Goal: Task Accomplishment & Management: Complete application form

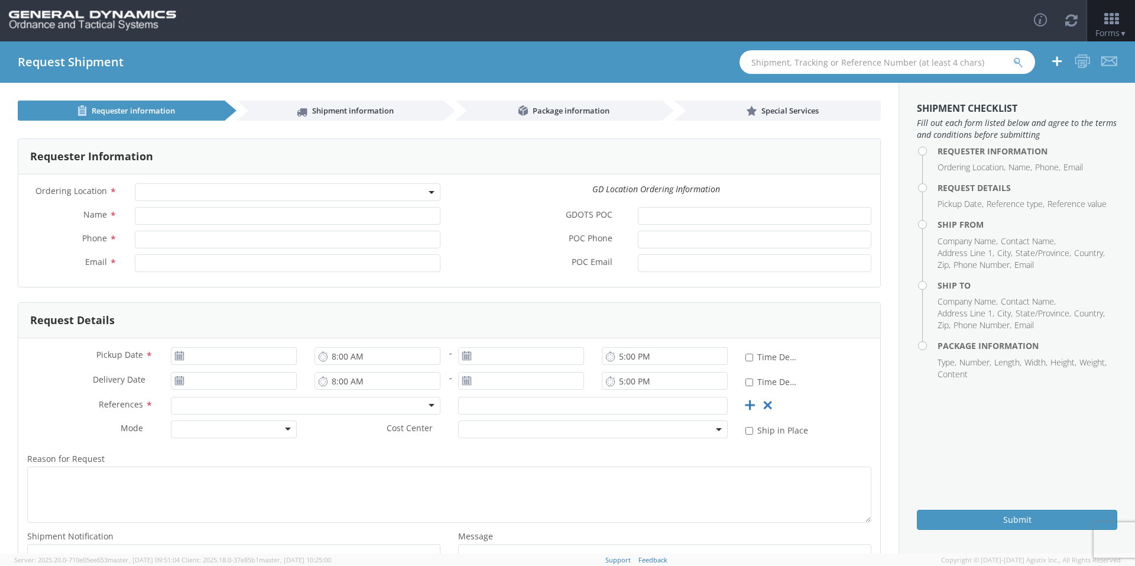
click at [429, 191] on b at bounding box center [432, 192] width 6 height 3
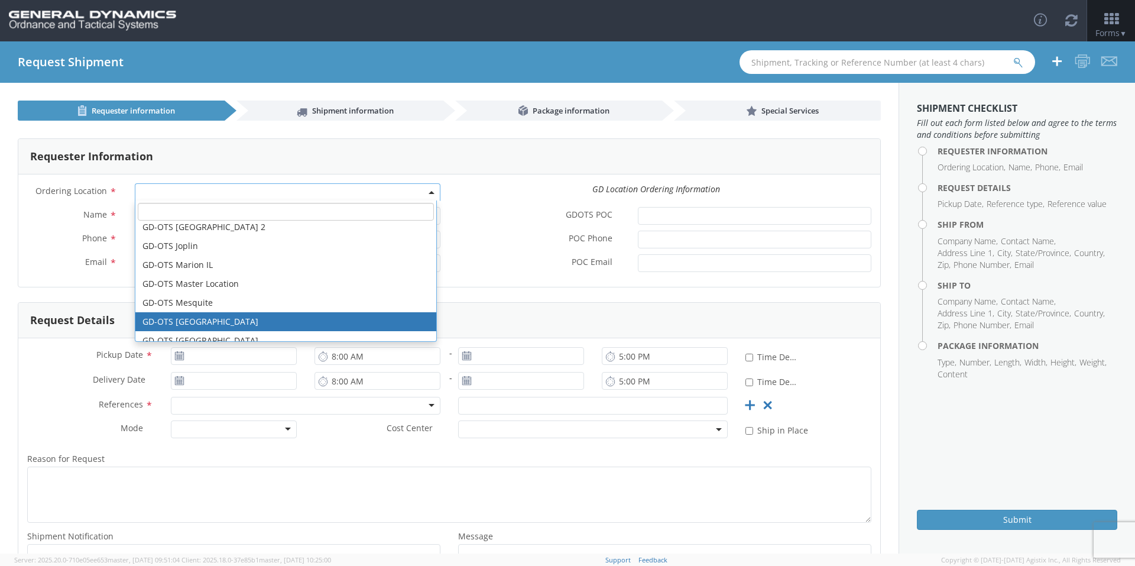
scroll to position [177, 0]
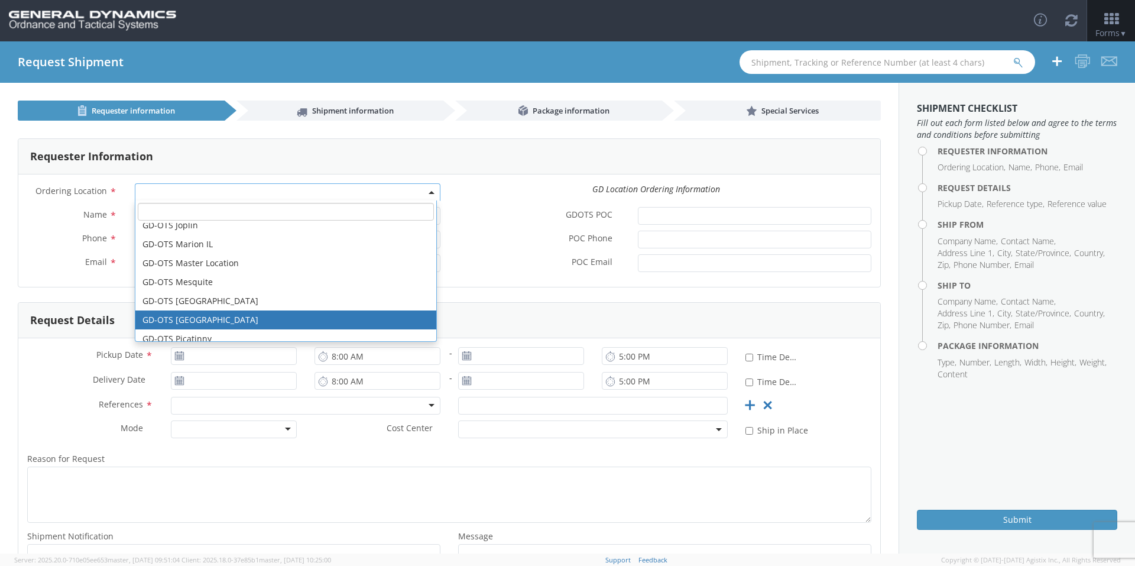
select select "311"
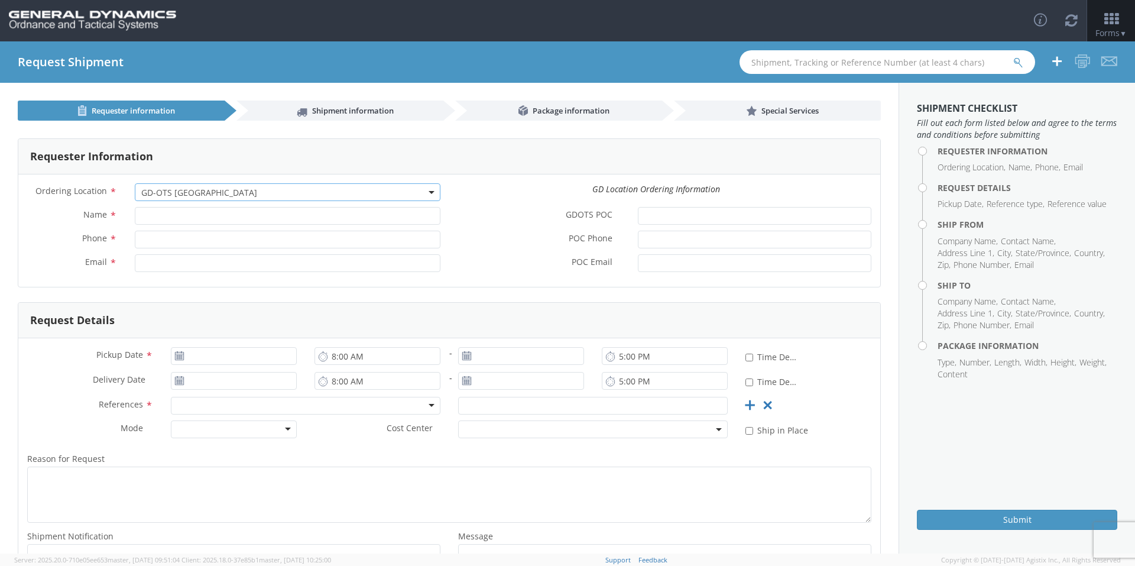
type input "[PERSON_NAME][EMAIL_ADDRESS][DOMAIN_NAME]"
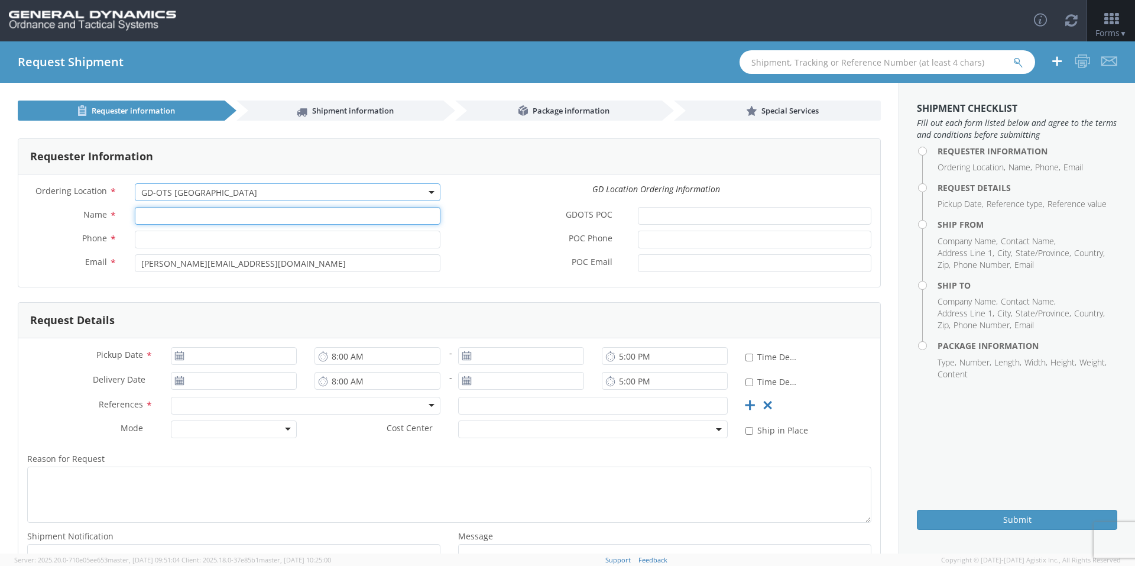
click at [203, 219] on input "Name *" at bounding box center [288, 216] width 306 height 18
type input "[PERSON_NAME]-Edge"
type input "[PHONE_NUMBER]"
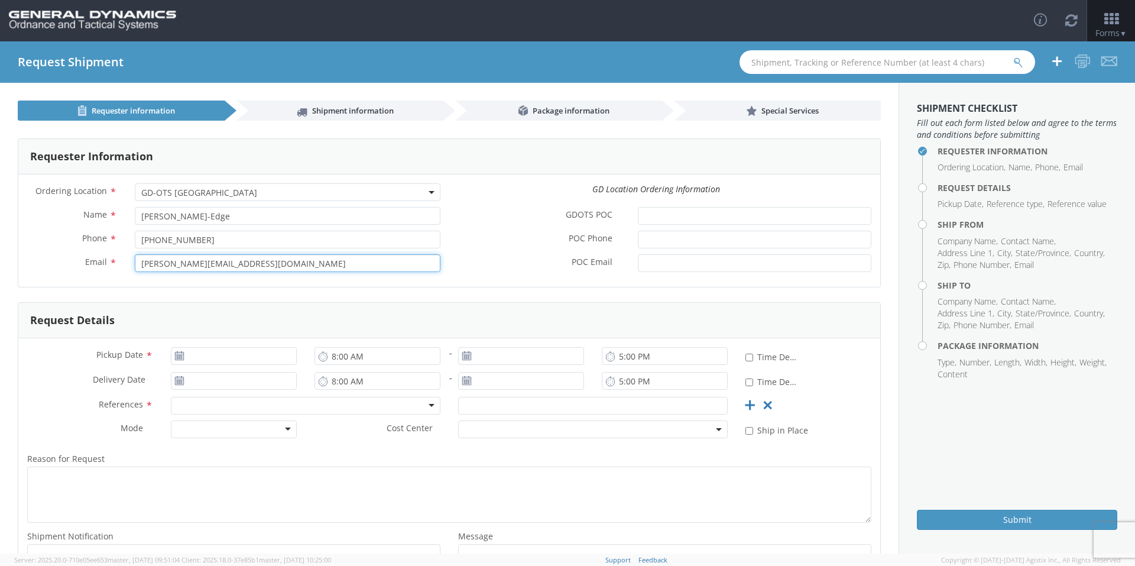
drag, startPoint x: 288, startPoint y: 264, endPoint x: 82, endPoint y: 278, distance: 206.2
click at [85, 277] on div "Email * [PERSON_NAME][EMAIL_ADDRESS][DOMAIN_NAME]" at bounding box center [233, 266] width 431 height 24
type input "[EMAIL_ADDRESS][PERSON_NAME][DOMAIN_NAME]"
click at [523, 287] on form "Requester Information Ordering Location * GD-OTS Anniston (Commerce) GD-OTS [GE…" at bounding box center [449, 370] width 863 height 465
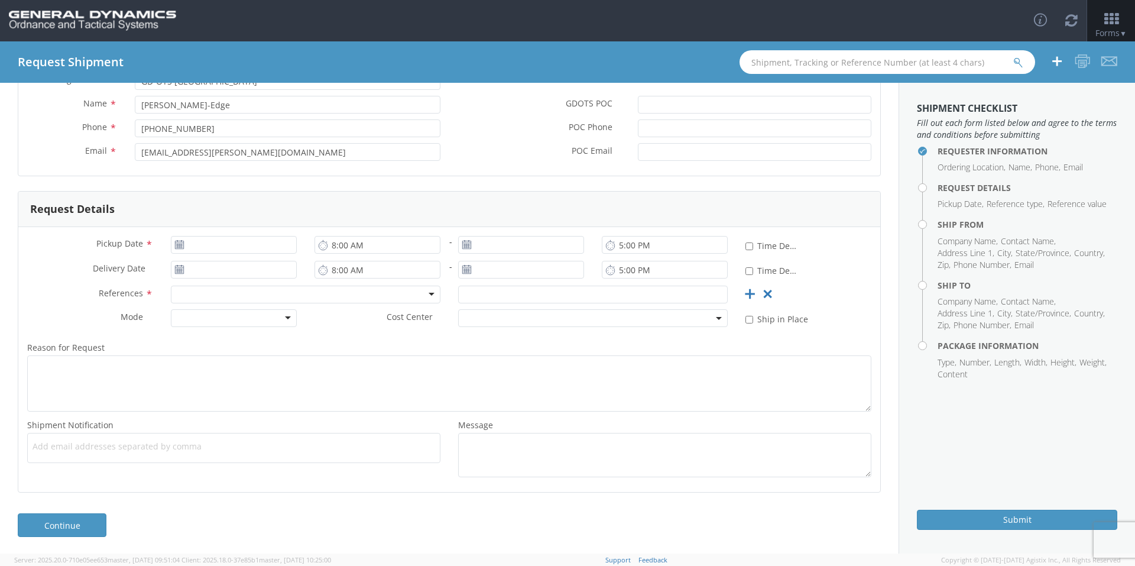
scroll to position [112, 0]
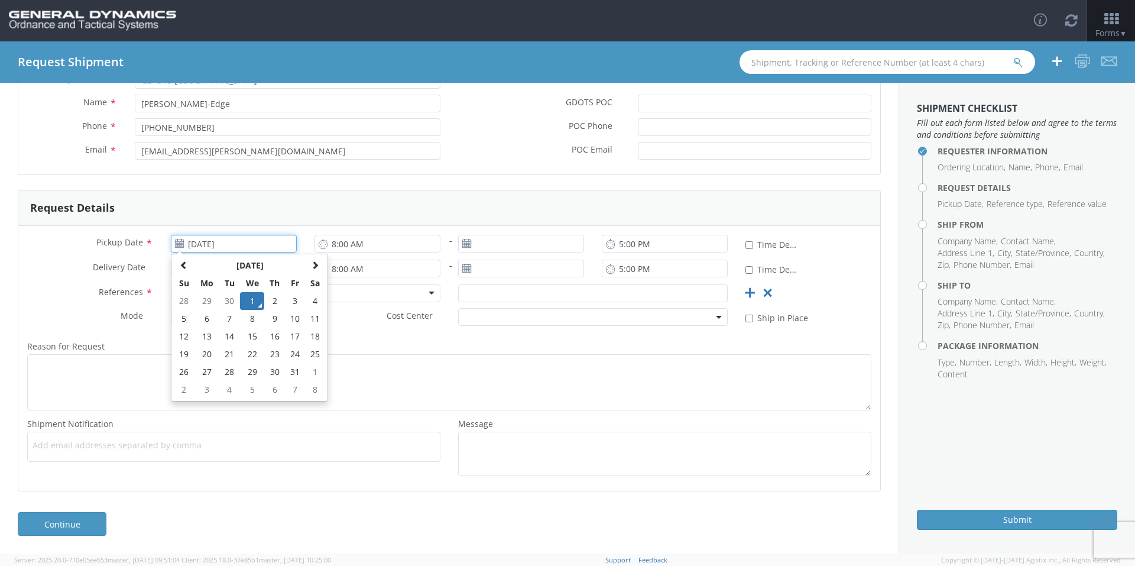
click at [265, 241] on input "[DATE]" at bounding box center [234, 244] width 126 height 18
click at [276, 293] on td "2" at bounding box center [274, 301] width 21 height 18
type input "[DATE]"
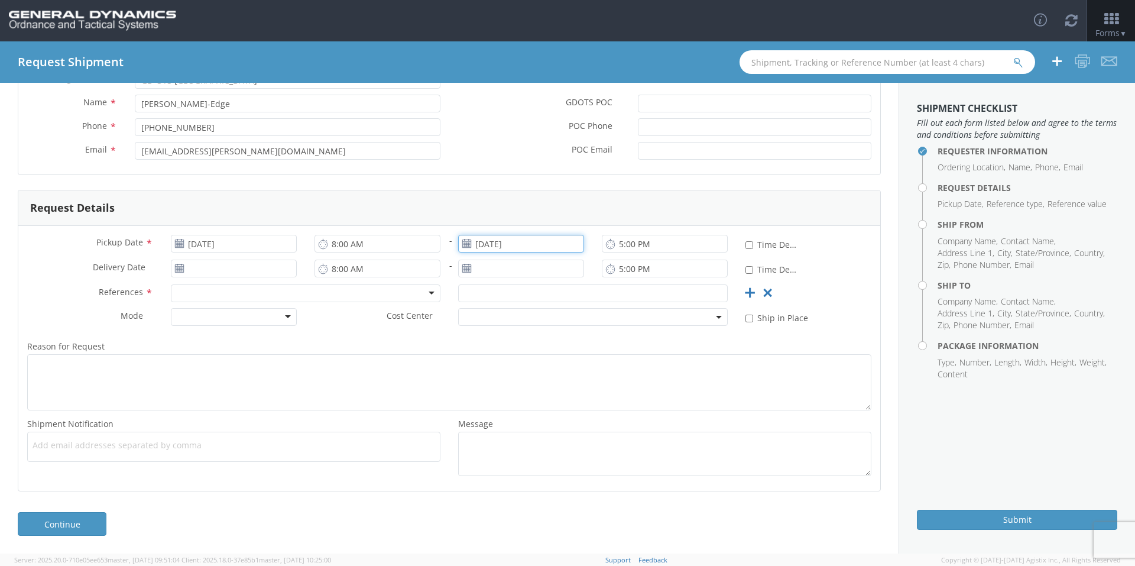
click at [560, 240] on input "[DATE]" at bounding box center [521, 244] width 126 height 18
click at [559, 295] on td "2" at bounding box center [561, 301] width 21 height 18
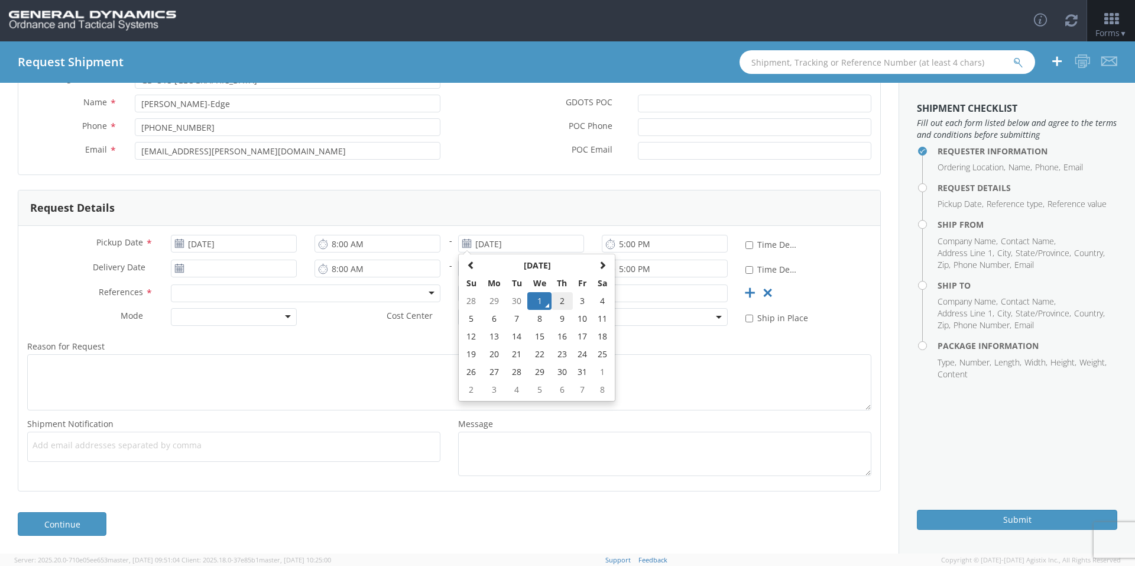
type input "[DATE]"
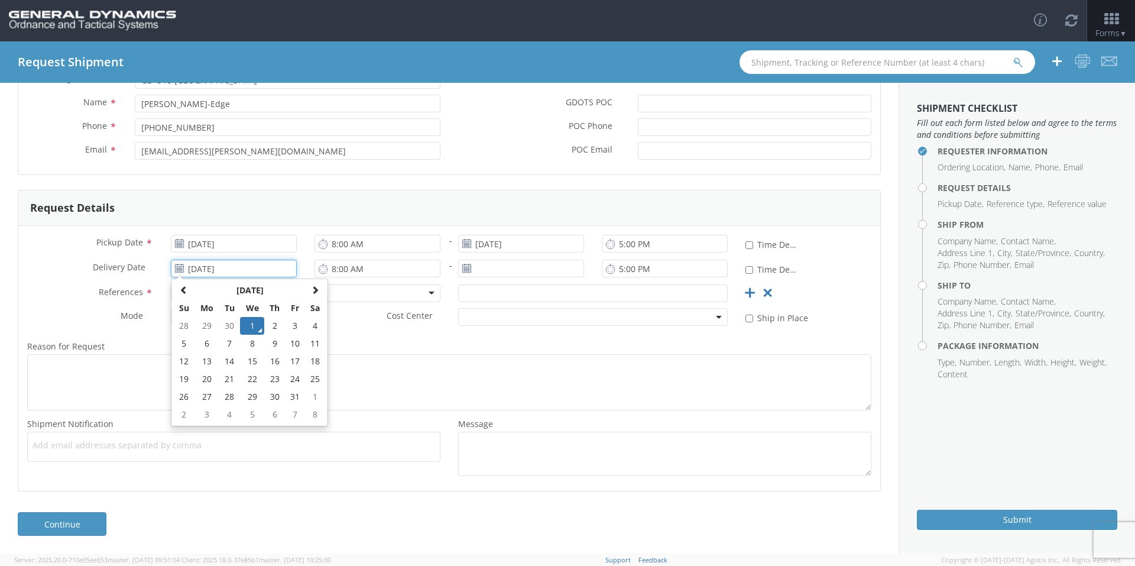
click at [271, 270] on input "[DATE]" at bounding box center [234, 268] width 126 height 18
click at [200, 346] on td "6" at bounding box center [206, 344] width 25 height 18
type input "[DATE]"
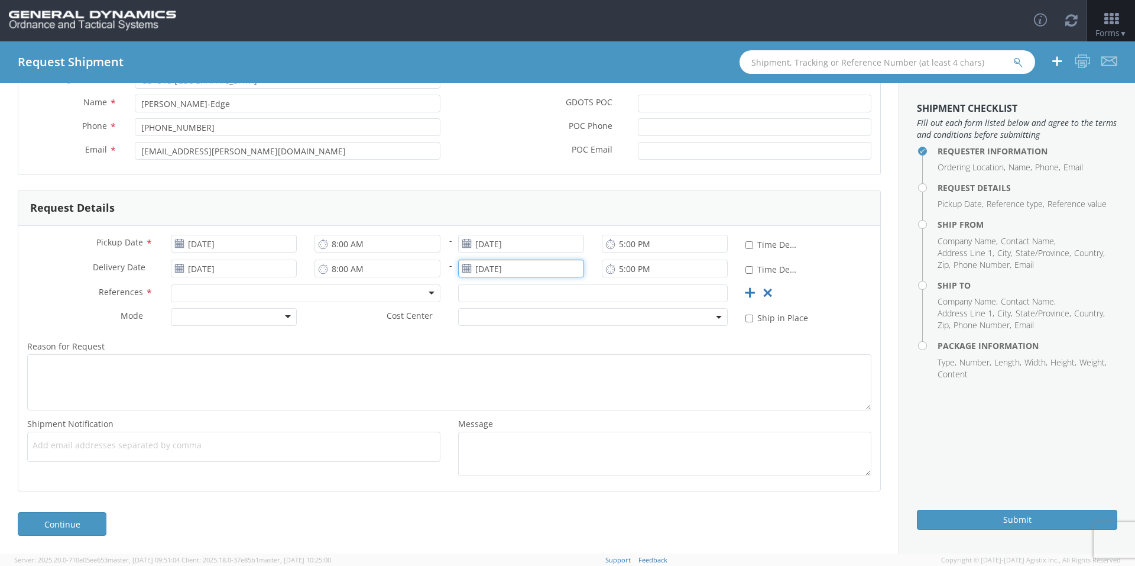
click at [507, 264] on input "[DATE]" at bounding box center [521, 268] width 126 height 18
click at [486, 342] on td "6" at bounding box center [494, 344] width 25 height 18
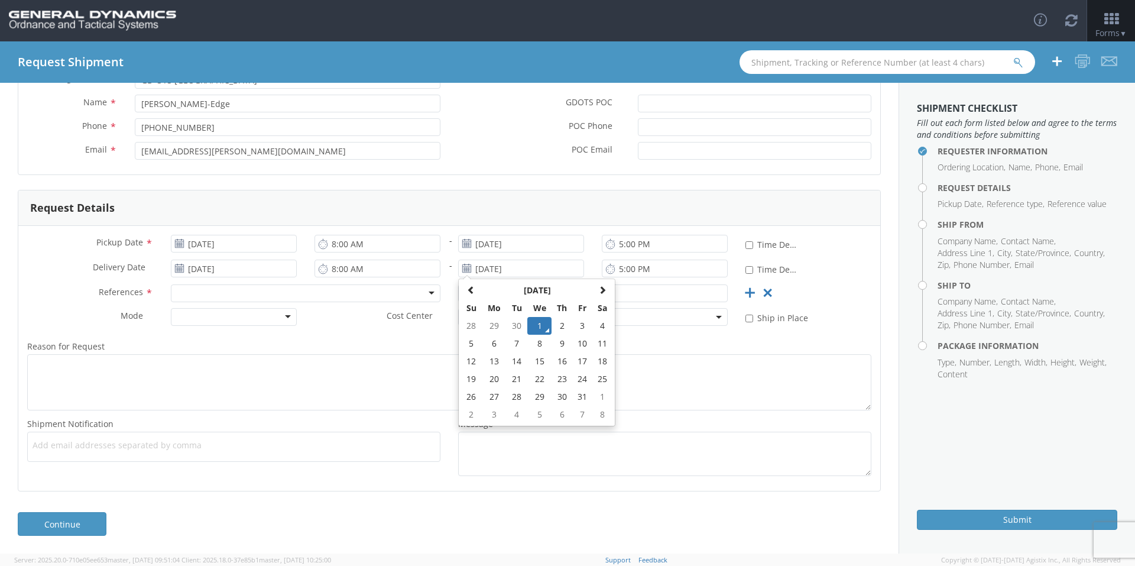
type input "[DATE]"
click at [236, 297] on div at bounding box center [306, 293] width 270 height 18
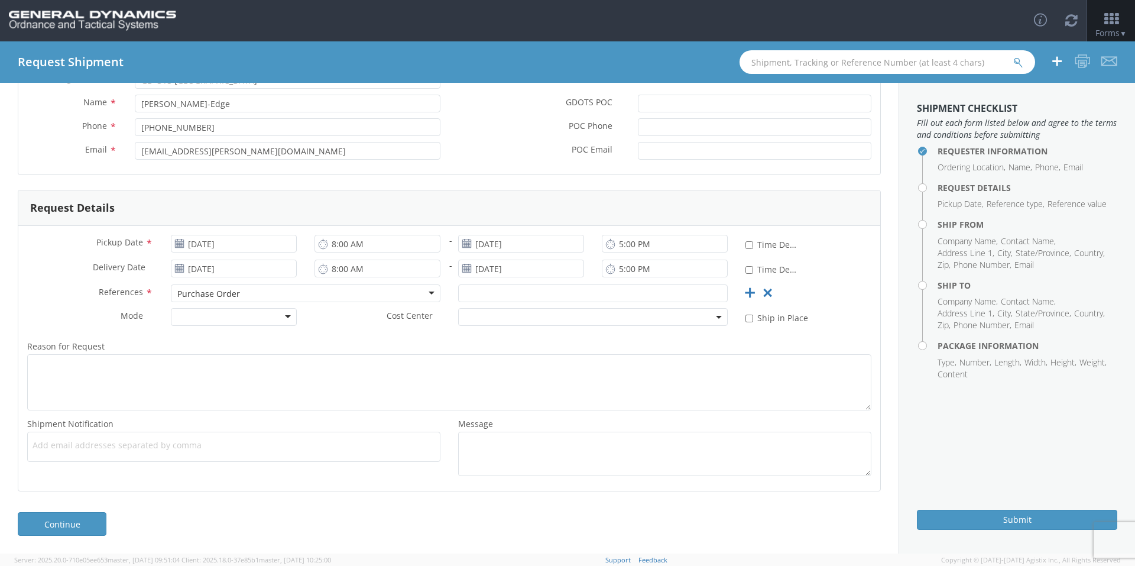
scroll to position [0, 0]
click at [499, 292] on input "text" at bounding box center [593, 293] width 270 height 18
type input "54639"
click at [278, 316] on div at bounding box center [234, 317] width 126 height 18
click at [298, 337] on div "Reason for Request * Shipment Notification * Add email addresses separated by c…" at bounding box center [449, 407] width 862 height 149
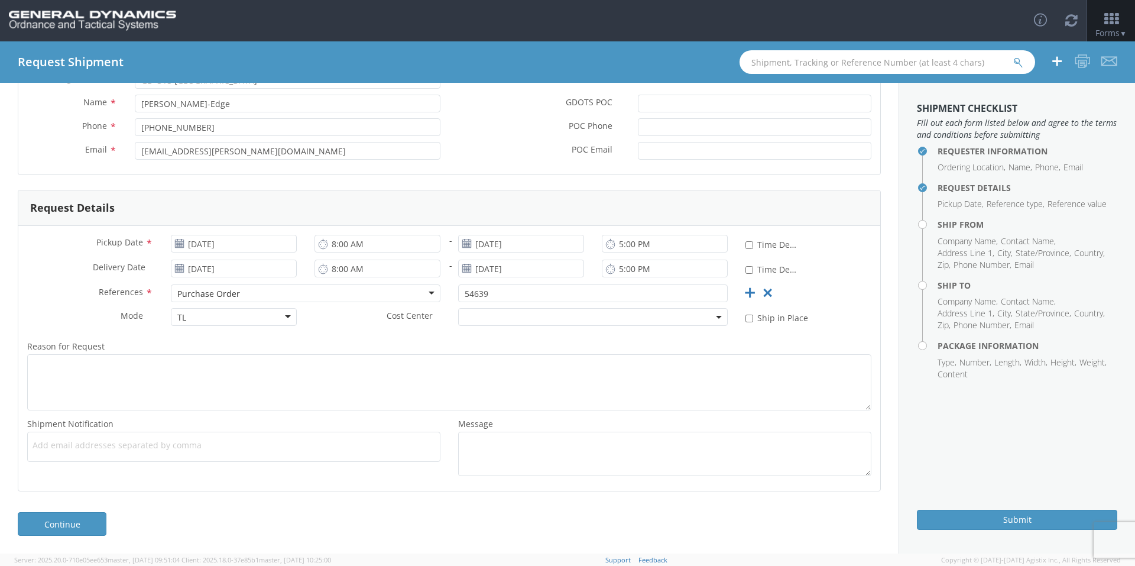
click at [124, 443] on span "Add email addresses separated by comma" at bounding box center [234, 445] width 402 height 12
paste input "[PERSON_NAME][EMAIL_ADDRESS][DOMAIN_NAME]"
type input "[PERSON_NAME][EMAIL_ADDRESS][DOMAIN_NAME]"
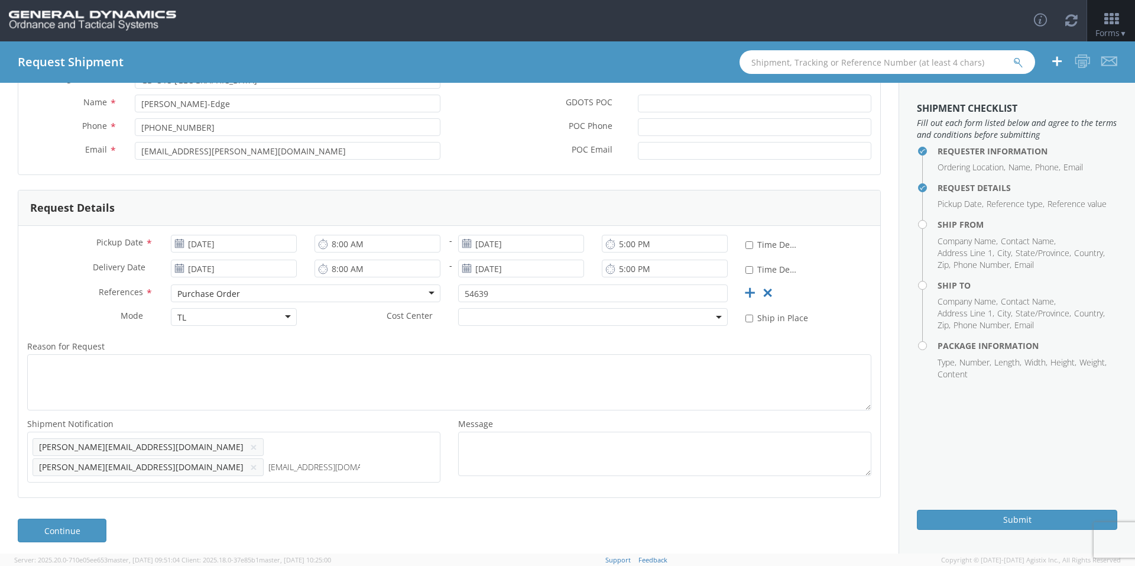
type input "[EMAIL_ADDRESS][DOMAIN_NAME]"
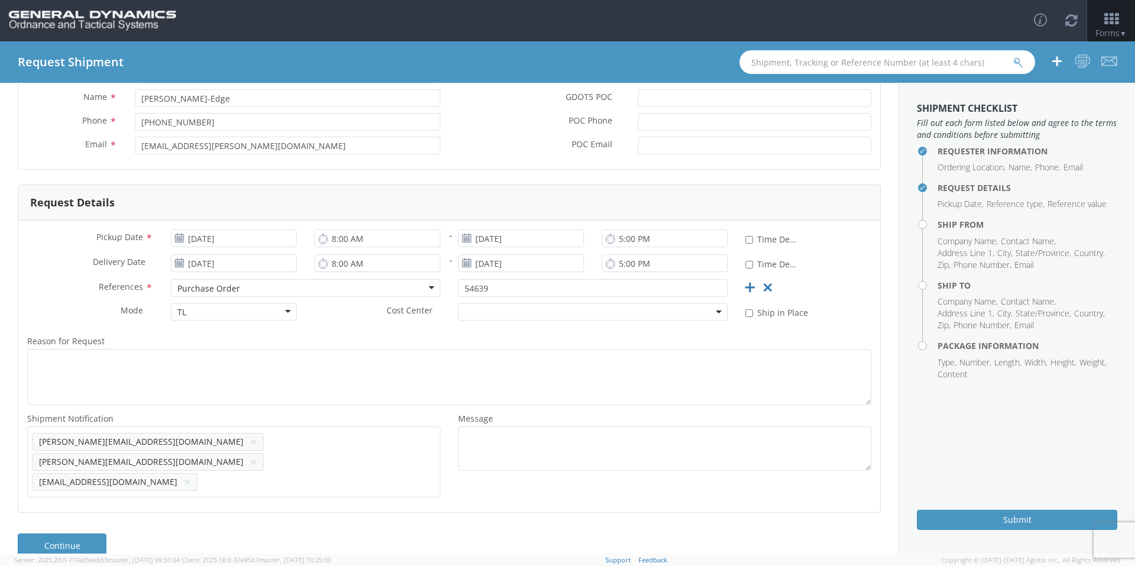
scroll to position [119, 0]
click at [83, 532] on link "Continue" at bounding box center [62, 544] width 89 height 24
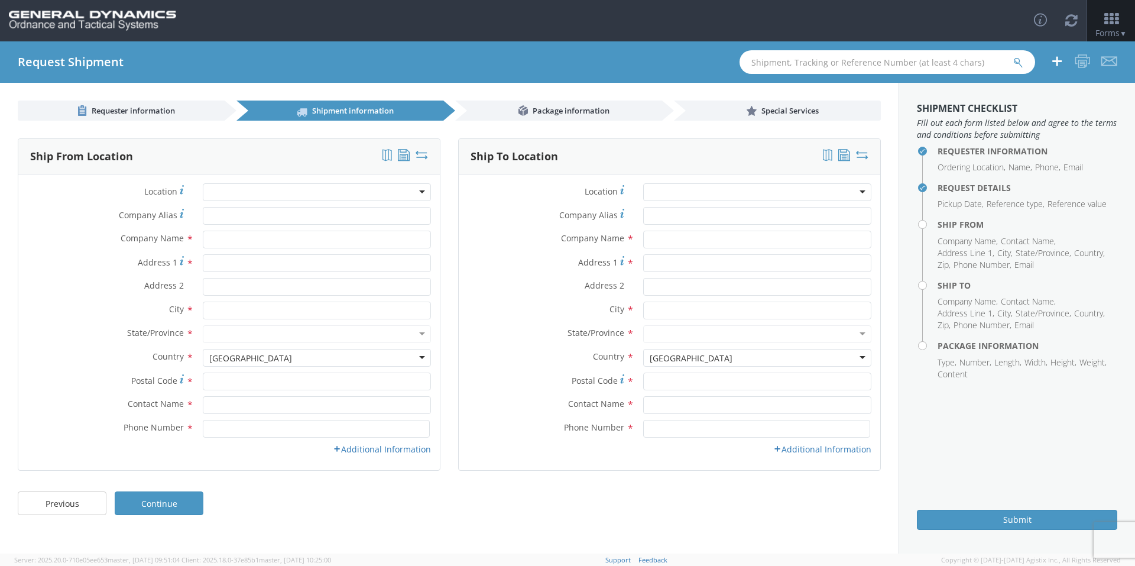
scroll to position [0, 0]
click at [275, 223] on input "Company Alias *" at bounding box center [317, 216] width 228 height 18
type input "[US_STATE] custom mold"
type input "[STREET_ADDRESS][PERSON_NAME]"
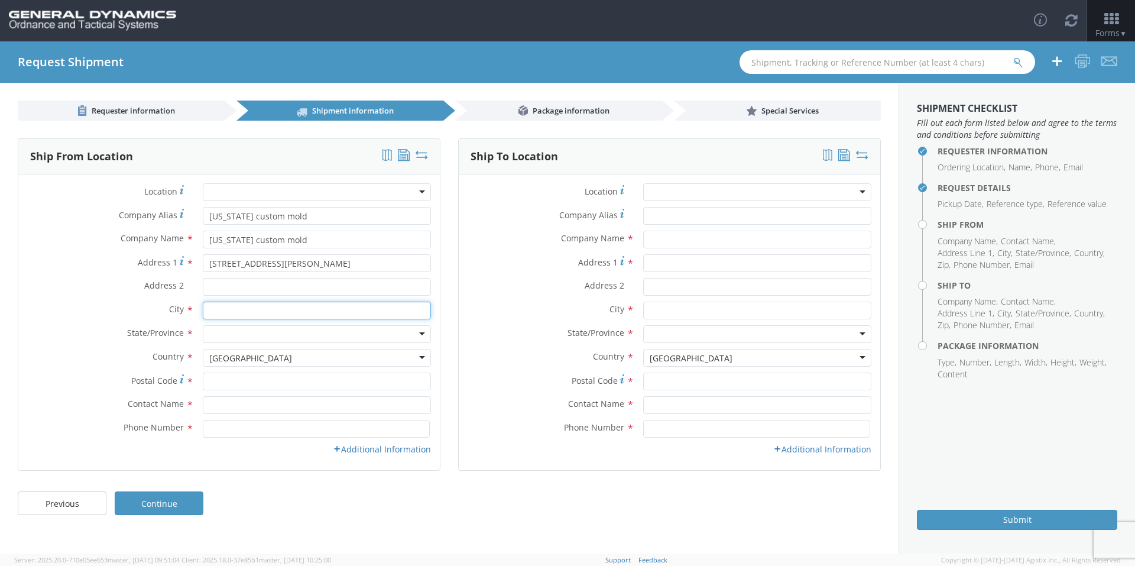
type input "[GEOGRAPHIC_DATA]"
type input "33556"
type input "[PERSON_NAME]"
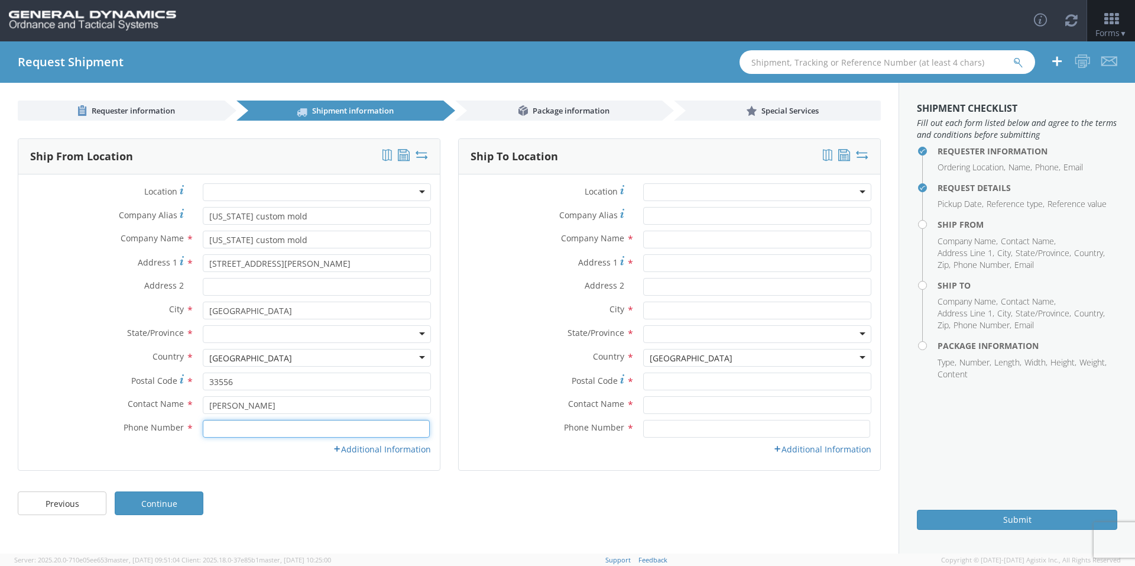
type input "8133435080"
click at [242, 282] on input "Address 2 *" at bounding box center [317, 287] width 228 height 18
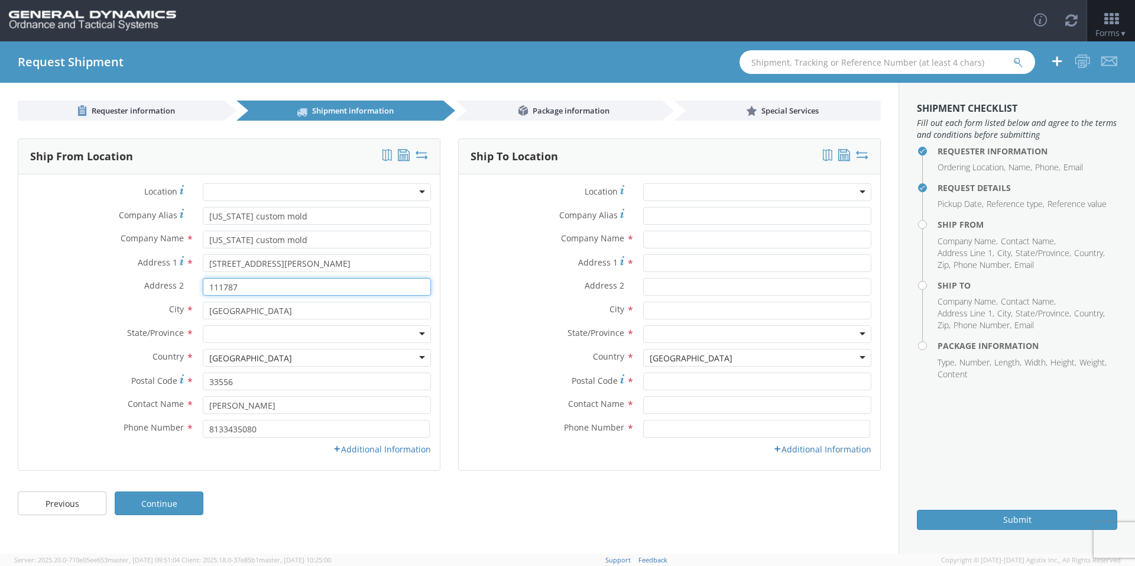
type input "111787"
click at [258, 332] on div at bounding box center [317, 334] width 228 height 18
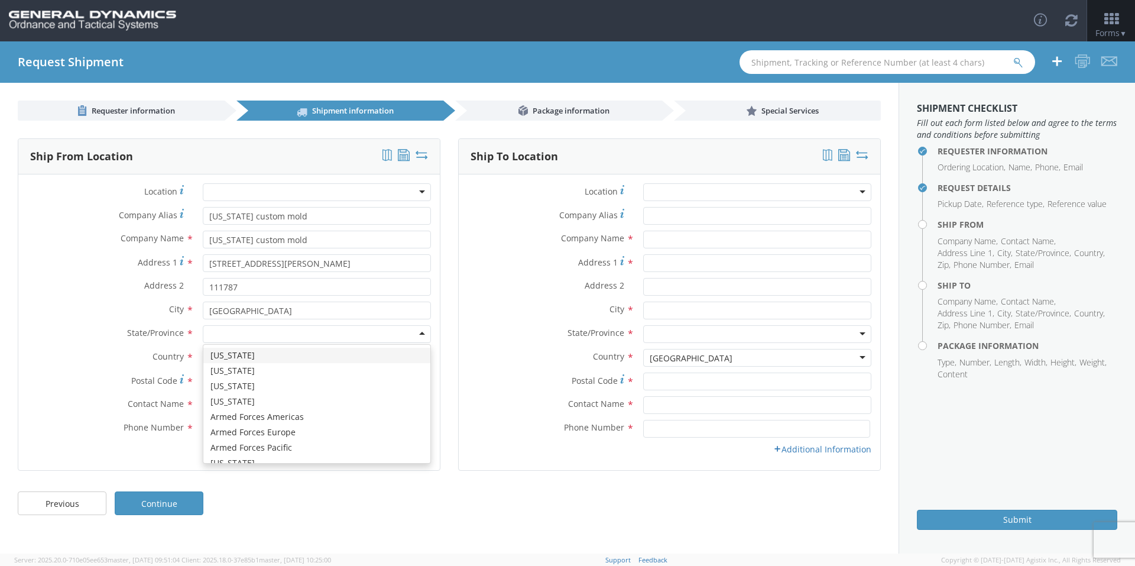
type input "f"
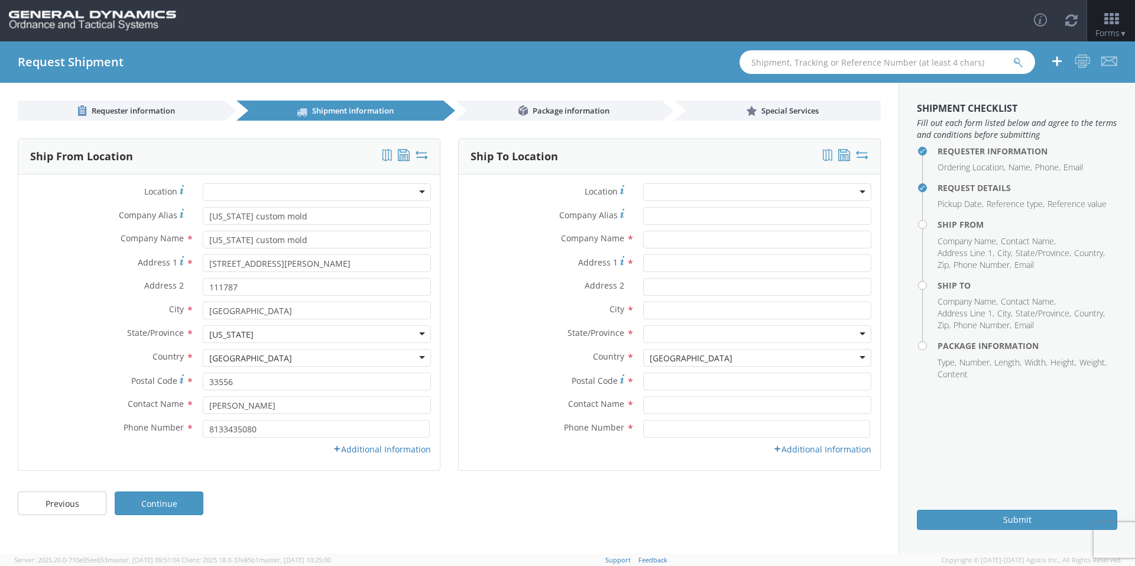
click at [387, 447] on link "Additional Information" at bounding box center [382, 448] width 98 height 11
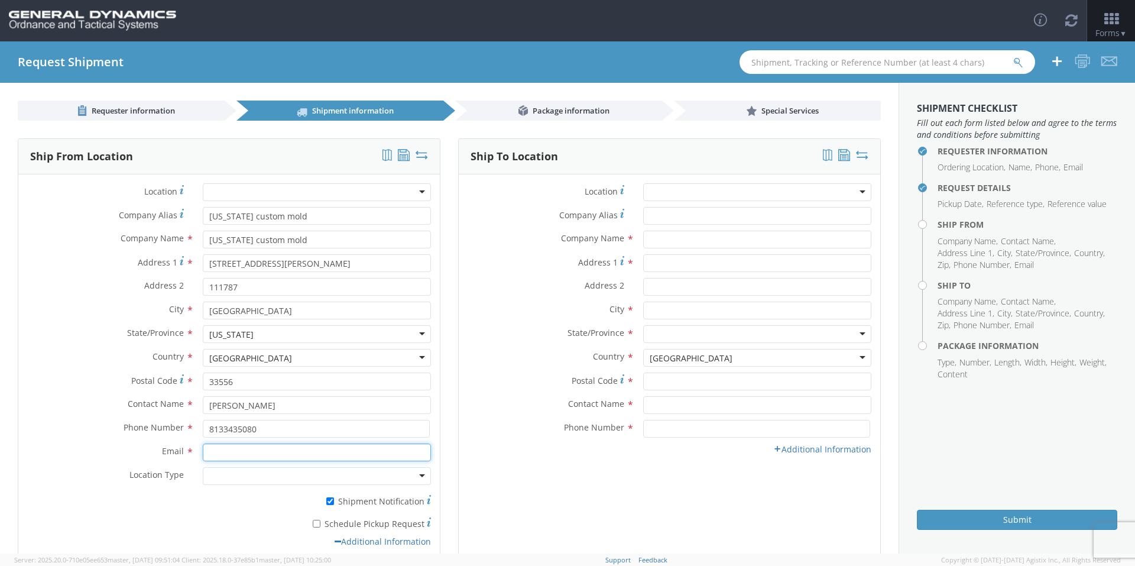
click at [326, 452] on input "Email *" at bounding box center [317, 452] width 228 height 18
type input "[EMAIL_ADDRESS][DOMAIN_NAME]"
click at [331, 470] on div at bounding box center [317, 476] width 228 height 18
click at [316, 521] on input "* Schedule Pickup Request" at bounding box center [317, 524] width 8 height 8
checkbox input "true"
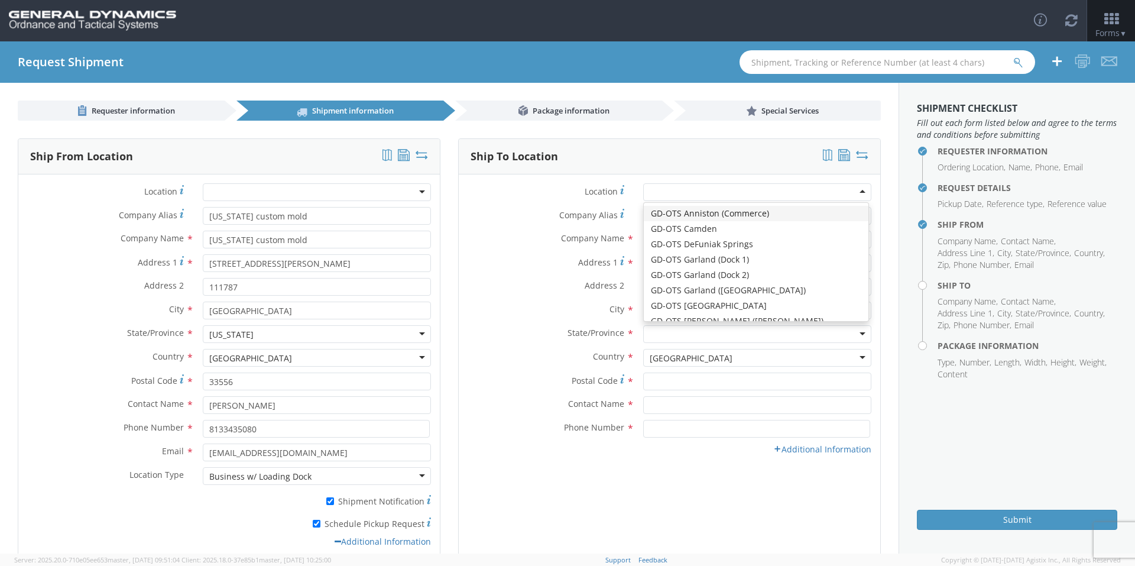
click at [688, 187] on div at bounding box center [757, 192] width 228 height 18
type input "General Dynamics - OTS"
type input "Highway 274"
type input "[GEOGRAPHIC_DATA]"
type input "71701"
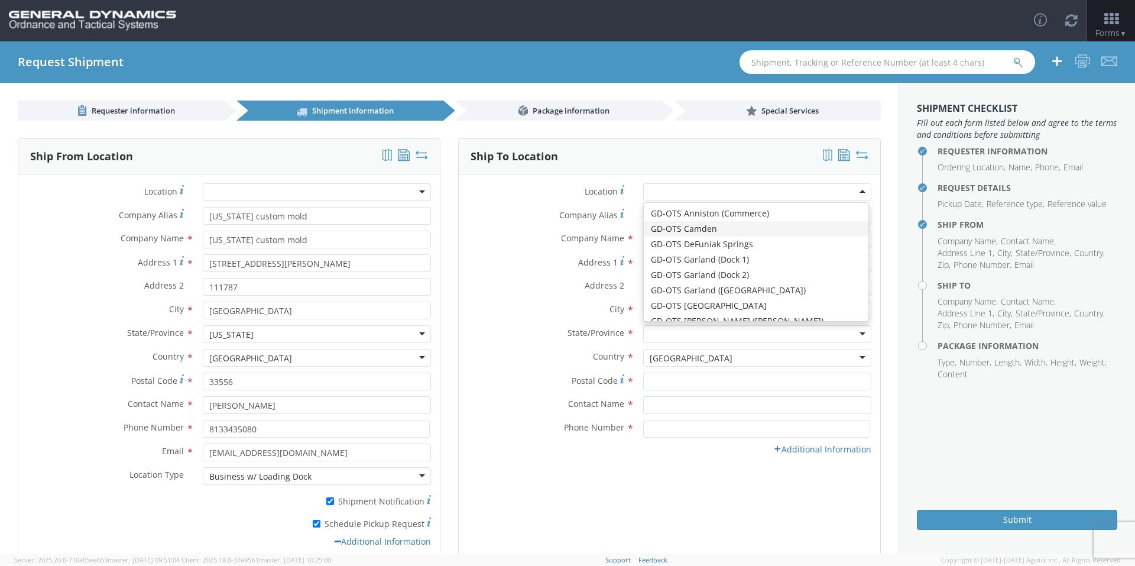
type input "[PHONE_NUMBER]"
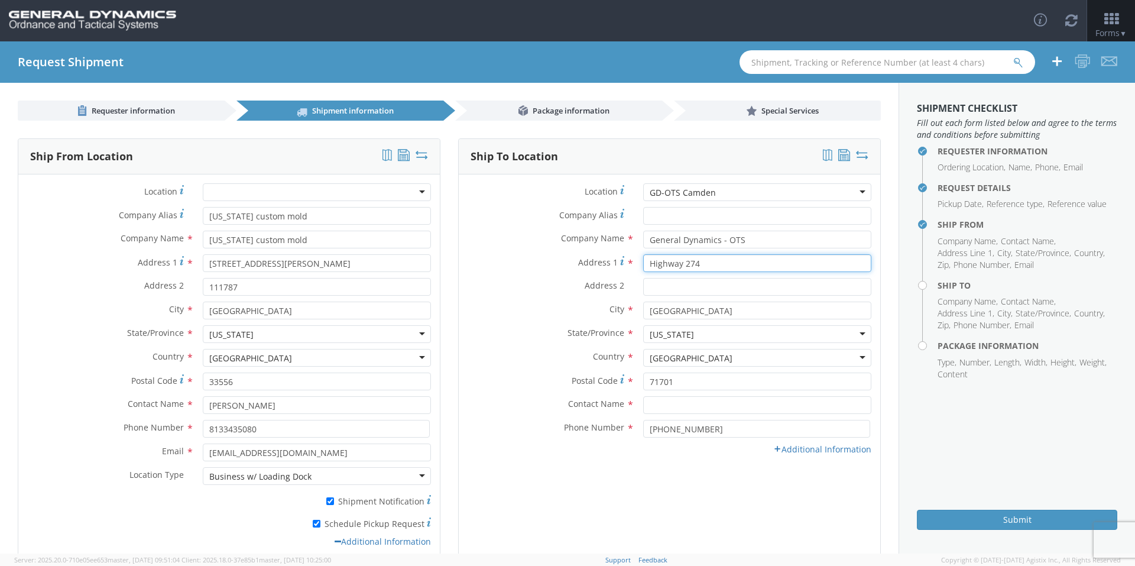
drag, startPoint x: 680, startPoint y: 270, endPoint x: 715, endPoint y: 270, distance: 35.5
click at [715, 270] on input "Highway 274" at bounding box center [757, 263] width 228 height 18
type input "Highway 2"
type input "Highway 203"
click at [514, 306] on label "City *" at bounding box center [547, 308] width 176 height 15
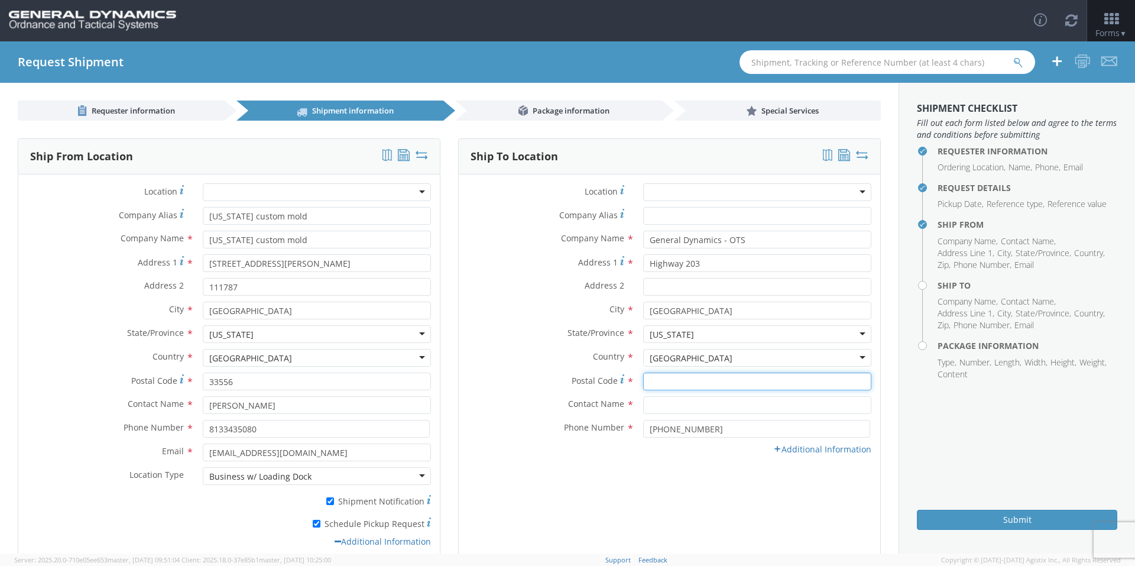
click at [647, 379] on input "Postal Code *" at bounding box center [757, 381] width 228 height 18
type input "71701"
click at [656, 405] on input "text" at bounding box center [757, 405] width 228 height 18
type input "[PERSON_NAME]-Edge"
drag, startPoint x: 538, startPoint y: 415, endPoint x: 546, endPoint y: 418, distance: 8.8
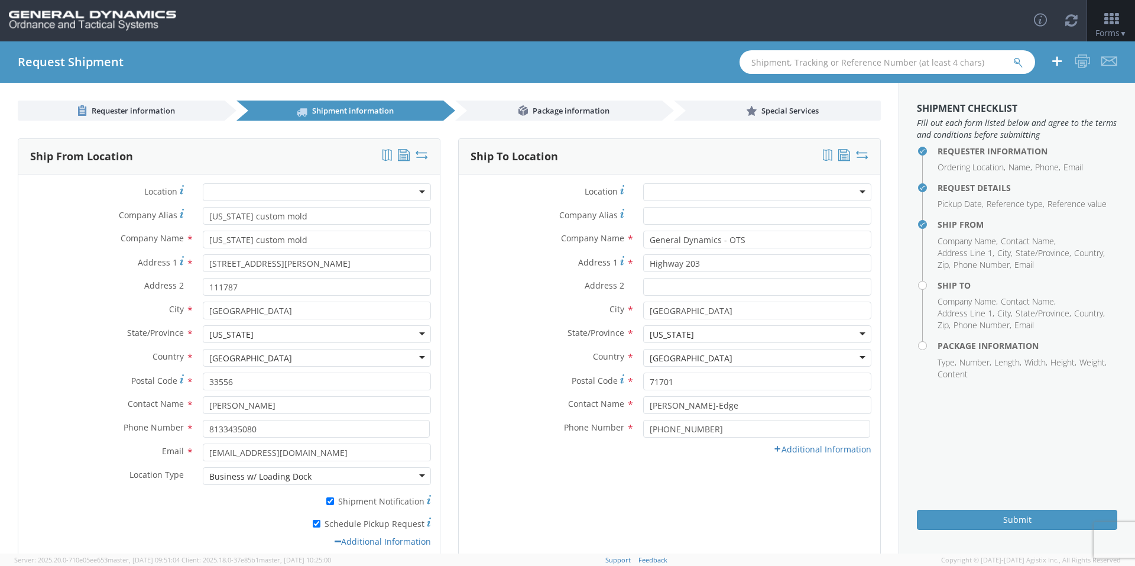
click at [537, 416] on div "Contact Name * [PERSON_NAME]-Edge" at bounding box center [669, 408] width 421 height 24
click at [839, 452] on link "Additional Information" at bounding box center [822, 448] width 98 height 11
click at [695, 458] on input "Email *" at bounding box center [757, 452] width 228 height 18
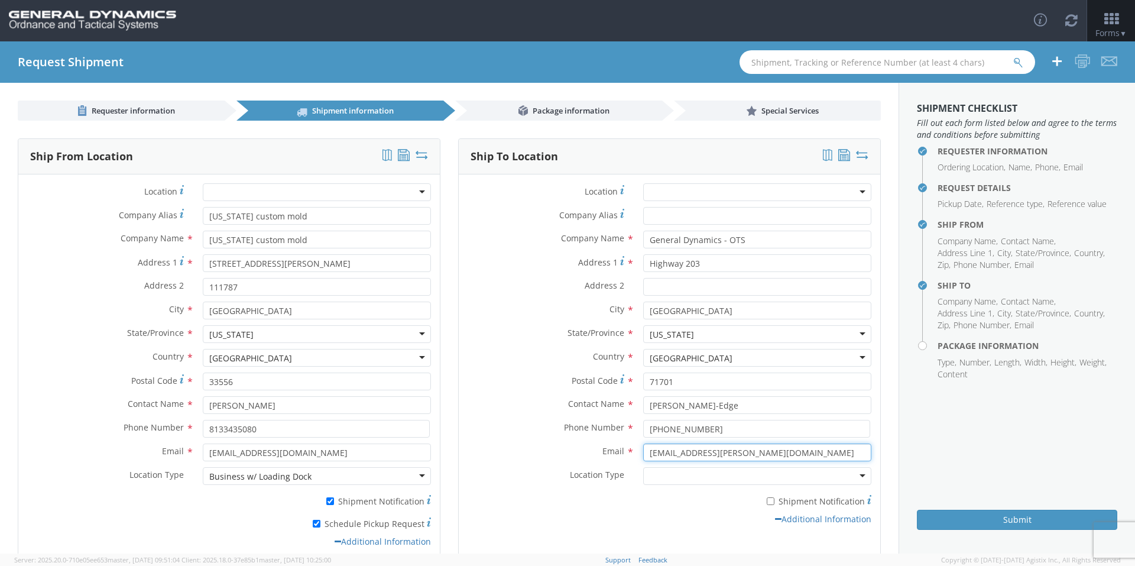
type input "[EMAIL_ADDRESS][PERSON_NAME][DOMAIN_NAME]"
click at [608, 443] on label "Email *" at bounding box center [547, 450] width 176 height 15
click at [643, 443] on input "[EMAIL_ADDRESS][PERSON_NAME][DOMAIN_NAME]" at bounding box center [757, 452] width 228 height 18
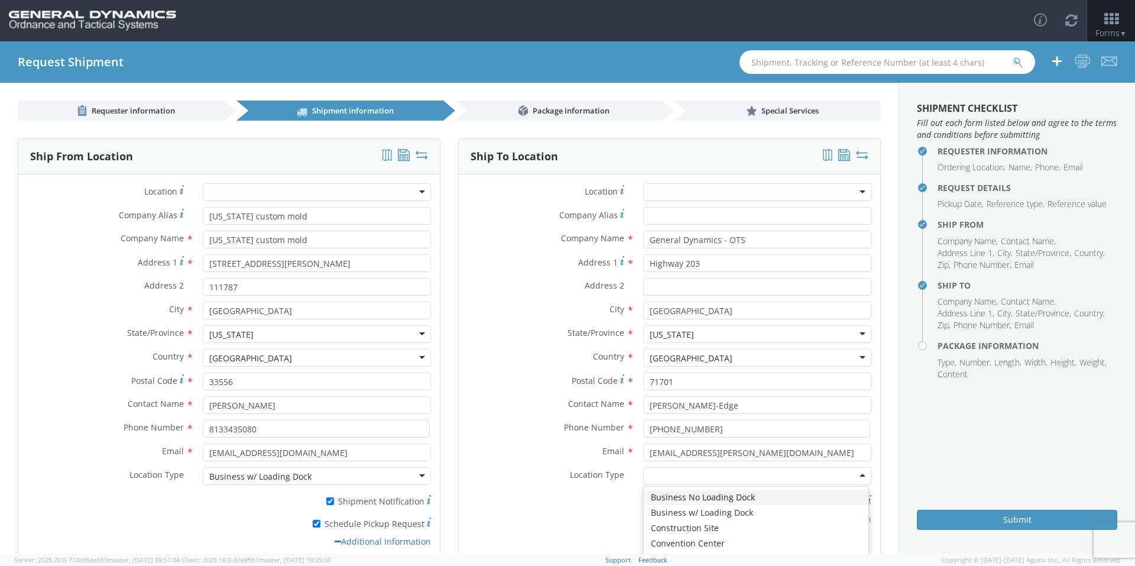
click at [699, 476] on div at bounding box center [757, 476] width 228 height 18
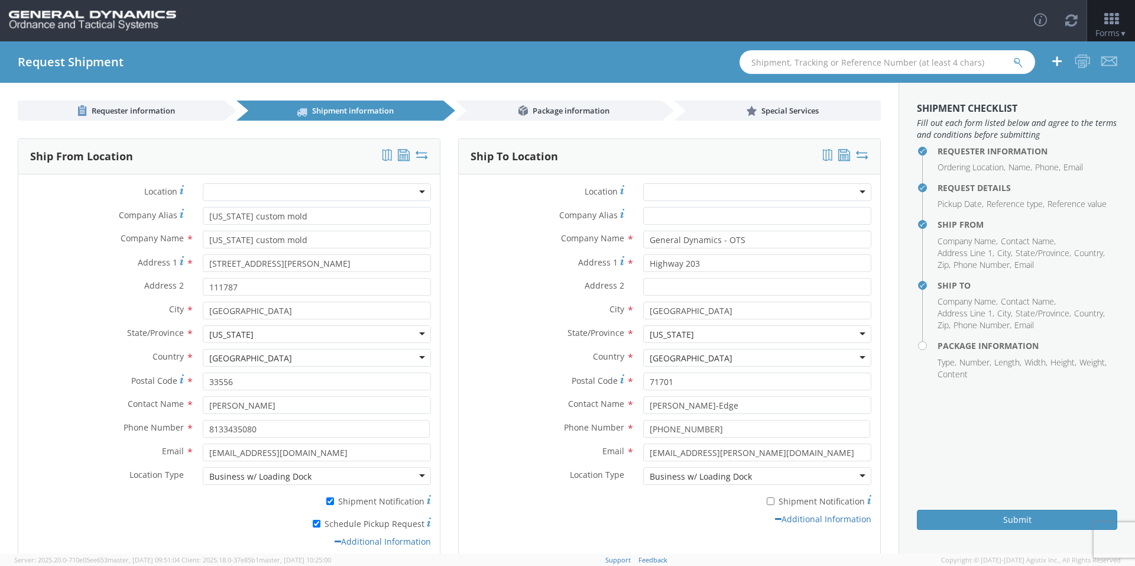
click at [738, 521] on div "Additional Information" at bounding box center [669, 519] width 421 height 12
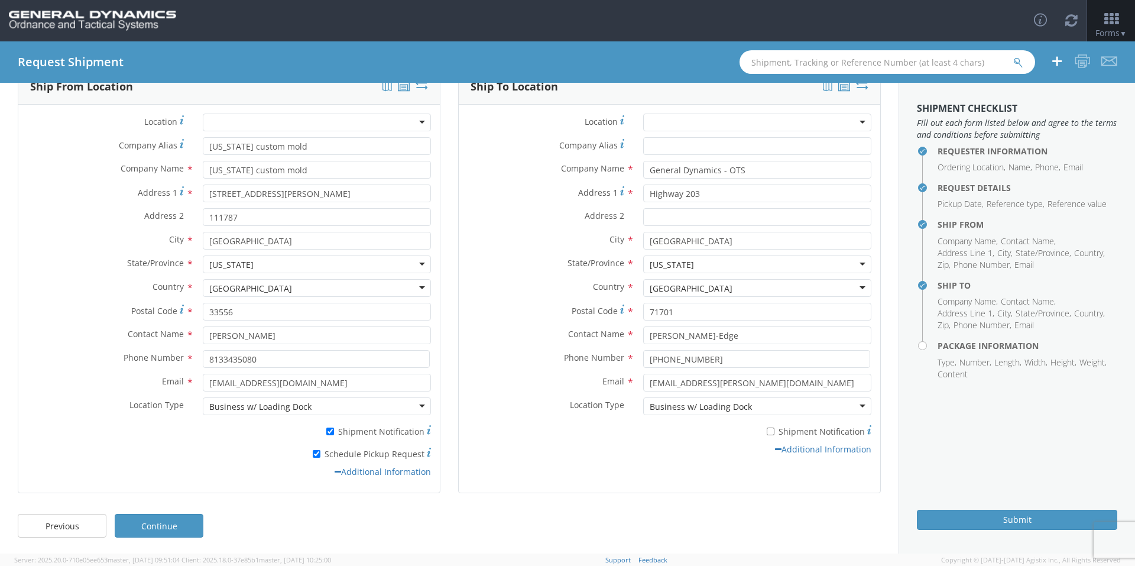
scroll to position [72, 0]
click at [181, 523] on link "Continue" at bounding box center [159, 524] width 89 height 24
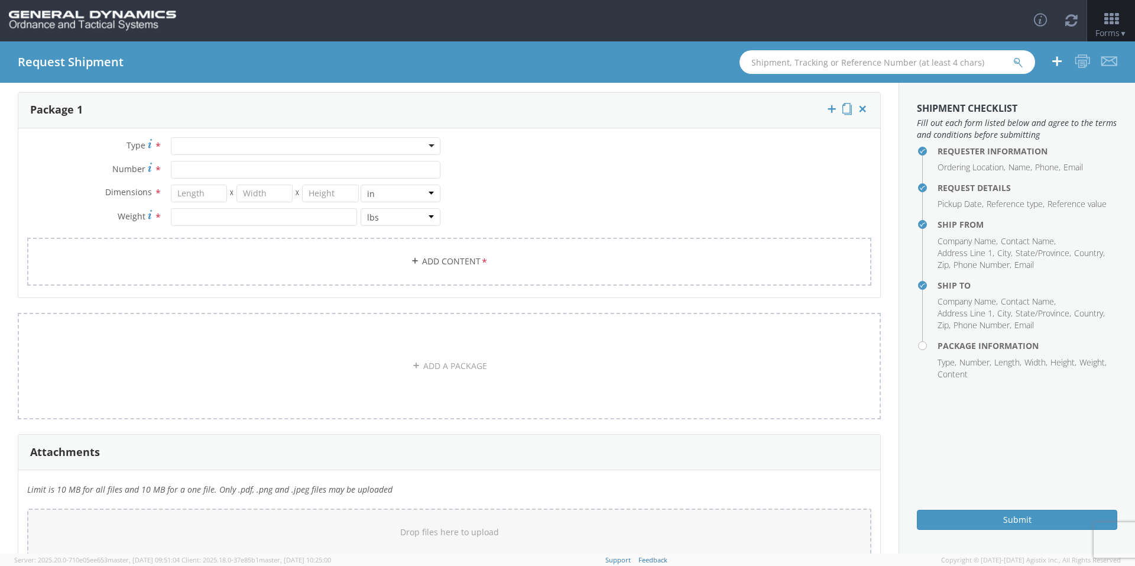
click at [212, 145] on div at bounding box center [306, 146] width 270 height 18
type input "p"
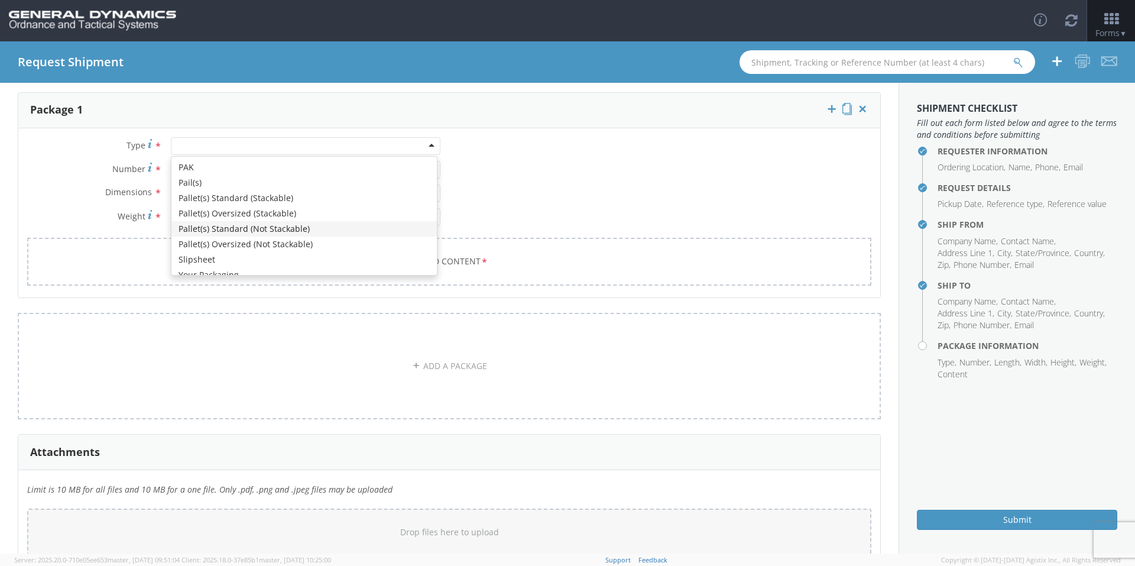
scroll to position [0, 0]
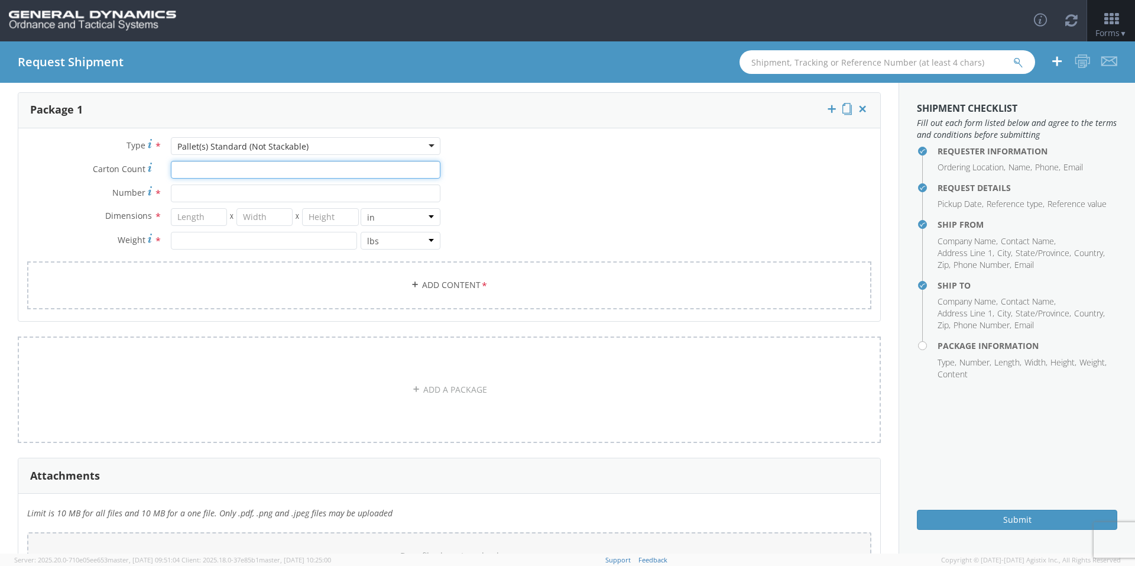
click at [237, 170] on input "Carton Count *" at bounding box center [306, 170] width 270 height 18
type input "30"
type input "39"
type input "35"
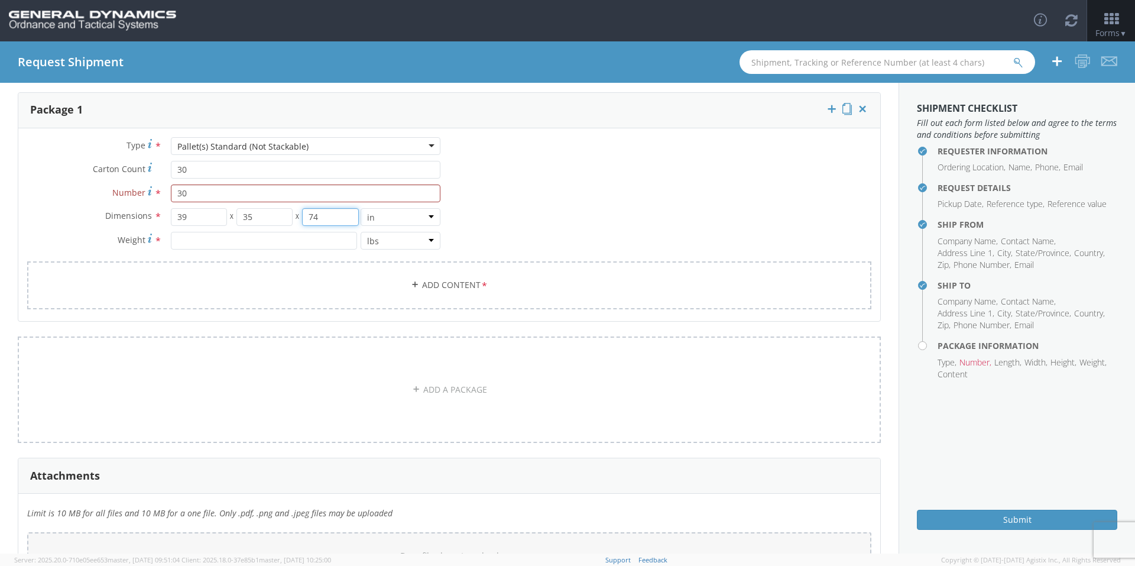
type input "74"
type input "6450"
click at [288, 291] on link "Add Content *" at bounding box center [449, 285] width 844 height 48
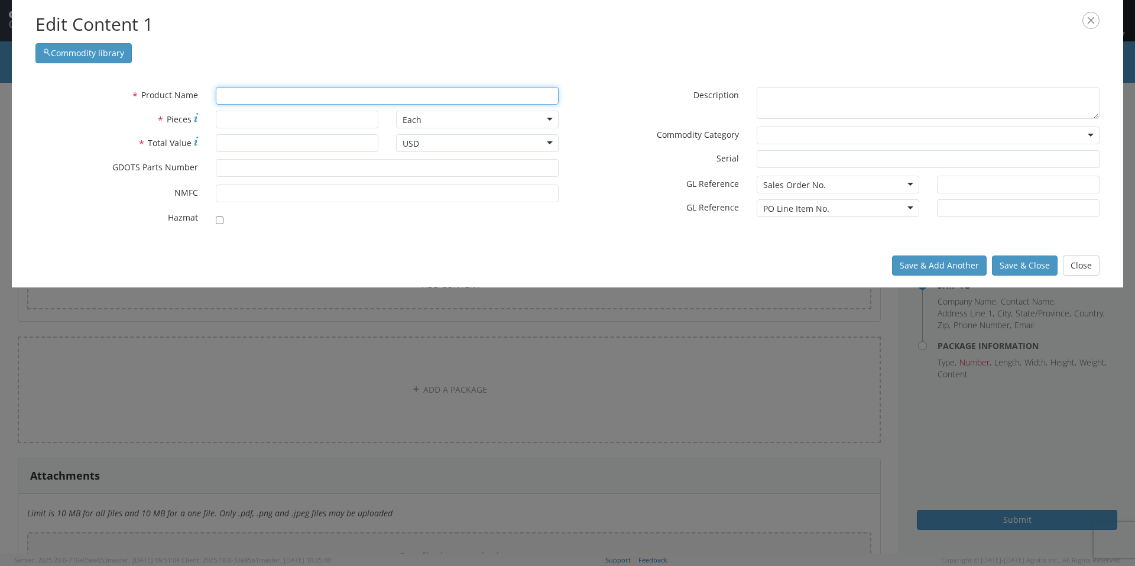
click at [248, 98] on input "text" at bounding box center [387, 96] width 343 height 18
type input "Slee"
type input "SleeVE & STRAP ASSEMBLY, M1002"
type input "Sleeve"
type input "Sleeve & STRAP ASSEMBLY, M1002"
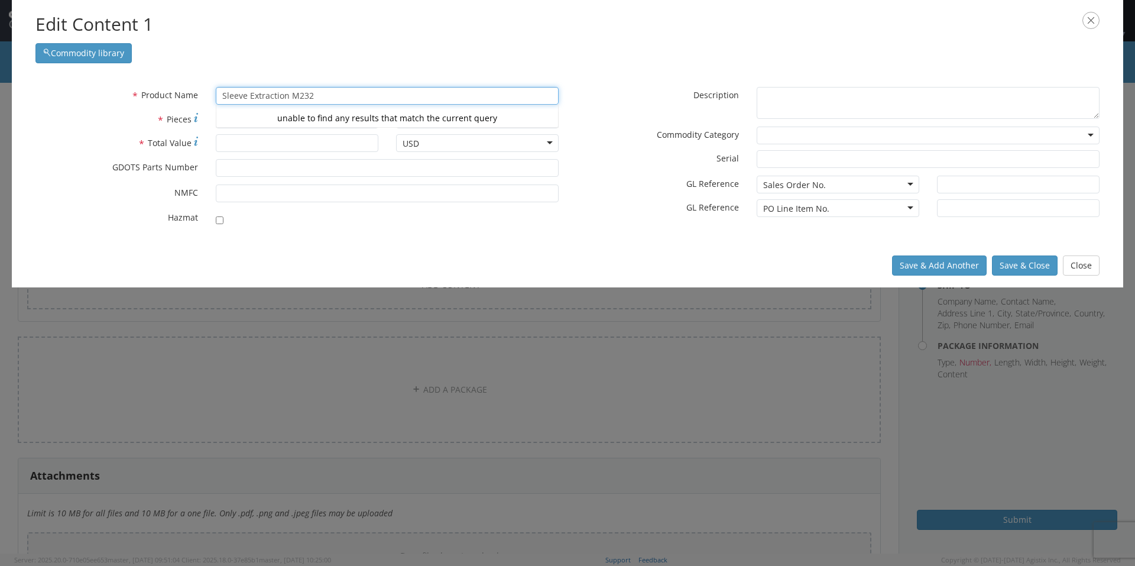
click at [271, 113] on div "unable to find any results that match the current query" at bounding box center [387, 118] width 342 height 18
click at [246, 118] on div "unable to find any results that match the current query" at bounding box center [387, 118] width 342 height 18
type input "Sleeve Extraction M232"
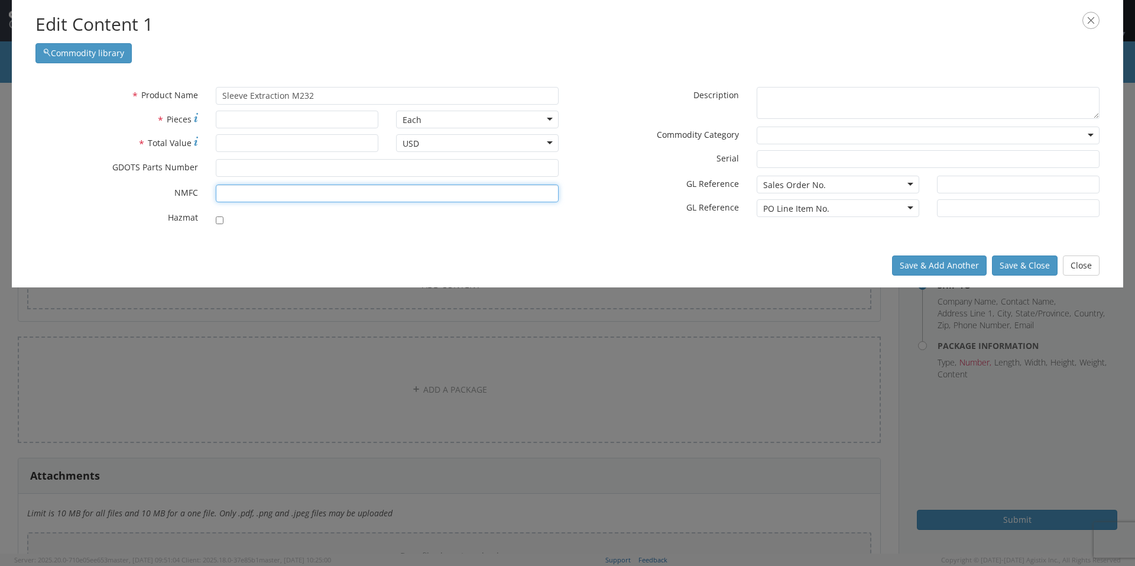
click at [229, 189] on input "* NMFC" at bounding box center [387, 193] width 343 height 18
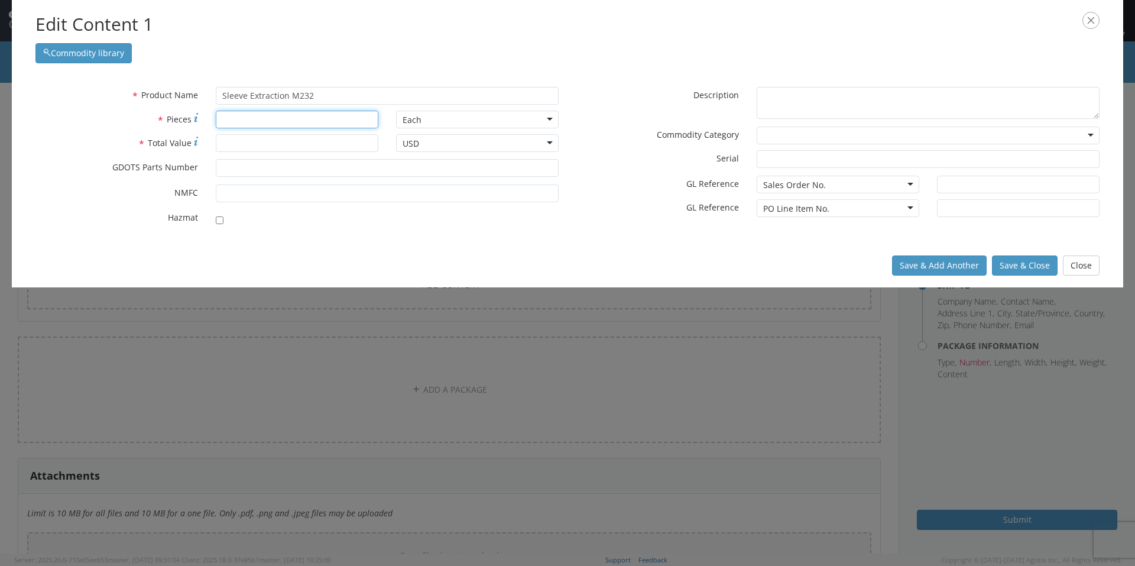
click at [238, 122] on input "* Pieces" at bounding box center [297, 120] width 163 height 18
type input "1800"
type input "15000.00"
type input "12960856"
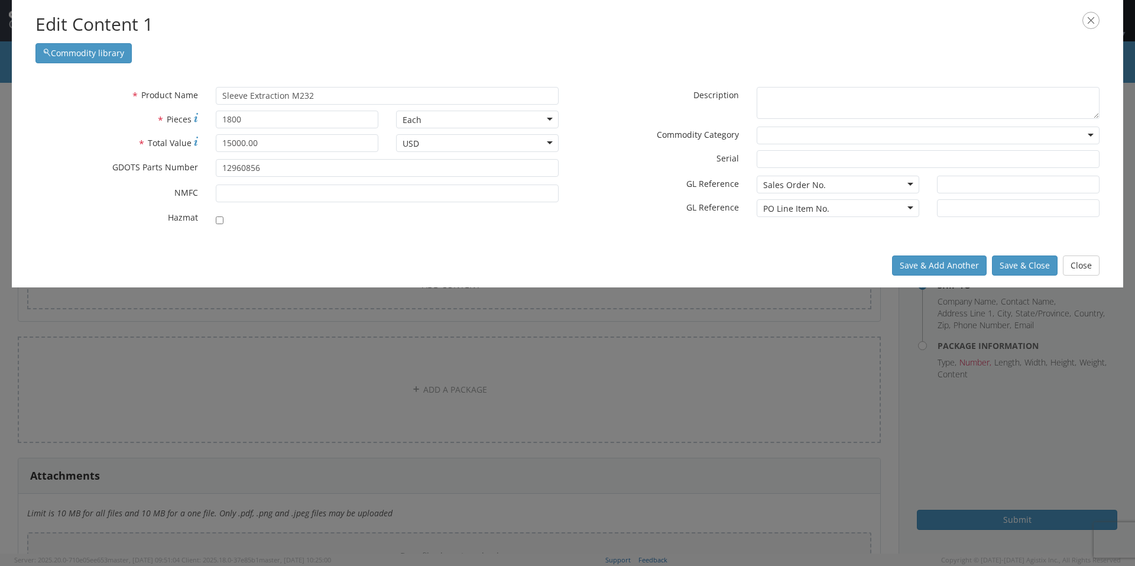
click at [615, 200] on label "* GL Reference" at bounding box center [657, 206] width 180 height 14
click at [1015, 268] on button "Save & Close" at bounding box center [1025, 265] width 66 height 20
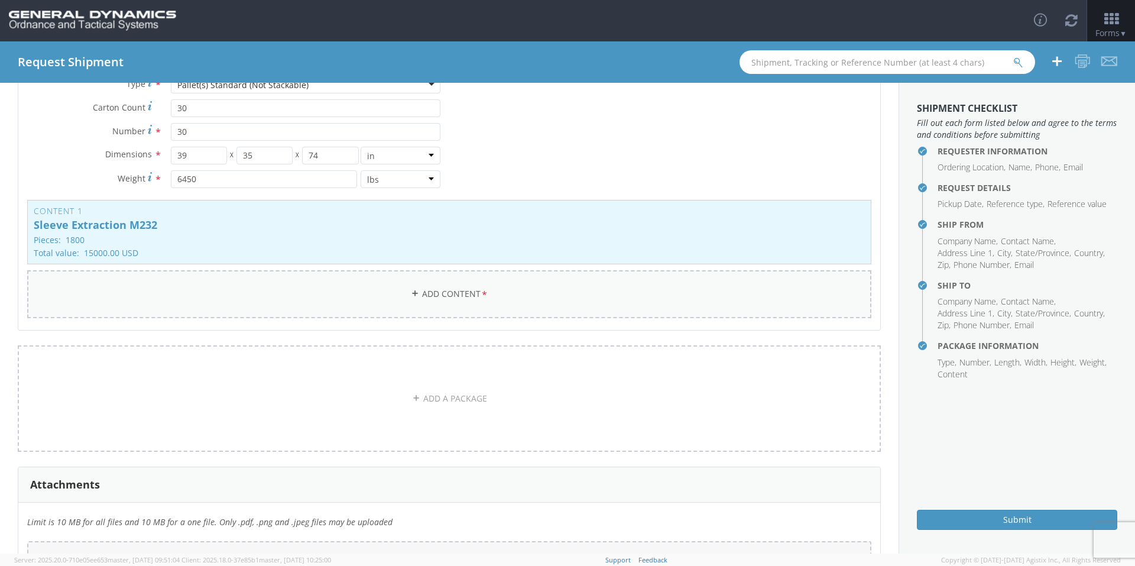
scroll to position [239, 0]
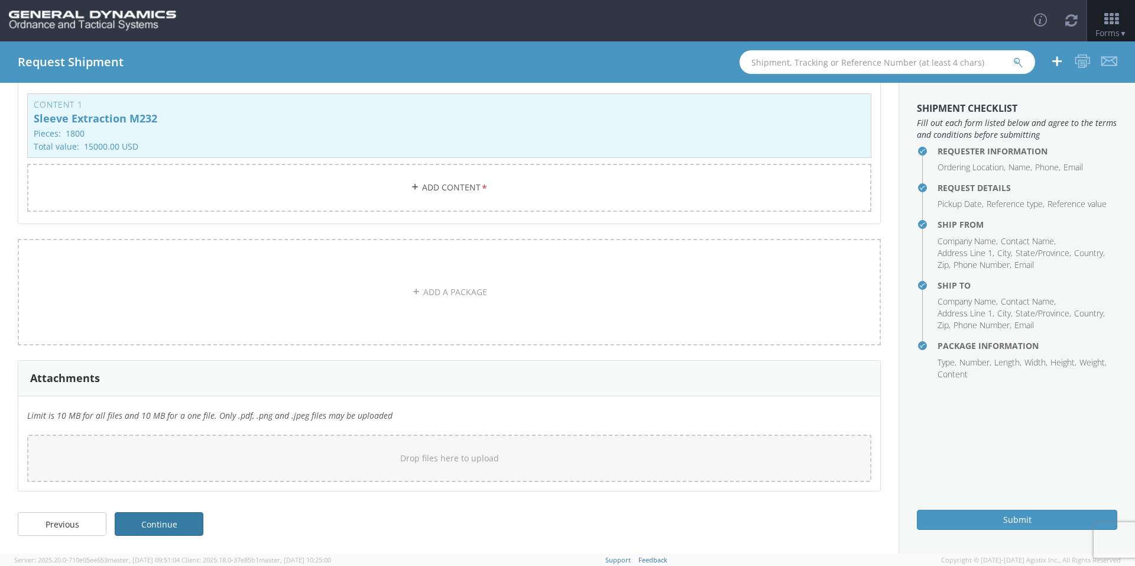
click at [174, 524] on link "Continue" at bounding box center [159, 524] width 89 height 24
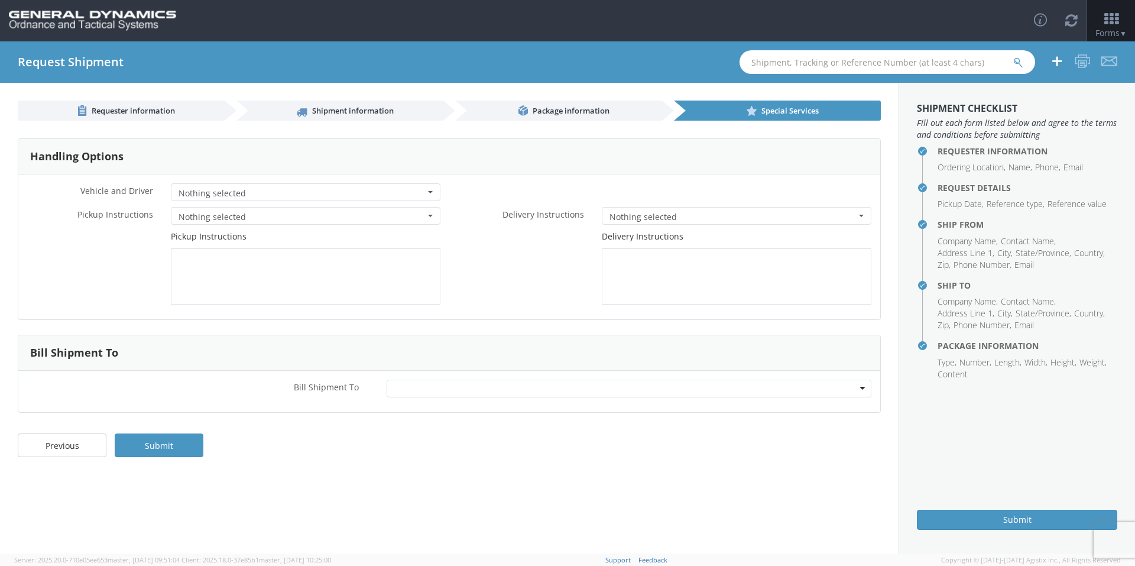
scroll to position [0, 0]
drag, startPoint x: 679, startPoint y: 391, endPoint x: 653, endPoint y: 389, distance: 25.5
click at [670, 389] on div at bounding box center [629, 388] width 485 height 18
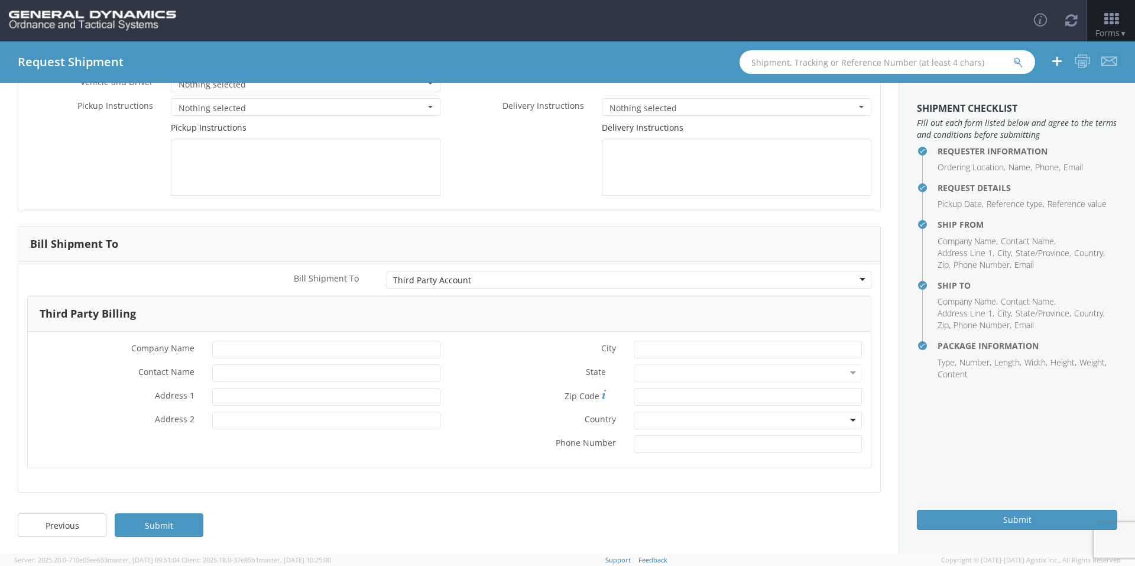
scroll to position [110, 0]
click at [251, 349] on input "* Company Name" at bounding box center [326, 348] width 228 height 18
type input "General Dynamics OTS"
click at [240, 373] on input "* Contact Name" at bounding box center [326, 372] width 228 height 18
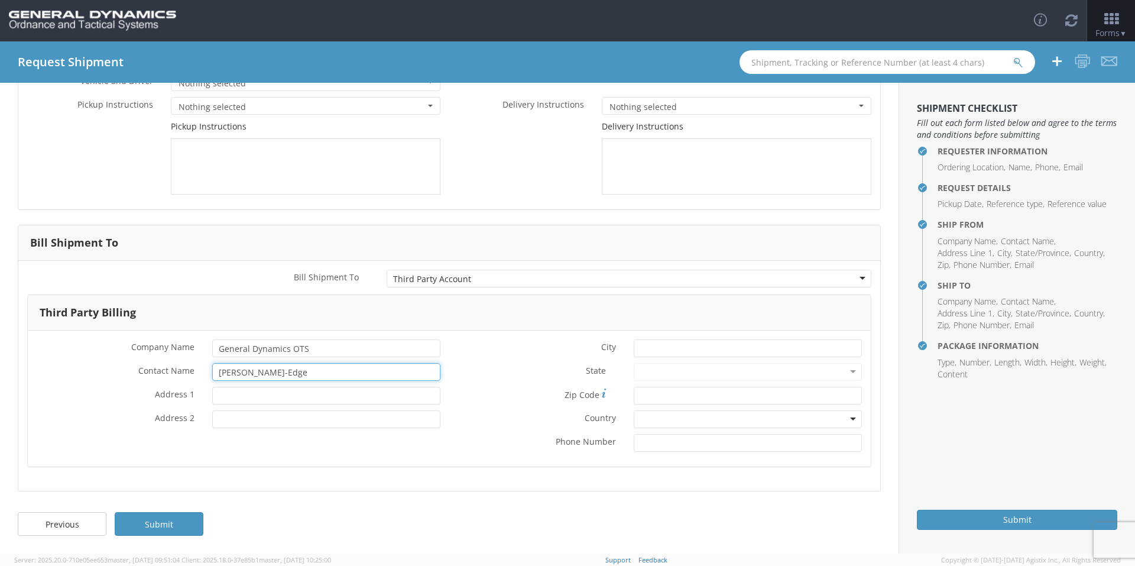
type input "[PERSON_NAME]-Edge"
type input "PO Box 1356"
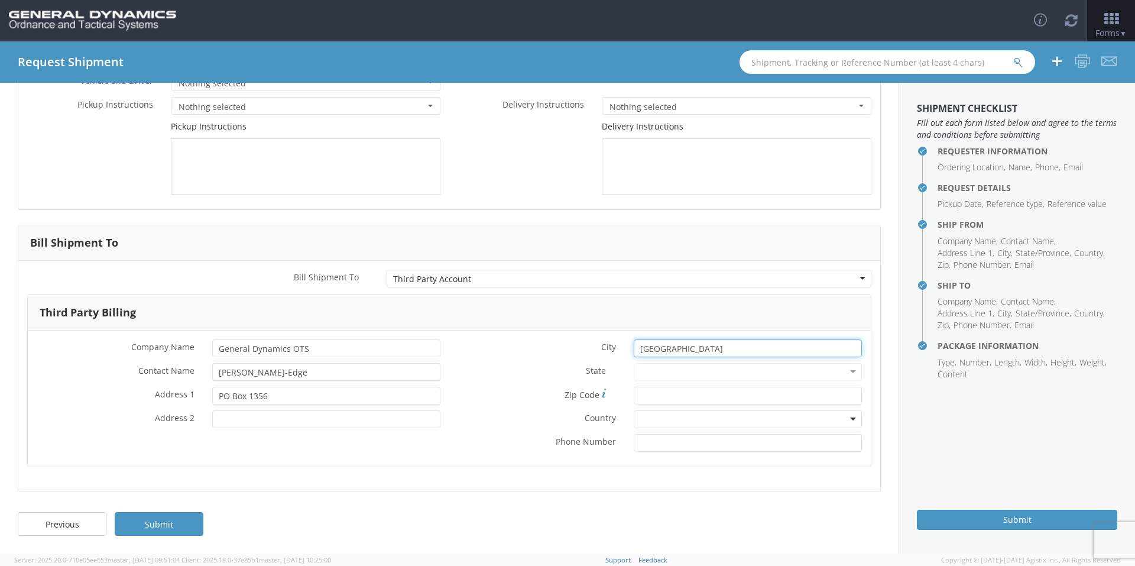
type input "[GEOGRAPHIC_DATA]"
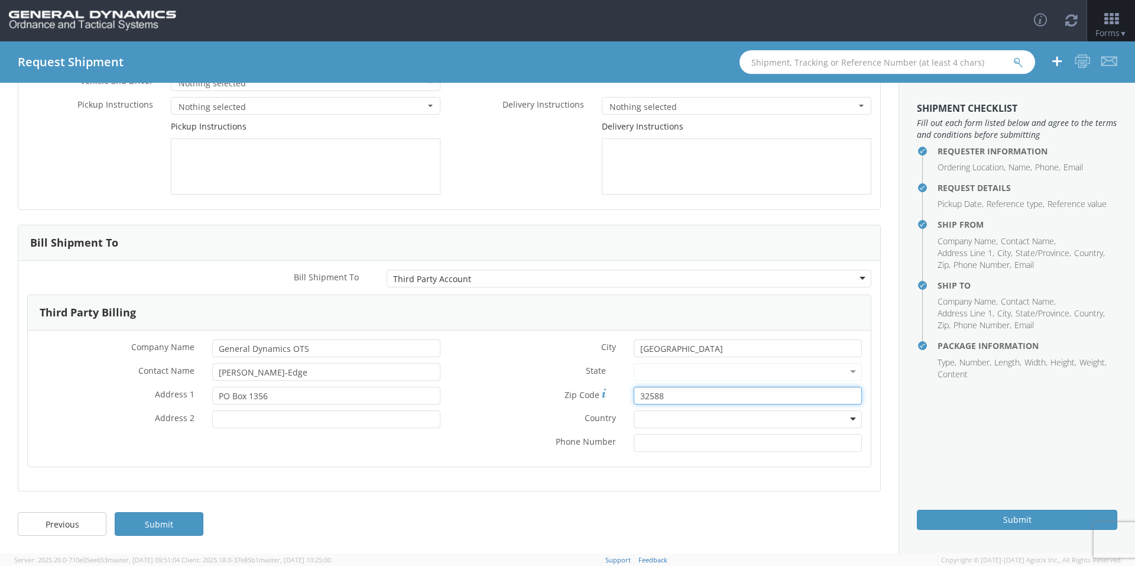
type input "32588"
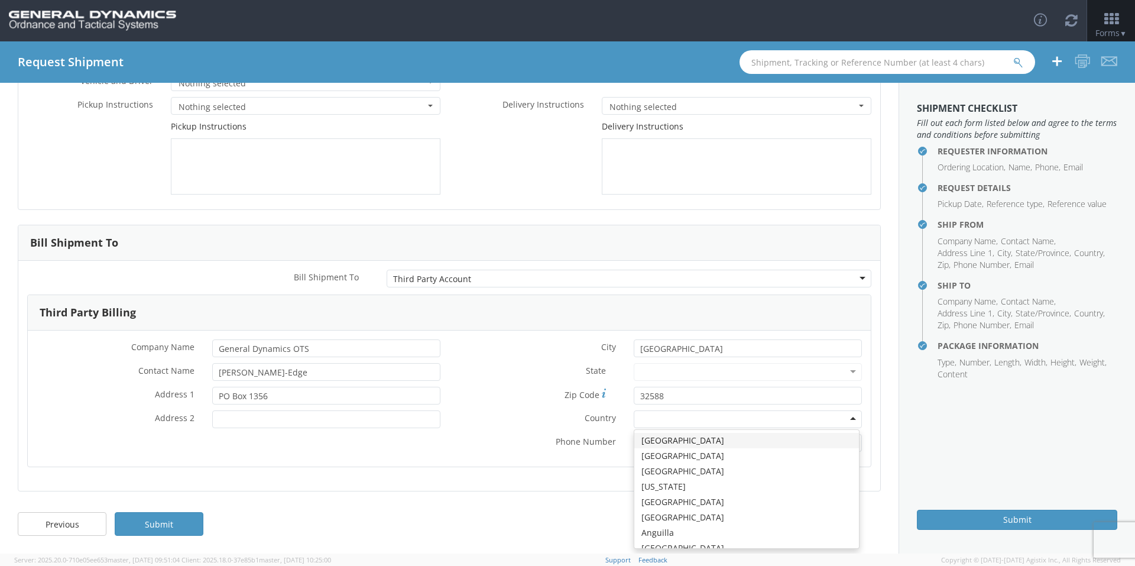
type input "u"
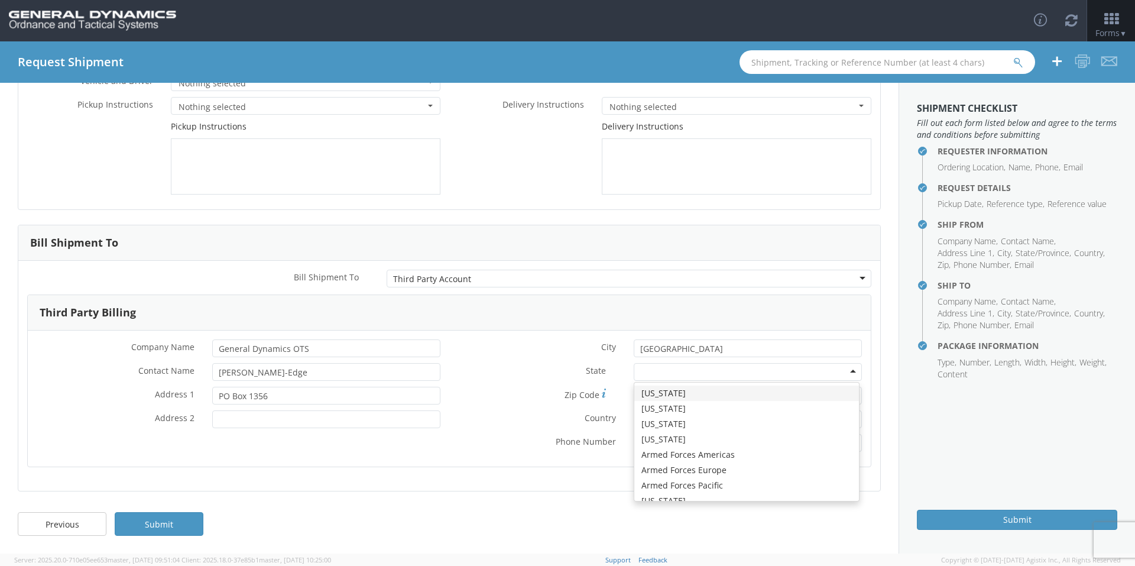
type input "f"
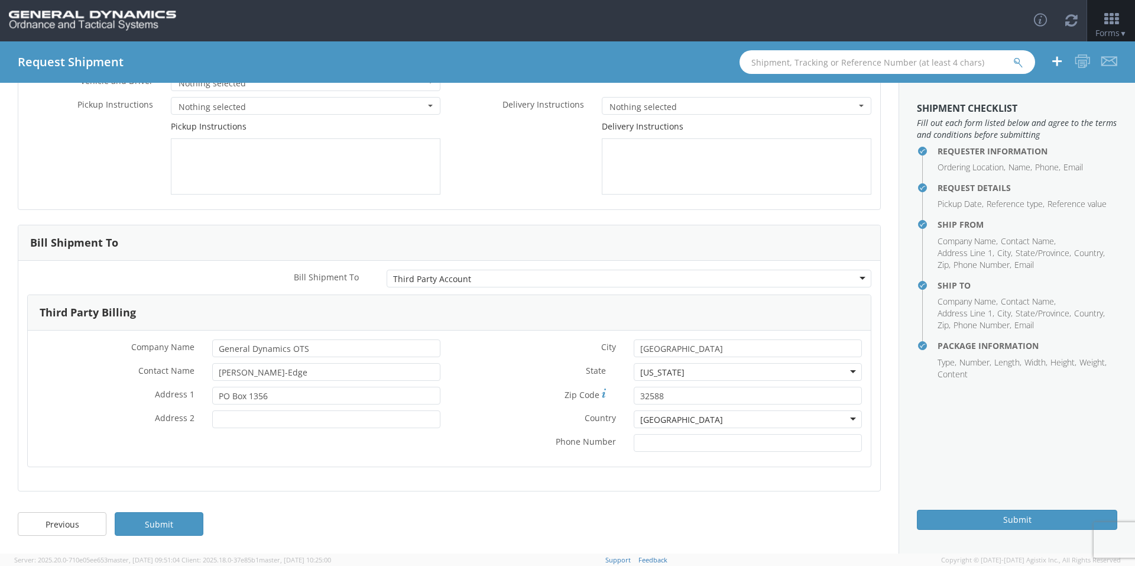
click at [508, 439] on label "* Phone Number" at bounding box center [537, 441] width 176 height 14
click at [634, 439] on input "* Phone Number" at bounding box center [748, 443] width 228 height 18
click at [193, 526] on link "Submit" at bounding box center [159, 524] width 89 height 24
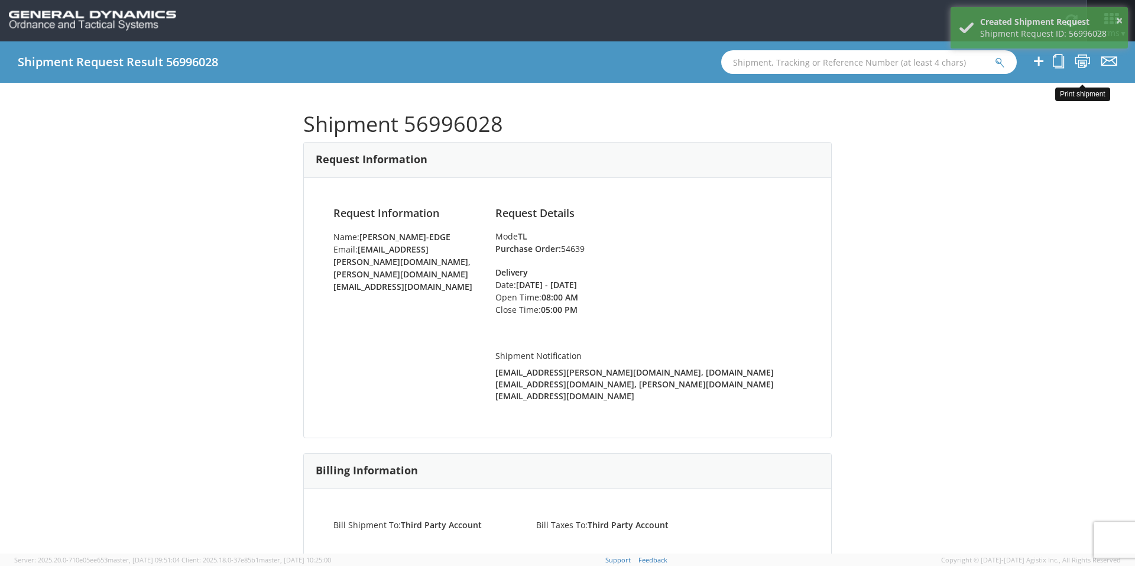
click at [1079, 63] on icon at bounding box center [1083, 61] width 16 height 15
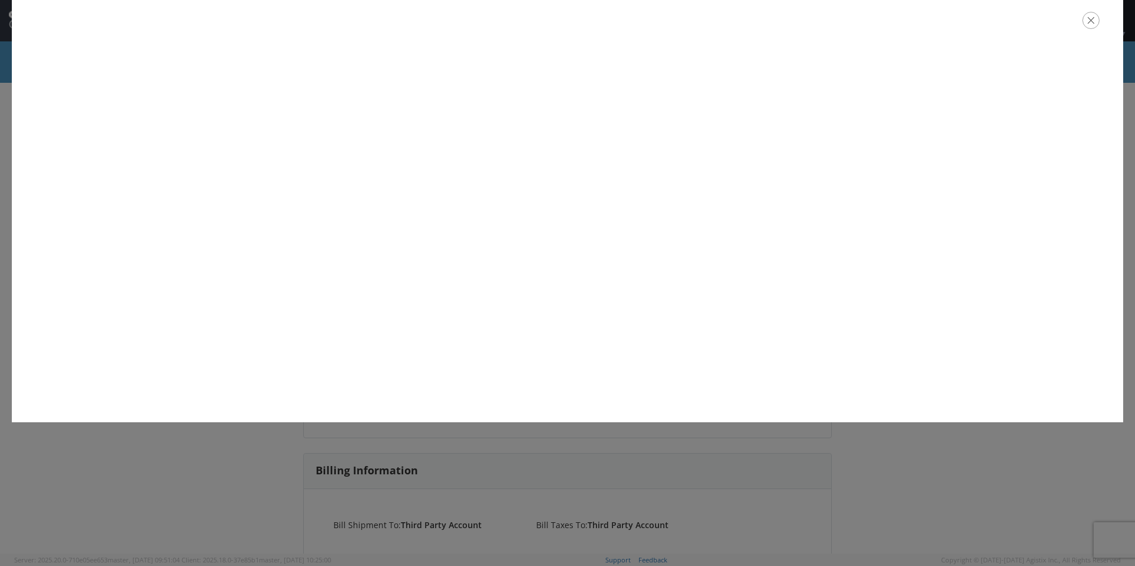
click at [1089, 20] on icon "button" at bounding box center [1090, 20] width 17 height 17
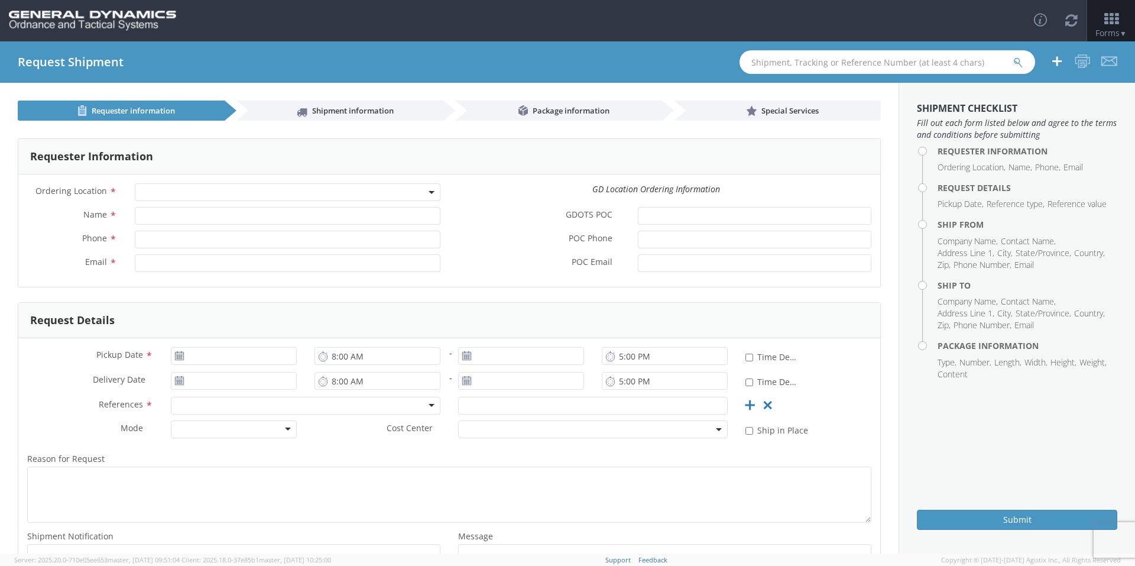
click at [431, 196] on span at bounding box center [432, 192] width 2 height 18
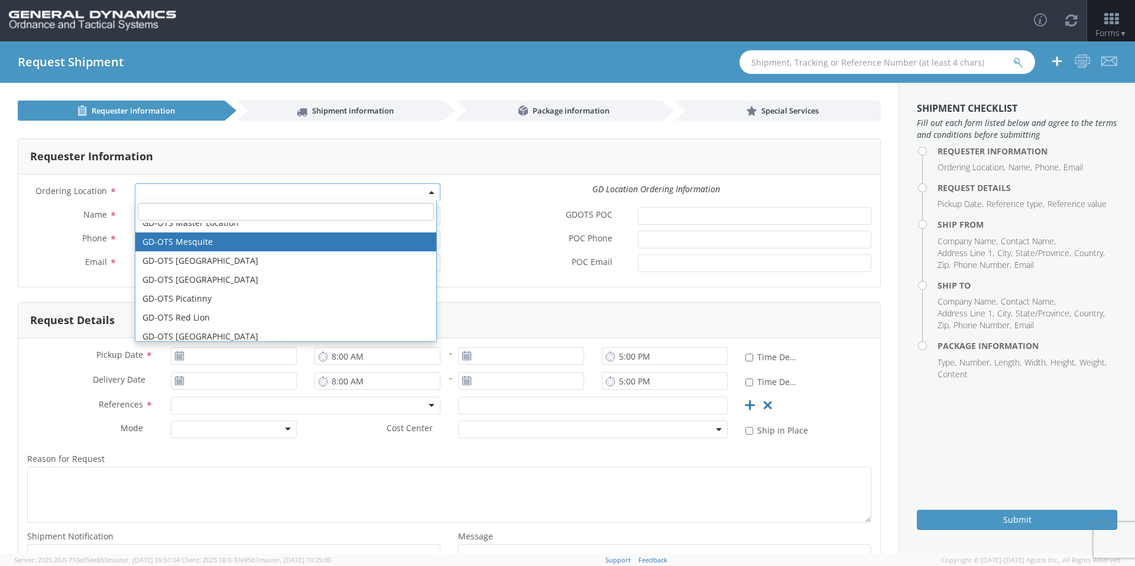
scroll to position [236, 0]
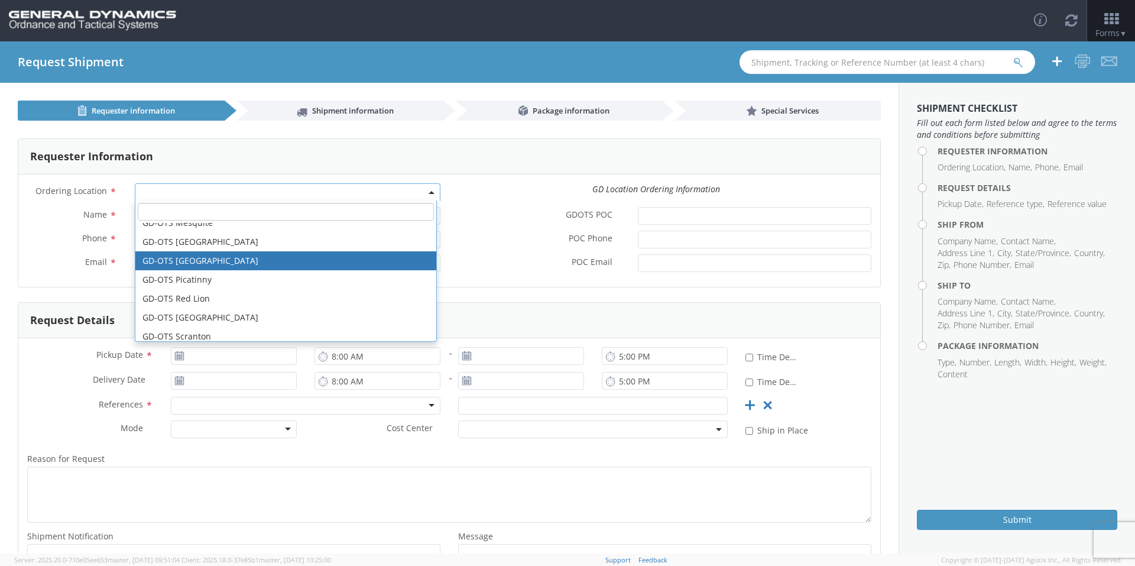
select select "311"
type input "[PERSON_NAME][EMAIL_ADDRESS][DOMAIN_NAME]"
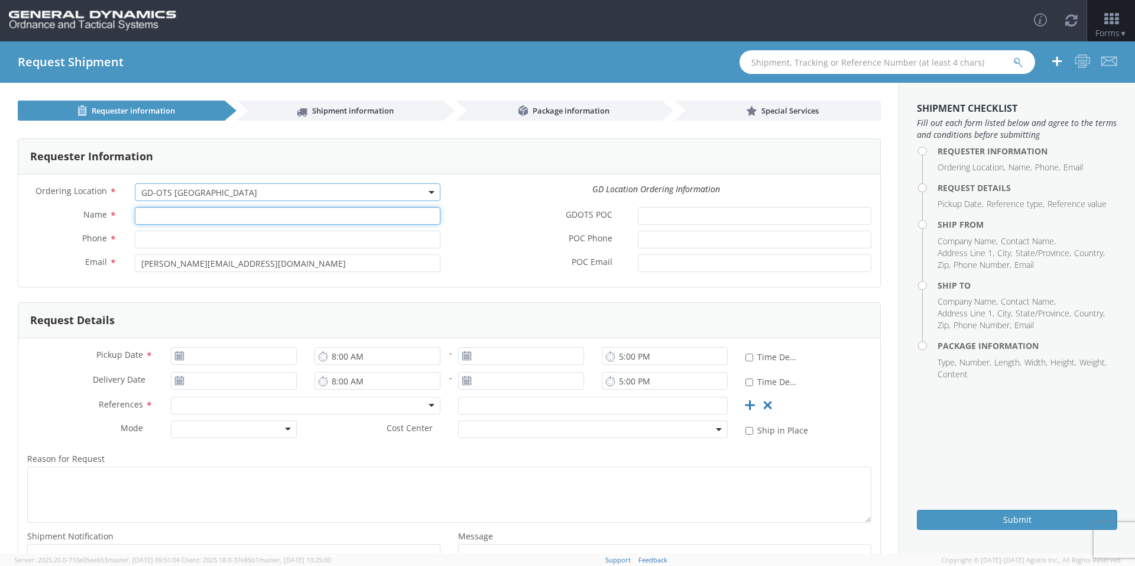
click at [212, 218] on input "Name *" at bounding box center [288, 216] width 306 height 18
type input "[PERSON_NAME]-Edge"
type input "[PHONE_NUMBER]"
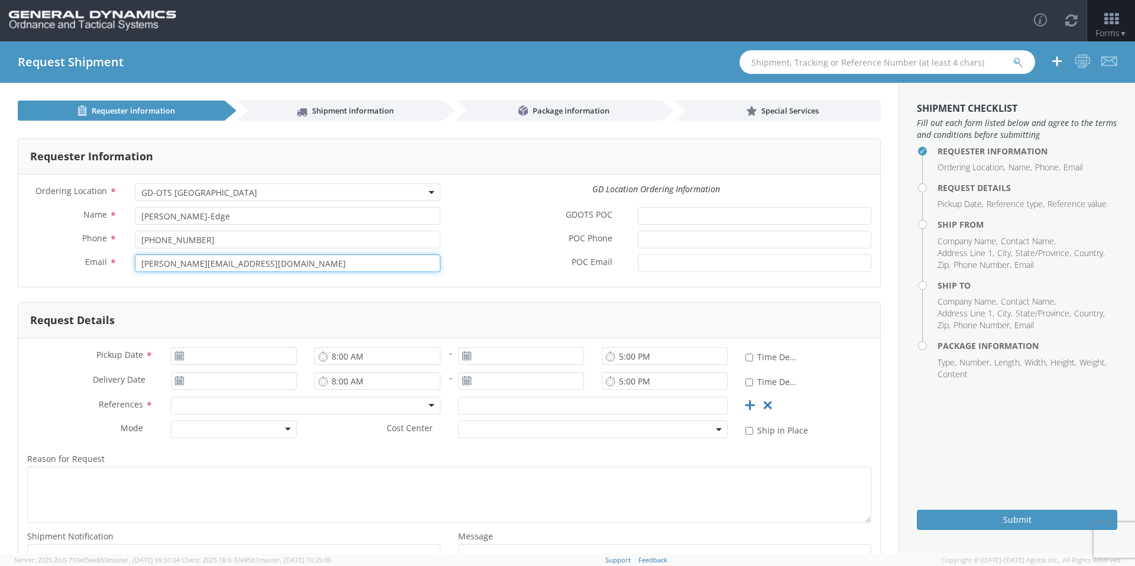
drag, startPoint x: 262, startPoint y: 260, endPoint x: 93, endPoint y: 256, distance: 169.1
click at [93, 256] on div "Email * [PERSON_NAME][EMAIL_ADDRESS][DOMAIN_NAME]" at bounding box center [233, 263] width 431 height 18
type input "[EMAIL_ADDRESS][PERSON_NAME][DOMAIN_NAME]"
click at [453, 300] on form "Requester Information Ordering Location * GD-OTS Anniston (Commerce) GD-OTS [GE…" at bounding box center [449, 370] width 863 height 465
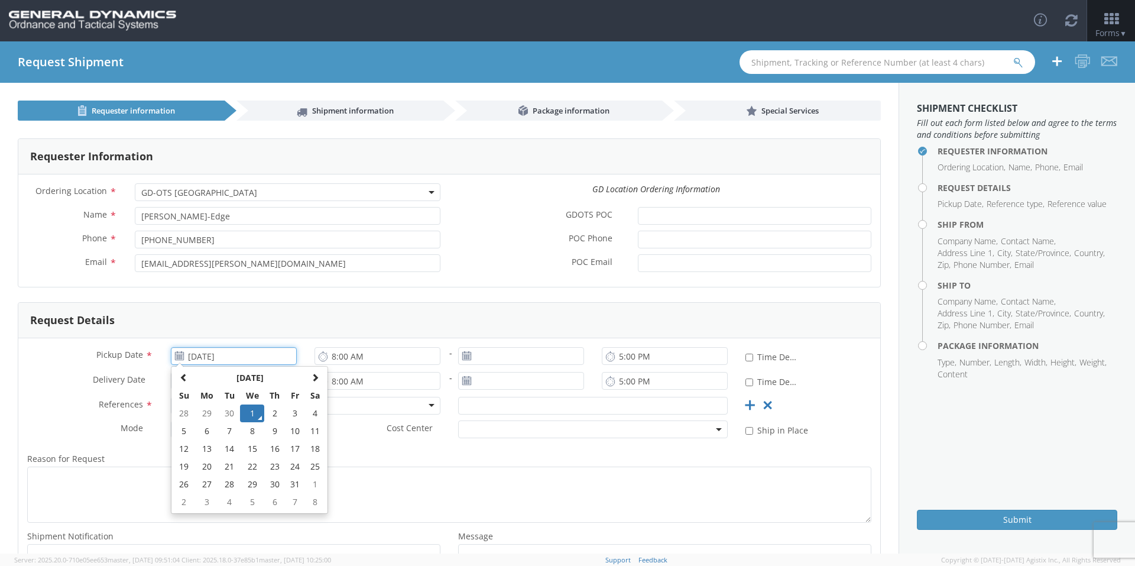
click at [229, 353] on input "[DATE]" at bounding box center [234, 356] width 126 height 18
click at [281, 413] on td "2" at bounding box center [274, 413] width 21 height 18
type input "[DATE]"
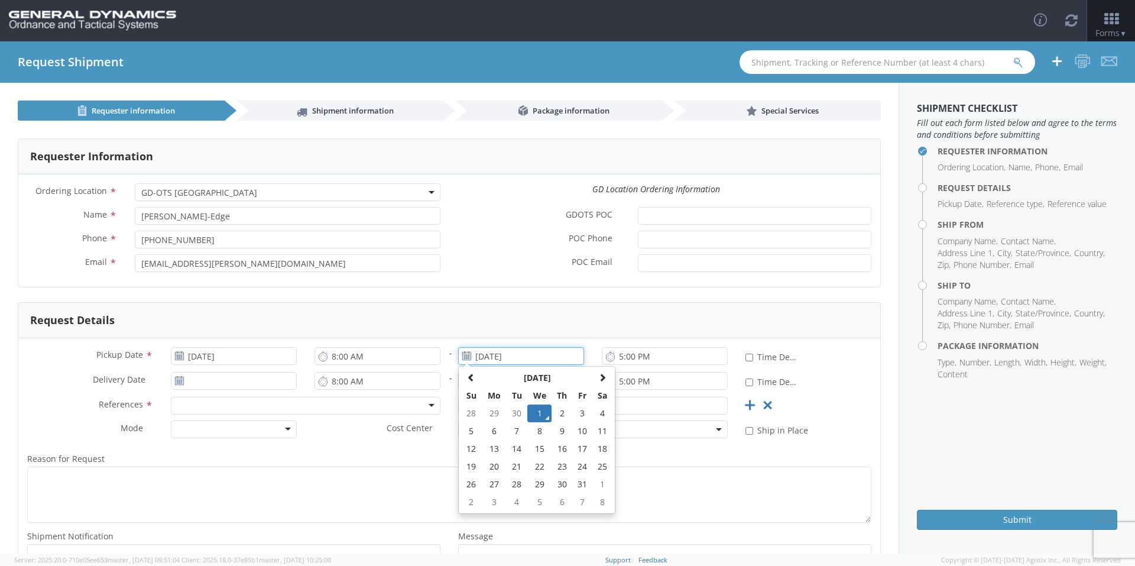
click at [553, 356] on input "[DATE]" at bounding box center [521, 356] width 126 height 18
click at [551, 414] on td "2" at bounding box center [561, 413] width 21 height 18
type input "[DATE]"
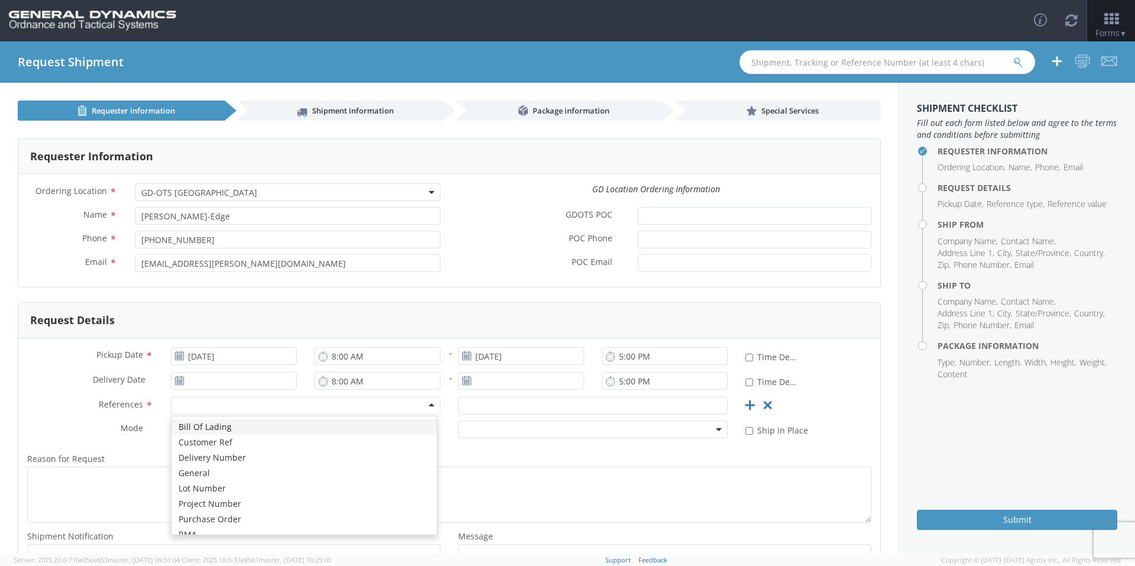
click at [267, 407] on div at bounding box center [306, 406] width 270 height 18
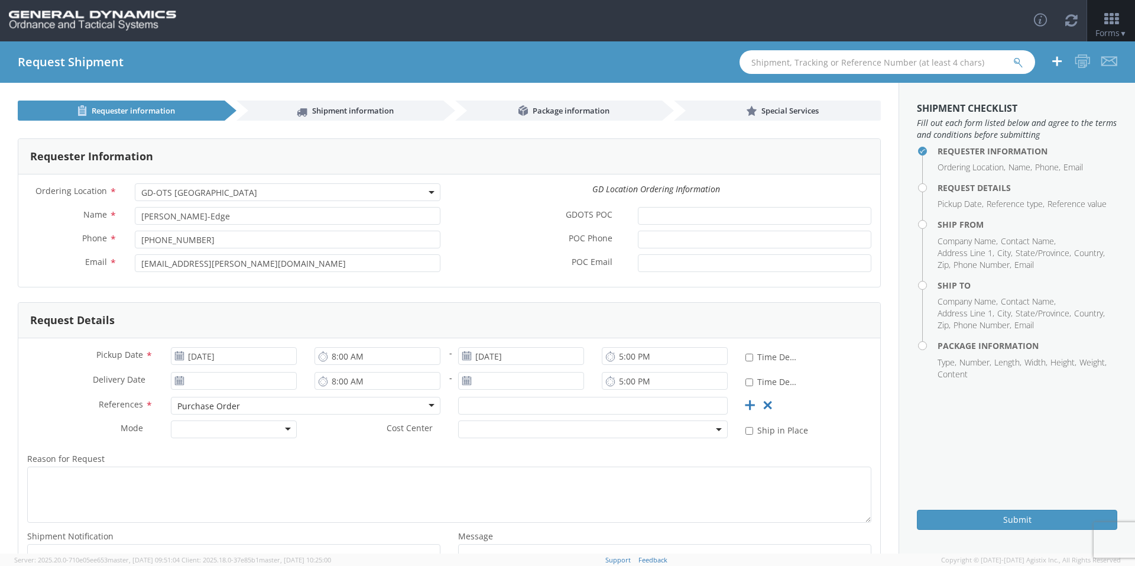
scroll to position [0, 0]
click at [520, 406] on input "text" at bounding box center [593, 406] width 270 height 18
type input "54639"
click at [277, 418] on div "Purchase Order Purchase Order Bill Of Lading Customer Ref Delivery Number Gener…" at bounding box center [305, 409] width 287 height 24
click at [266, 431] on div at bounding box center [234, 429] width 126 height 18
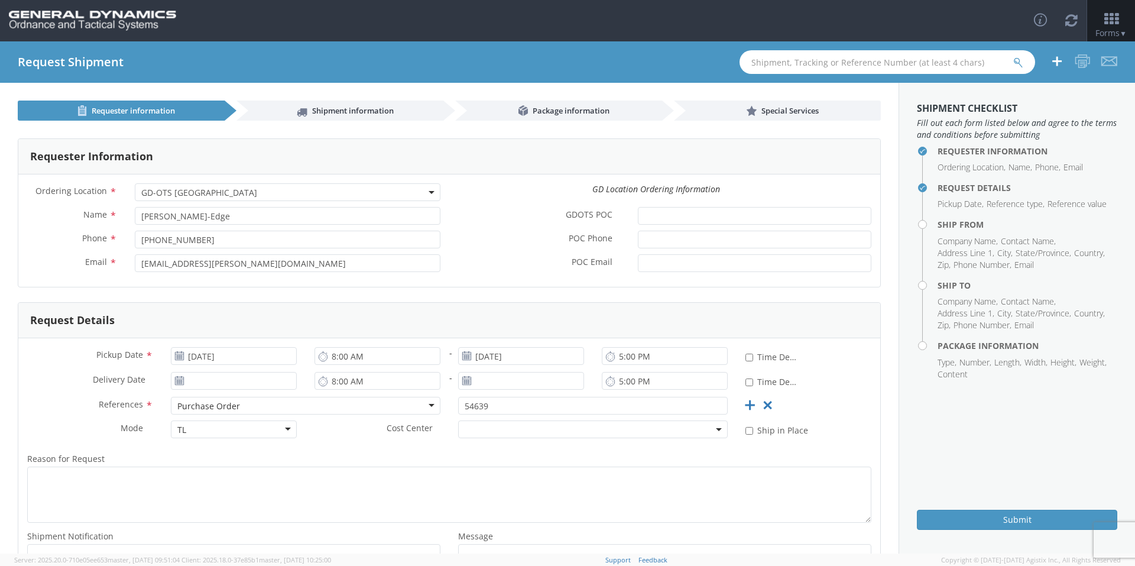
click at [264, 452] on label "Reason for Request *" at bounding box center [449, 458] width 862 height 15
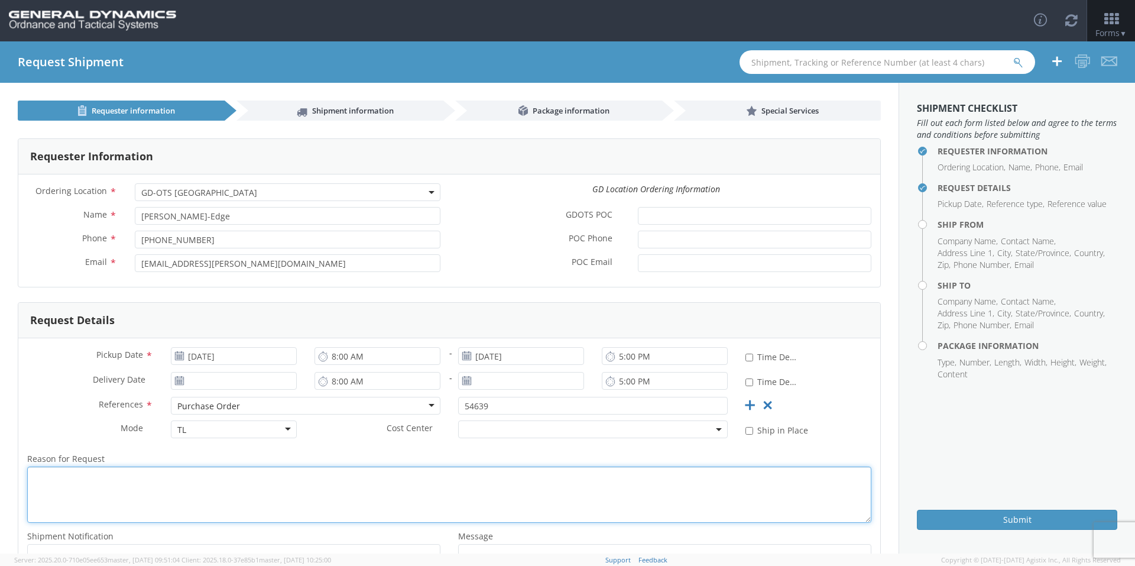
click at [264, 466] on textarea "Reason for Request *" at bounding box center [449, 494] width 844 height 56
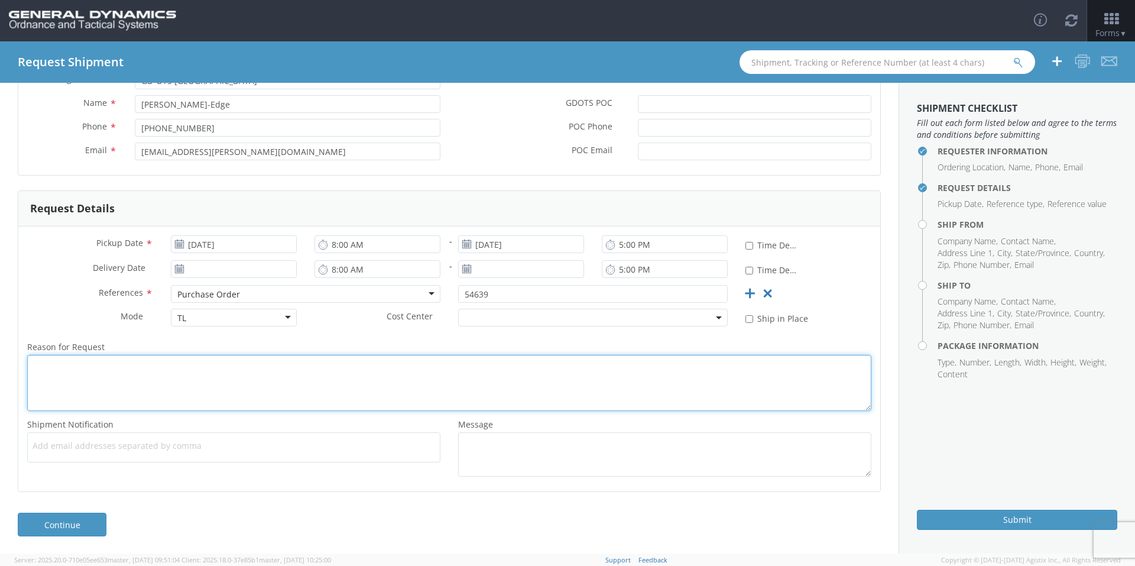
scroll to position [112, 0]
click at [147, 442] on span "Add email addresses separated by comma" at bounding box center [234, 445] width 402 height 12
paste input "[PERSON_NAME][EMAIL_ADDRESS][DOMAIN_NAME]"
type input "[PERSON_NAME][EMAIL_ADDRESS][DOMAIN_NAME]"
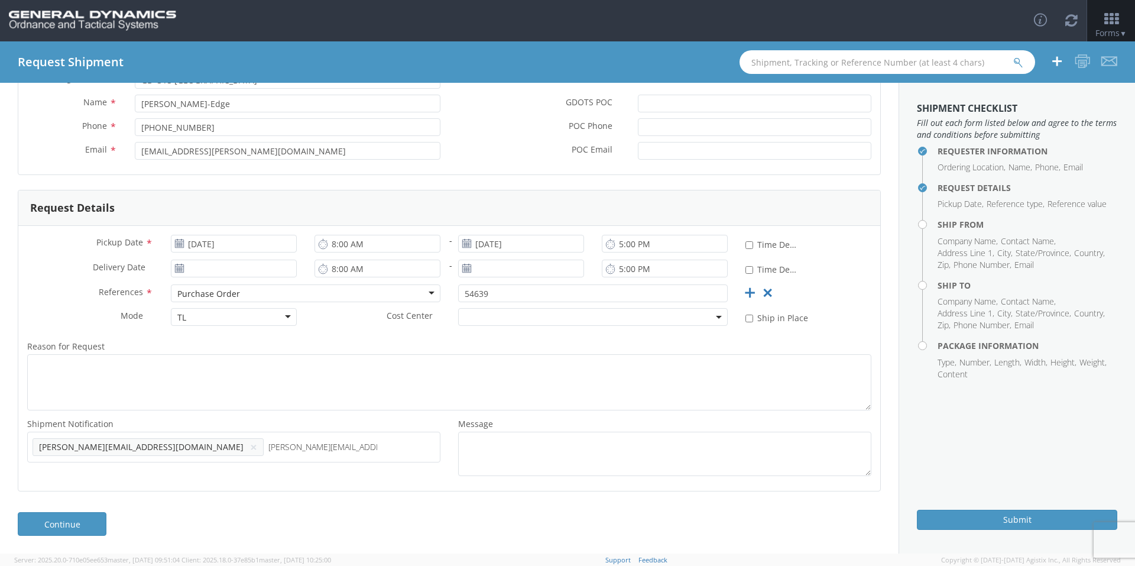
type input "[PERSON_NAME][EMAIL_ADDRESS][DOMAIN_NAME]"
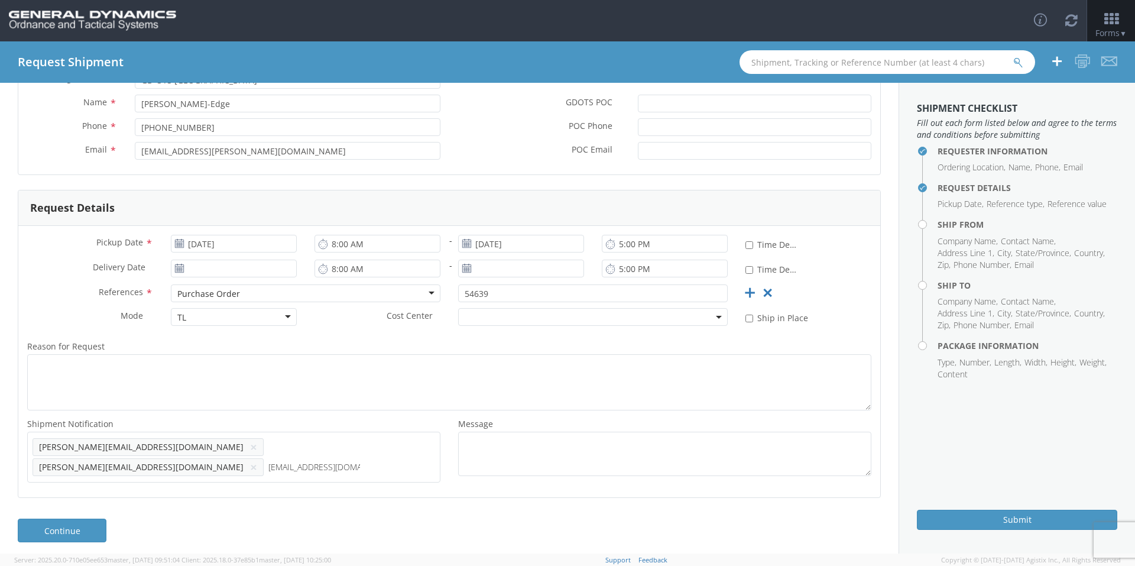
type input "[EMAIL_ADDRESS][DOMAIN_NAME]"
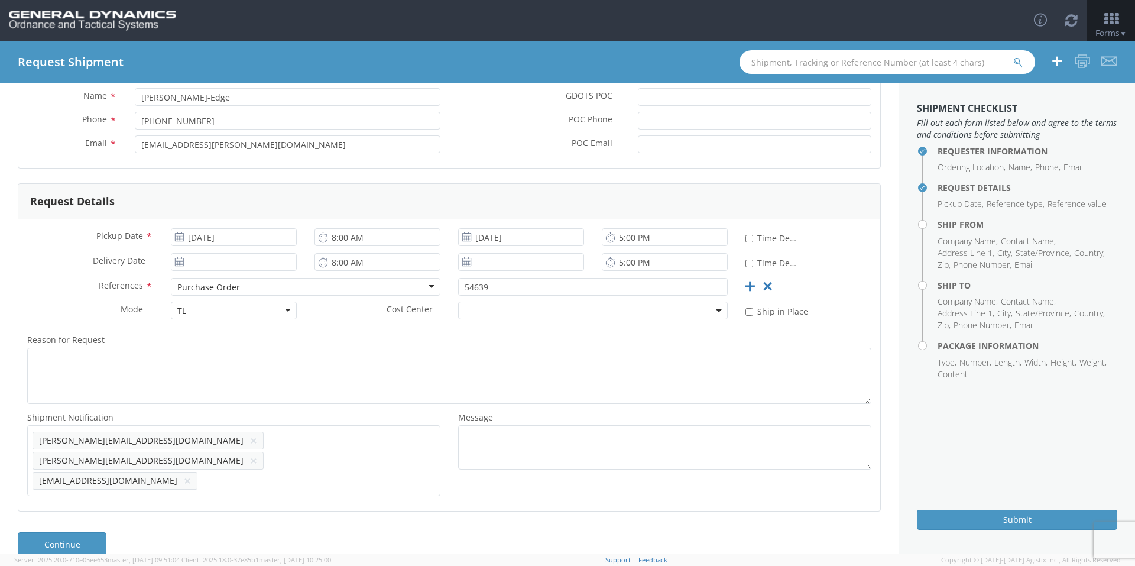
click at [72, 532] on link "Continue" at bounding box center [62, 544] width 89 height 24
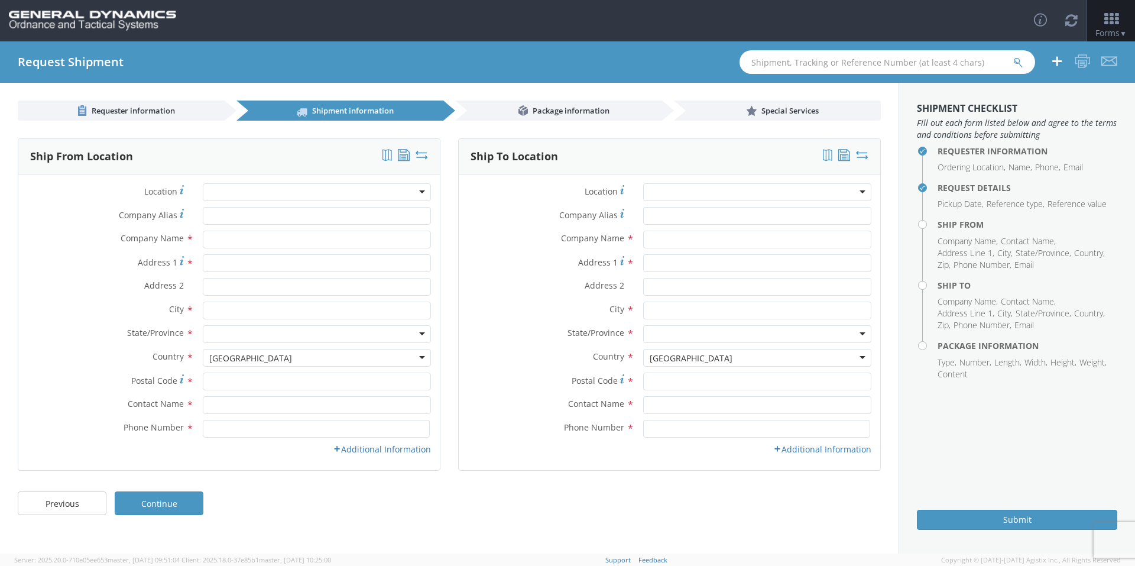
scroll to position [0, 0]
click at [284, 217] on input "Company Alias *" at bounding box center [317, 216] width 228 height 18
type input "[US_STATE] custom mold"
type input "[STREET_ADDRESS][PERSON_NAME]"
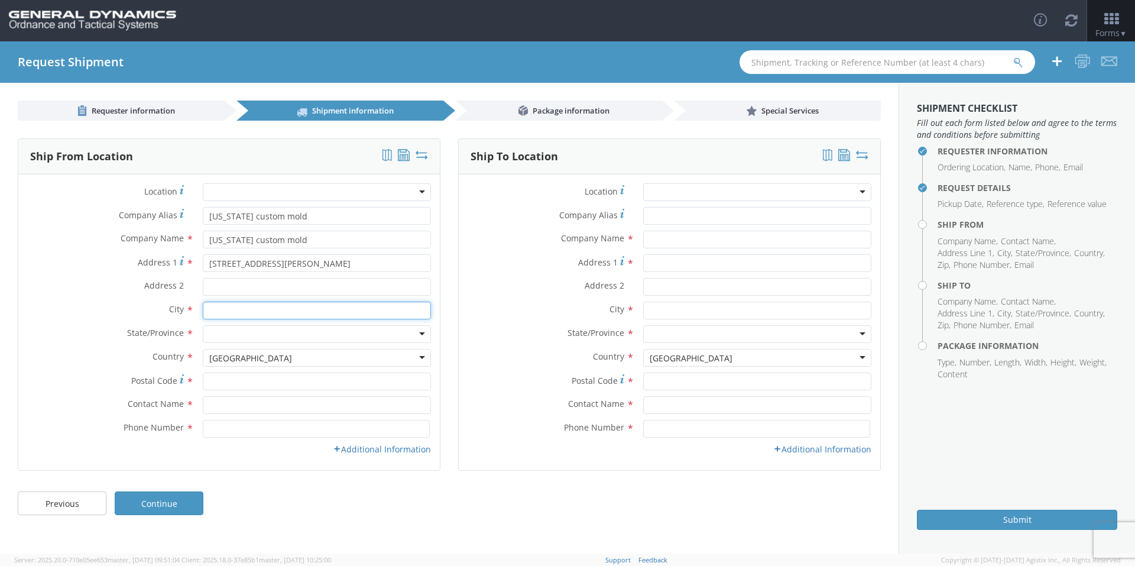
type input "[GEOGRAPHIC_DATA]"
type input "33556"
type input "[PERSON_NAME]"
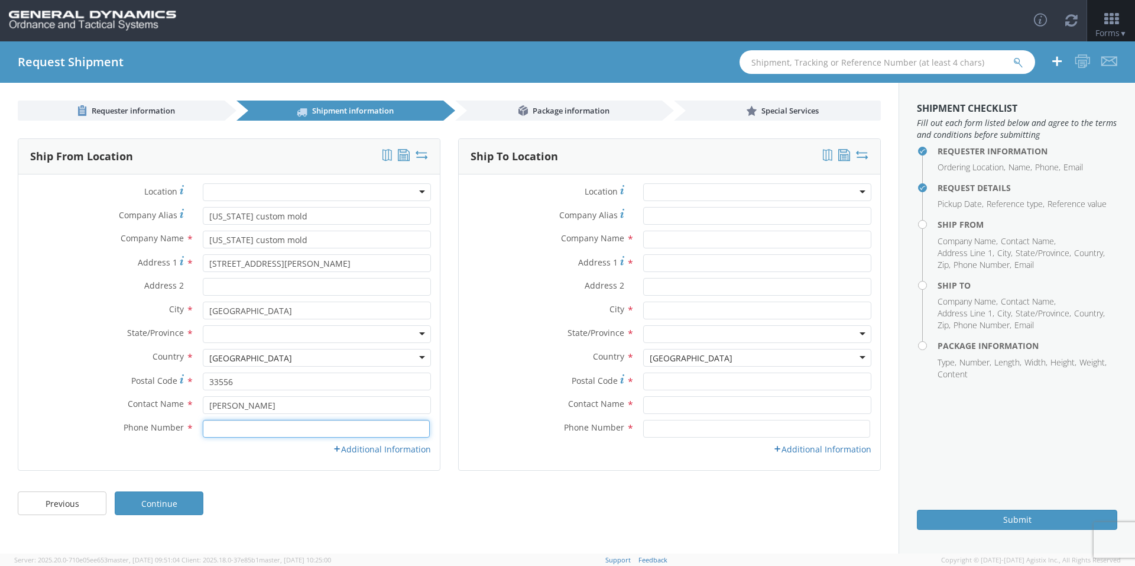
type input "8133435080"
click at [230, 293] on input "Address 2 *" at bounding box center [317, 287] width 228 height 18
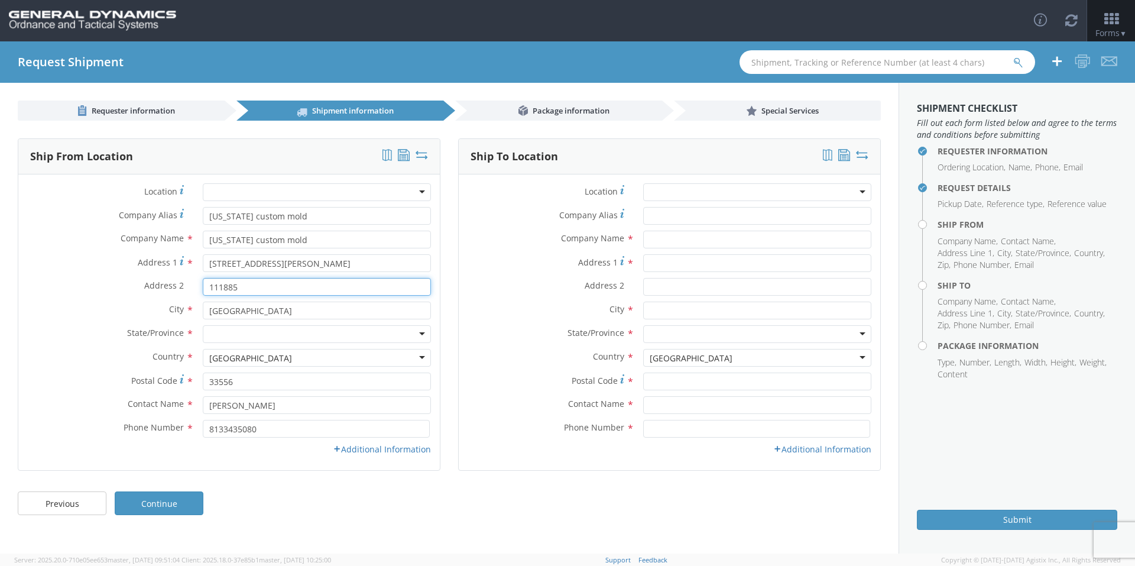
type input "111885"
click at [238, 332] on div at bounding box center [317, 334] width 228 height 18
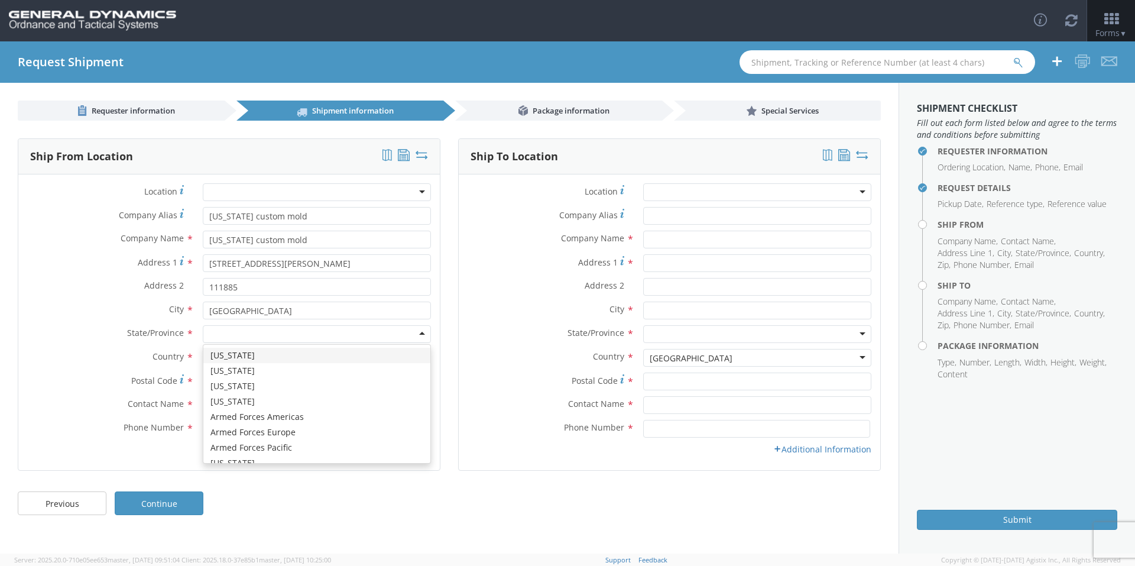
type input "f"
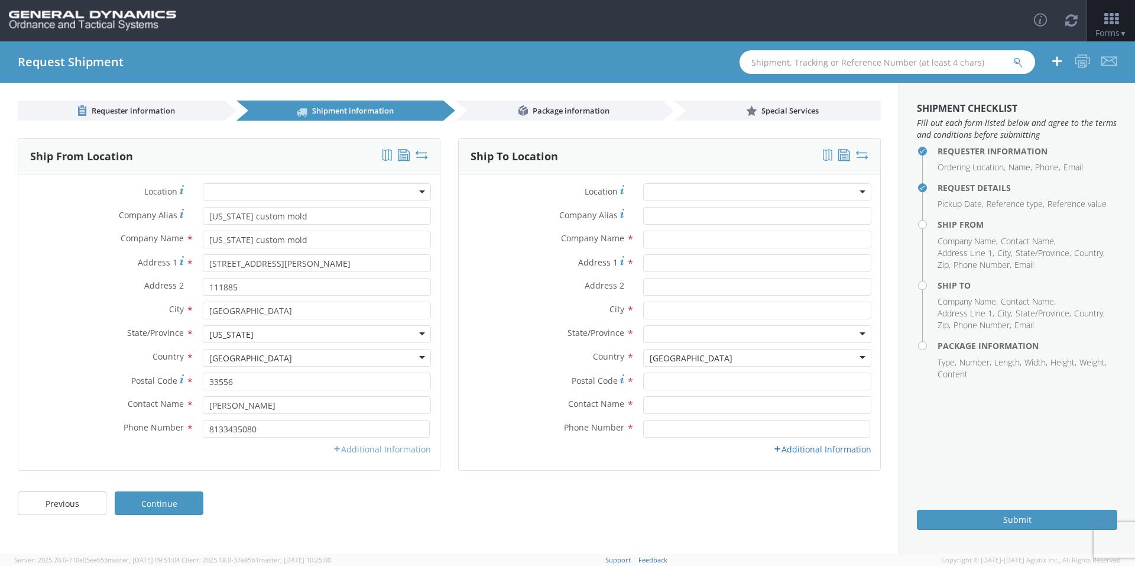
click at [369, 444] on div "Location * GD-OTS Anniston (Commerce) GD-OTS Camden GD-OTS DeFuniak Springs GD-…" at bounding box center [228, 322] width 421 height 278
click at [367, 453] on link "Additional Information" at bounding box center [382, 448] width 98 height 11
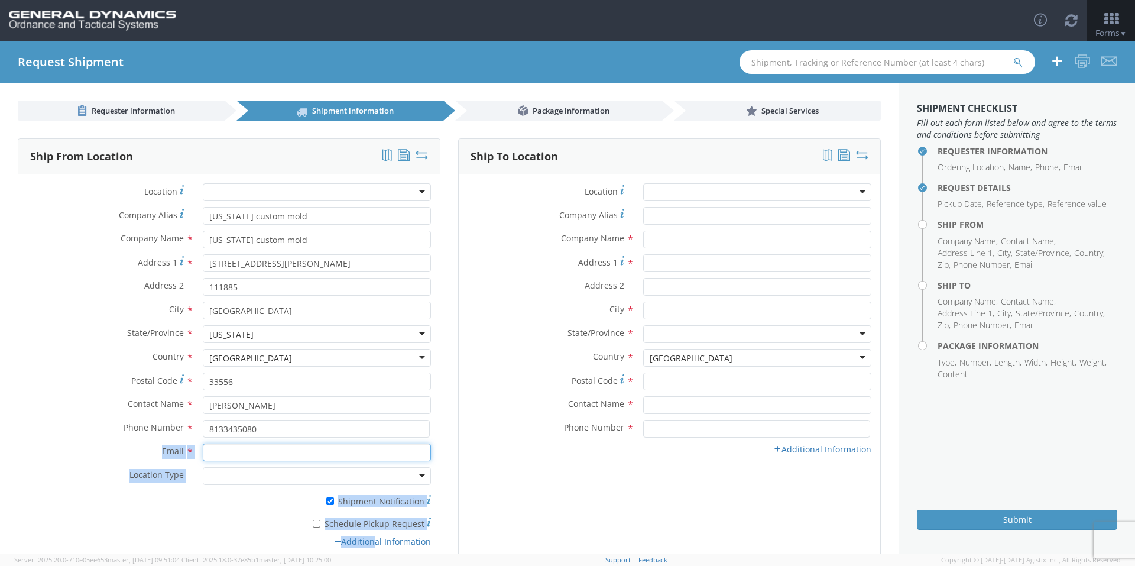
click at [243, 457] on input "Email *" at bounding box center [317, 452] width 228 height 18
type input "[EMAIL_ADDRESS][DOMAIN_NAME]"
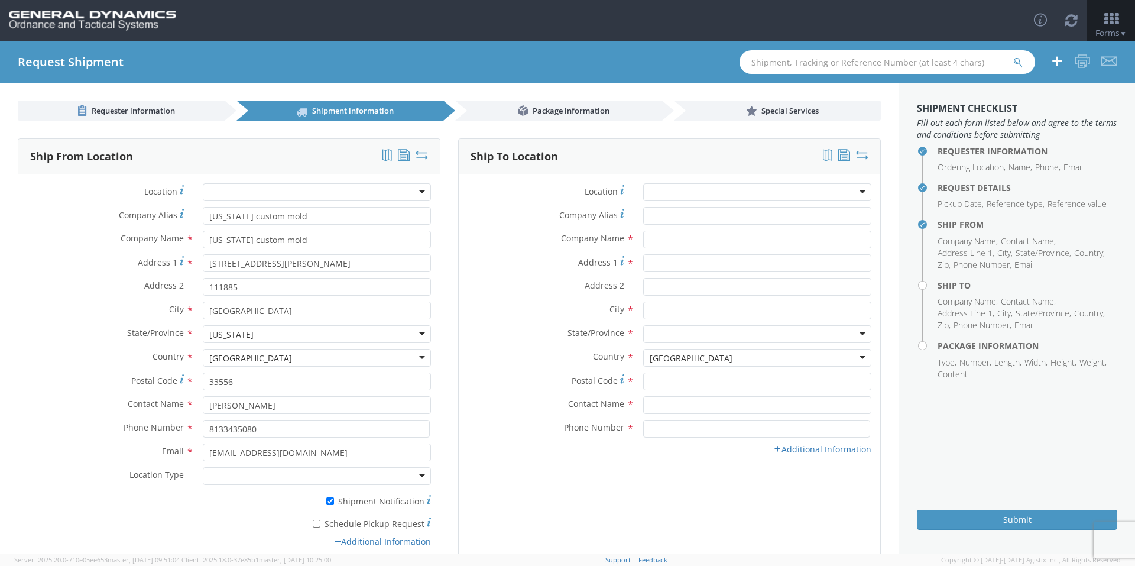
click at [260, 469] on div at bounding box center [317, 476] width 228 height 18
click at [314, 524] on input "* Schedule Pickup Request" at bounding box center [317, 524] width 8 height 8
checkbox input "true"
click at [692, 196] on div at bounding box center [757, 192] width 228 height 18
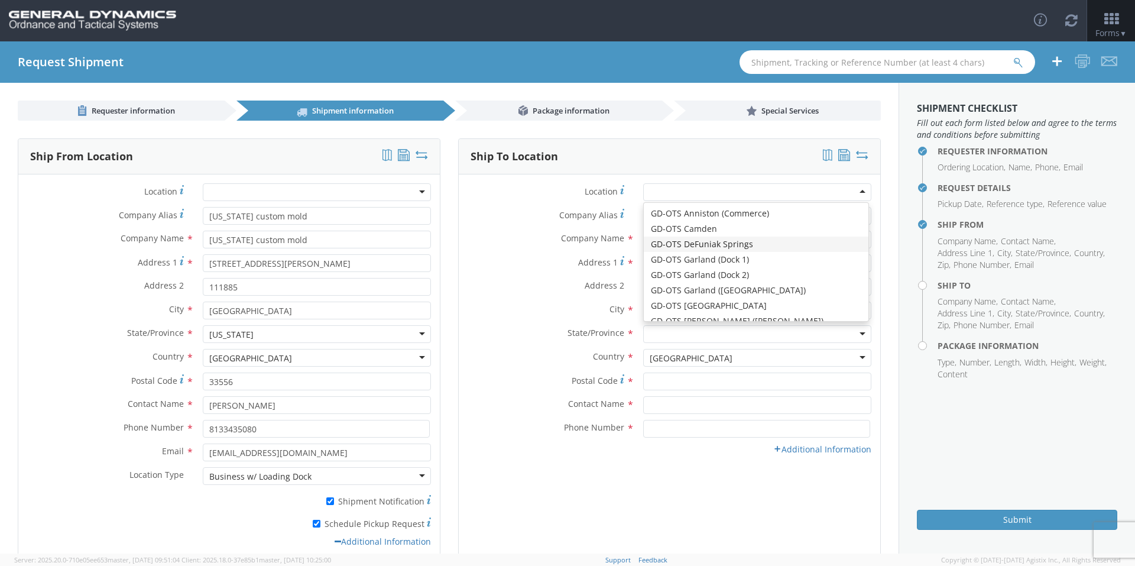
type input "General Dynamics - OTS"
type input "Highway 274"
type input "[GEOGRAPHIC_DATA]"
type input "71701"
type input "[PHONE_NUMBER]"
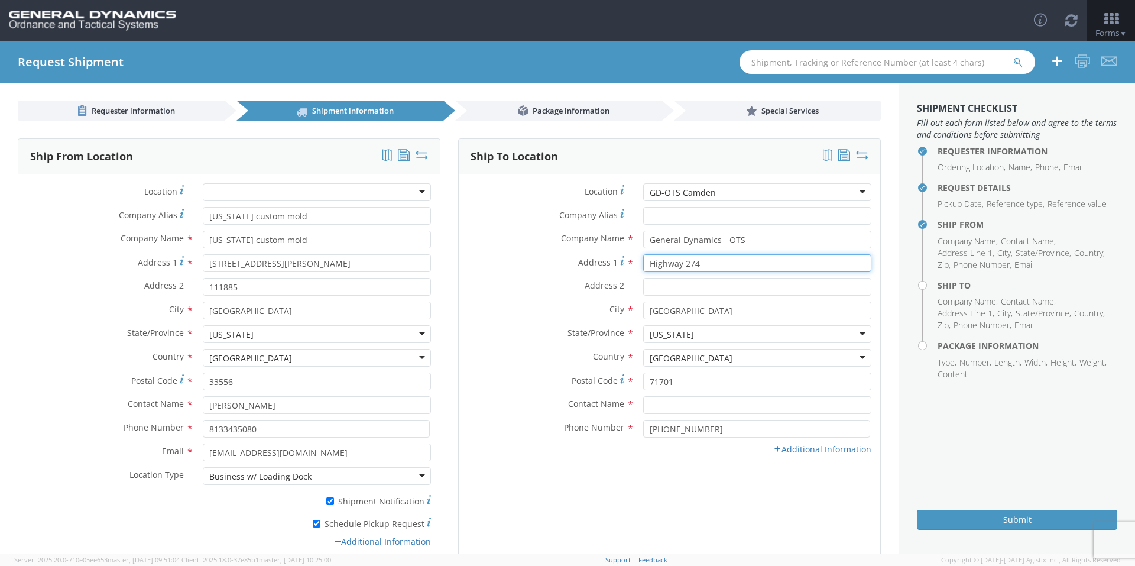
drag, startPoint x: 679, startPoint y: 262, endPoint x: 734, endPoint y: 268, distance: 55.9
click at [734, 268] on input "Highway 274" at bounding box center [757, 263] width 228 height 18
type input "Highway 2"
type input "Highway 203"
click at [533, 301] on div "Address 2 *" at bounding box center [669, 290] width 421 height 24
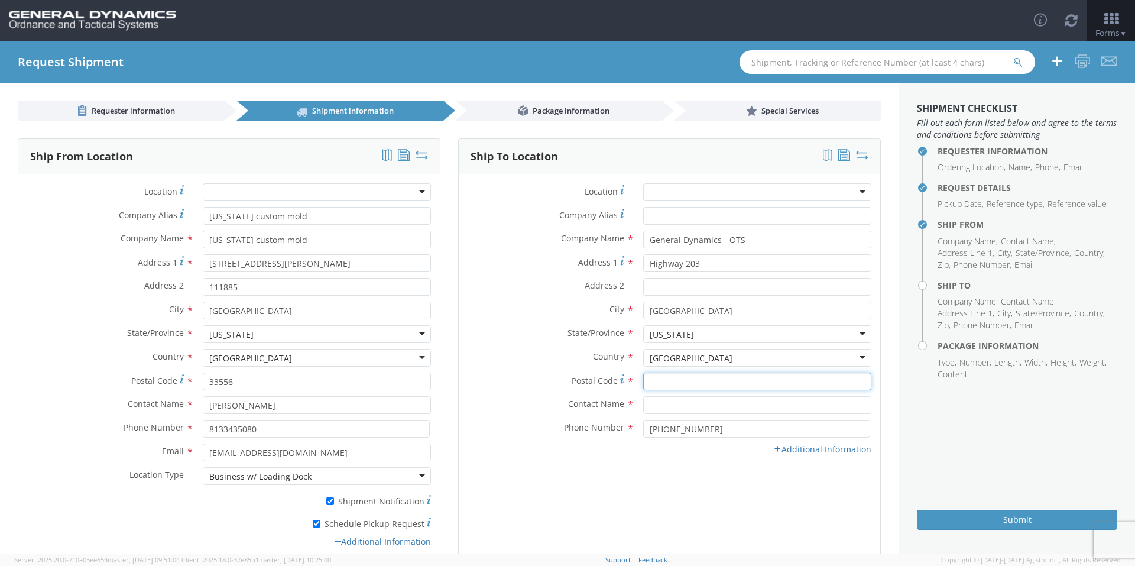
click at [670, 382] on input "Postal Code *" at bounding box center [757, 381] width 228 height 18
type input "71701"
click at [672, 403] on input "text" at bounding box center [757, 405] width 228 height 18
type input "[PERSON_NAME]-Edge"
click at [582, 466] on div "Location * GD-OTS Anniston (Commerce) GD-OTS Camden GD-OTS DeFuniak Springs GD-…" at bounding box center [669, 322] width 421 height 296
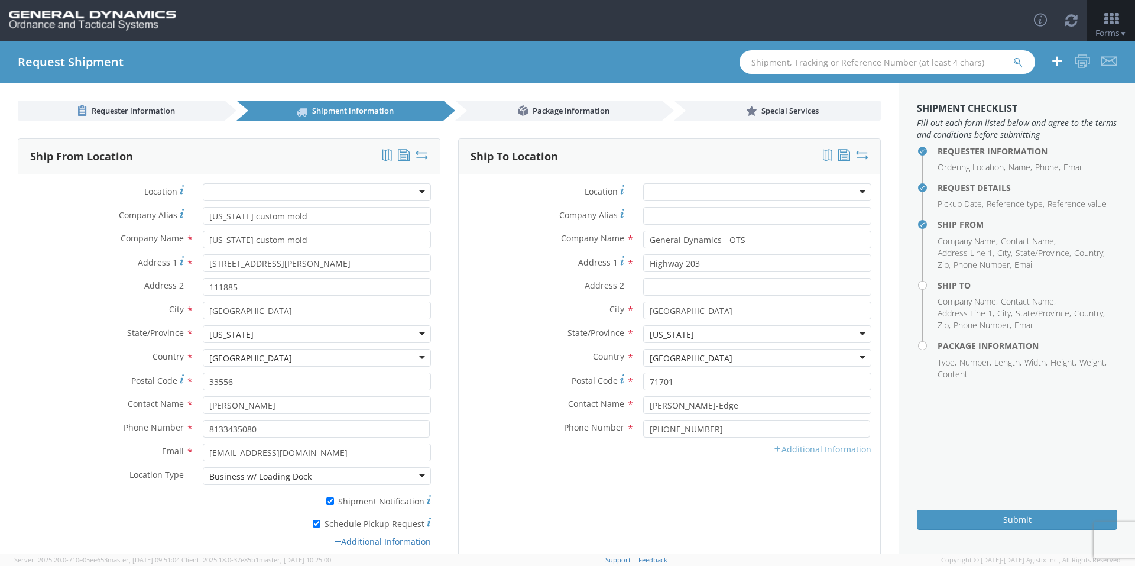
click at [794, 448] on link "Additional Information" at bounding box center [822, 448] width 98 height 11
click at [662, 452] on input "Email *" at bounding box center [757, 452] width 228 height 18
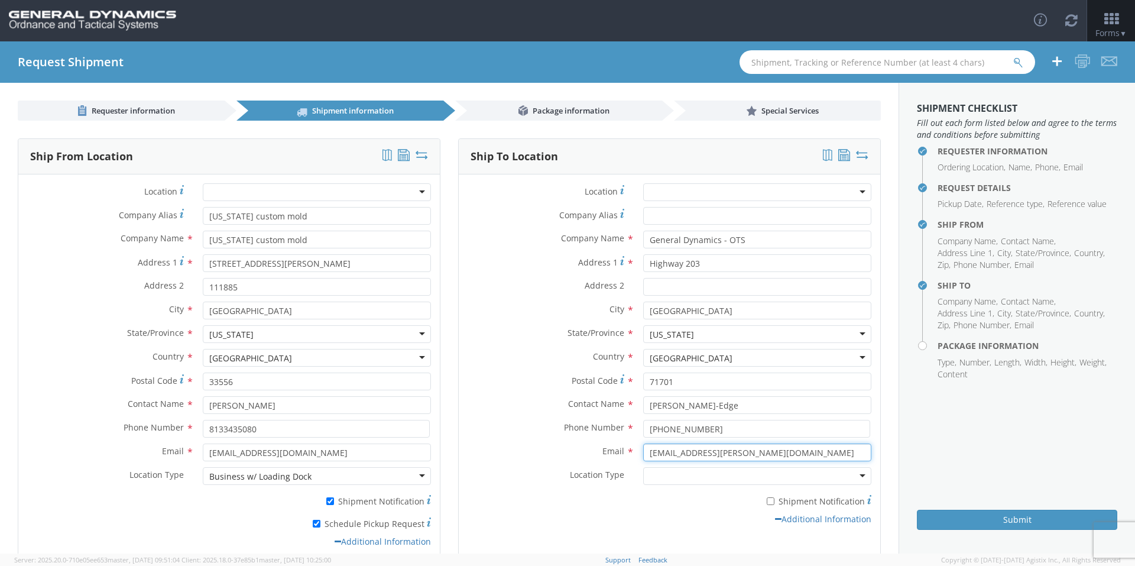
type input "[EMAIL_ADDRESS][PERSON_NAME][DOMAIN_NAME]"
click at [648, 476] on div at bounding box center [757, 476] width 228 height 18
click at [585, 511] on div "* Shipment Notification" at bounding box center [669, 502] width 421 height 22
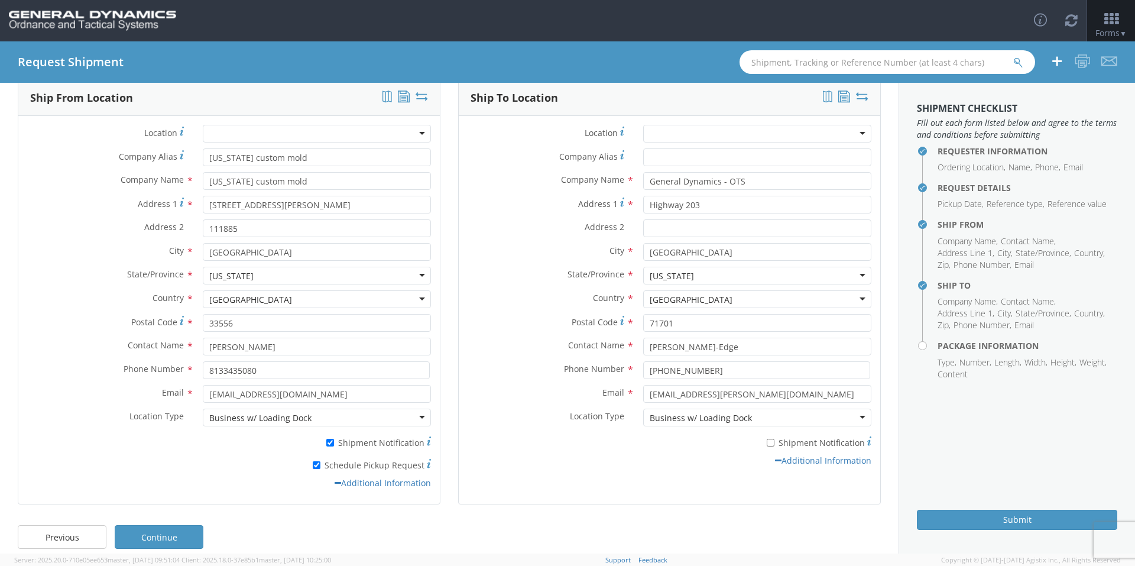
scroll to position [72, 0]
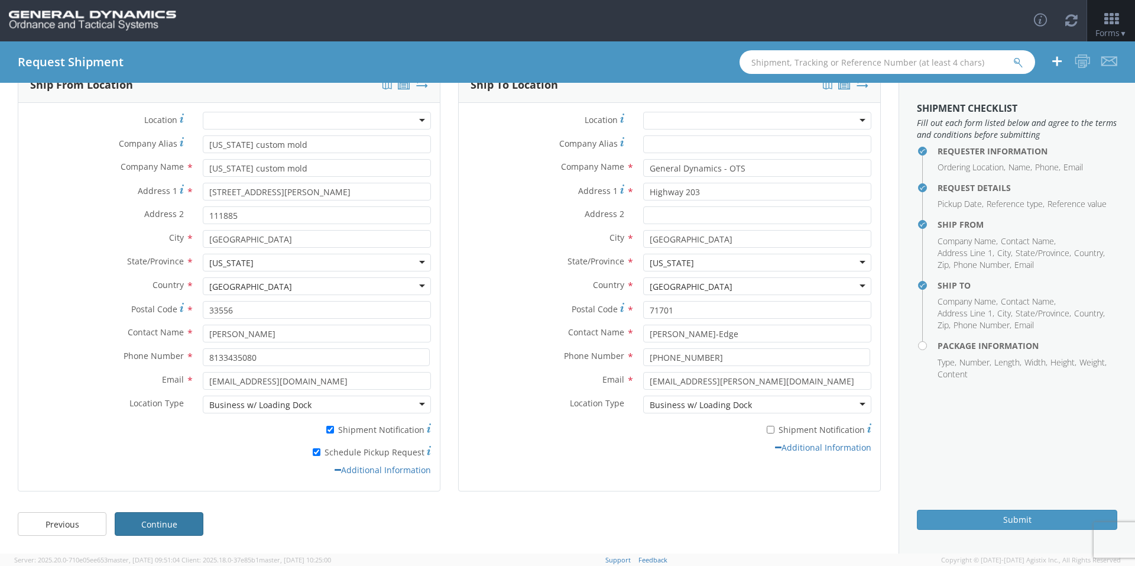
click at [160, 530] on link "Continue" at bounding box center [159, 524] width 89 height 24
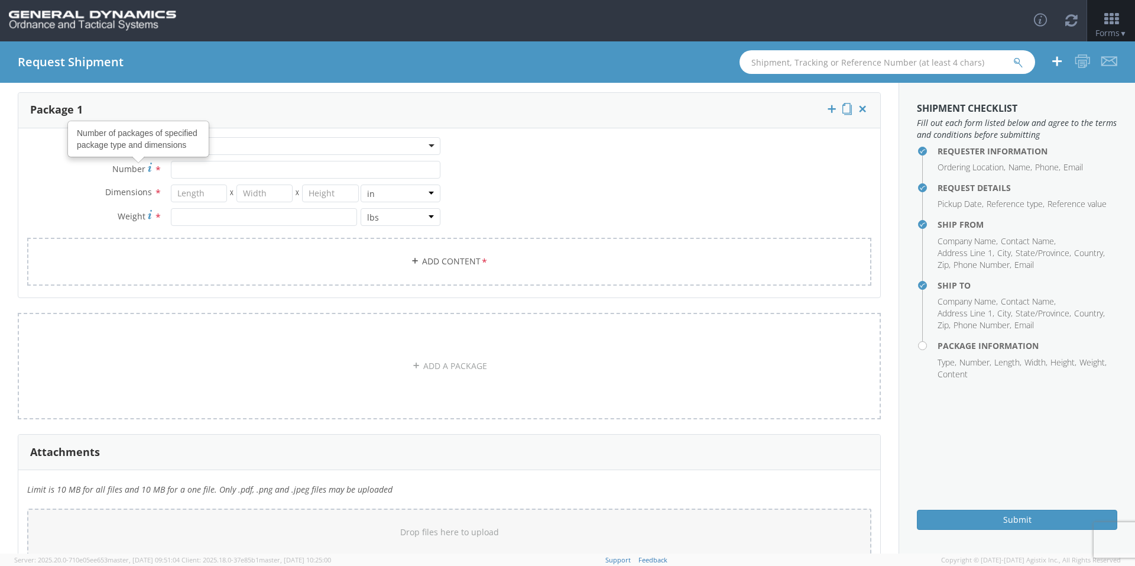
click at [196, 148] on div "Number of packages of specified package type and dimensions" at bounding box center [138, 139] width 139 height 34
click at [196, 161] on input "Number Number of packages of specified package type and dimensions *" at bounding box center [306, 170] width 270 height 18
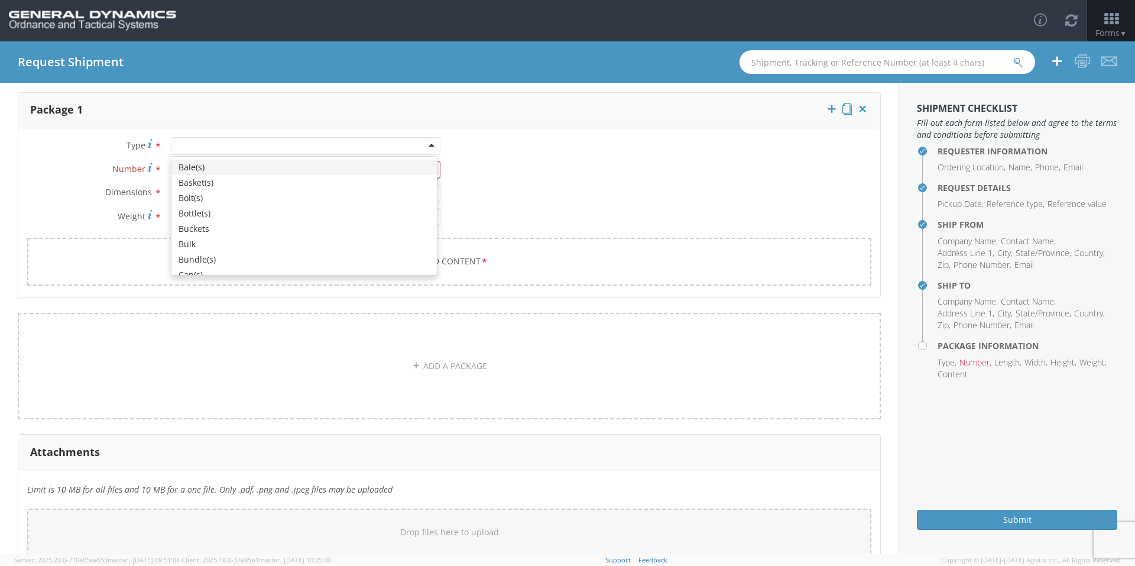
click at [269, 141] on div at bounding box center [306, 146] width 270 height 18
type input "o"
type input "p"
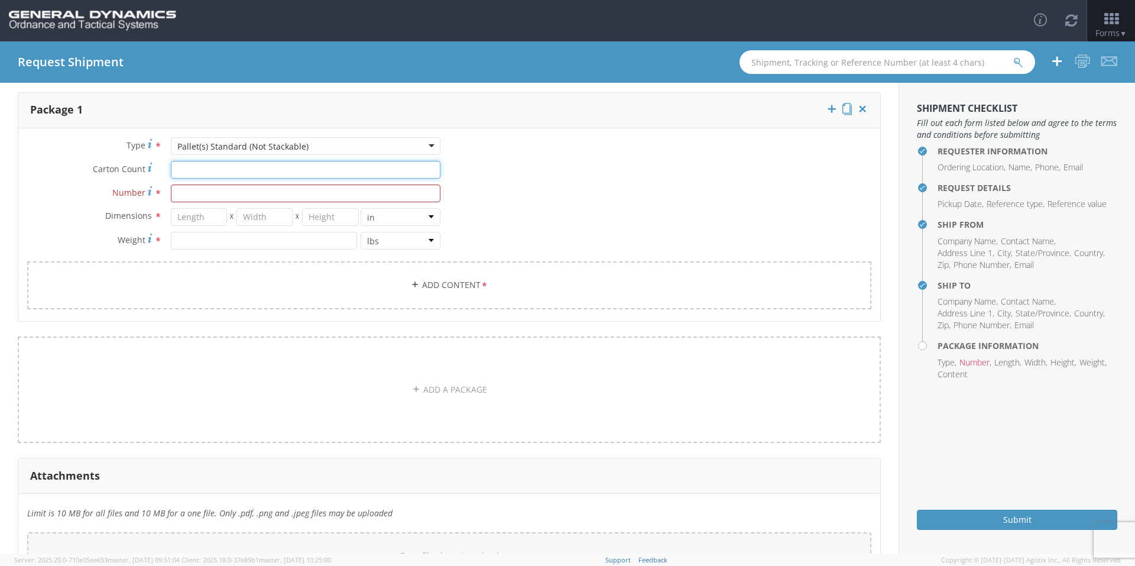
click at [242, 170] on input "Carton Count *" at bounding box center [306, 170] width 270 height 18
type input "30"
type input "39"
type input "35"
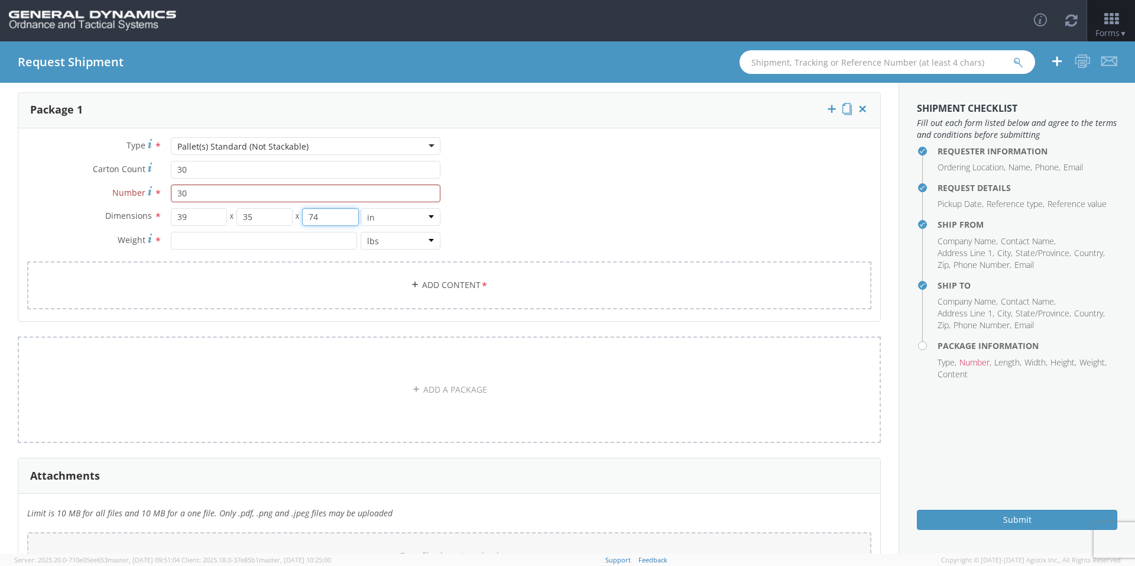
type input "74"
type input "6450"
click at [314, 287] on link "Add Content *" at bounding box center [449, 285] width 844 height 48
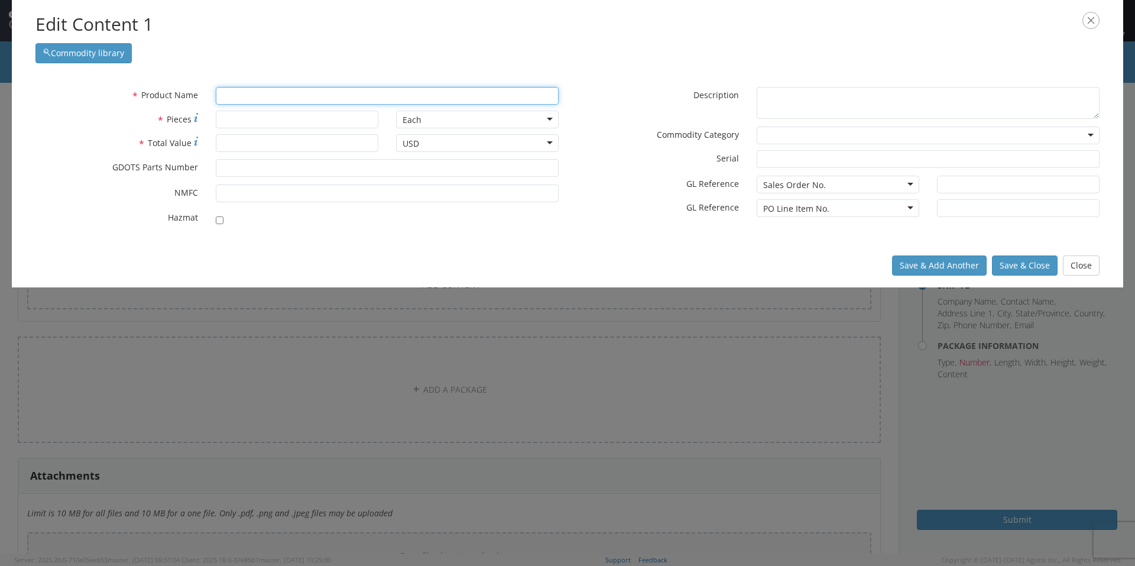
click at [257, 98] on input "text" at bounding box center [387, 96] width 343 height 18
type input "SeaL & WIRE, PRONG LOCK"
type input "S"
type input "SlUG BODY ASSY"
type input "Sl"
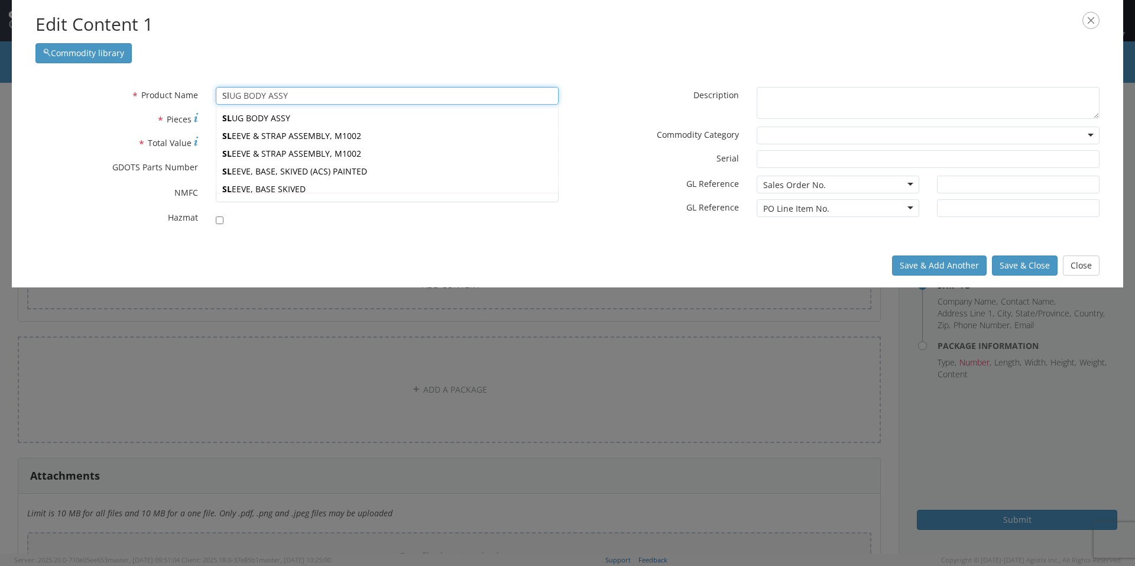
type input "SleEVE & STRAP ASSEMBLY, M1002"
type input "Sle"
type input "SleeVE & STRAP ASSEMBLY, M1002"
type input "Slee"
type input "SleevE & STRAP ASSEMBLY, M1002"
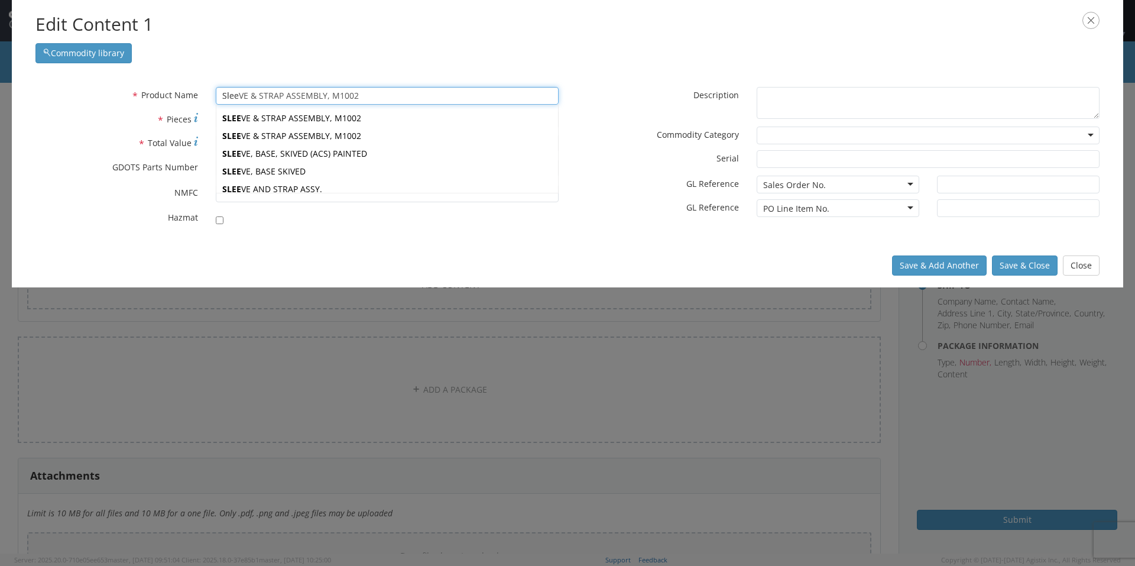
type input "Sleev"
type input "Sleeve & STRAP ASSEMBLY, M1002"
type input "Sleeve"
type input "Sleeve & STRAP ASSEMBLY, M1002"
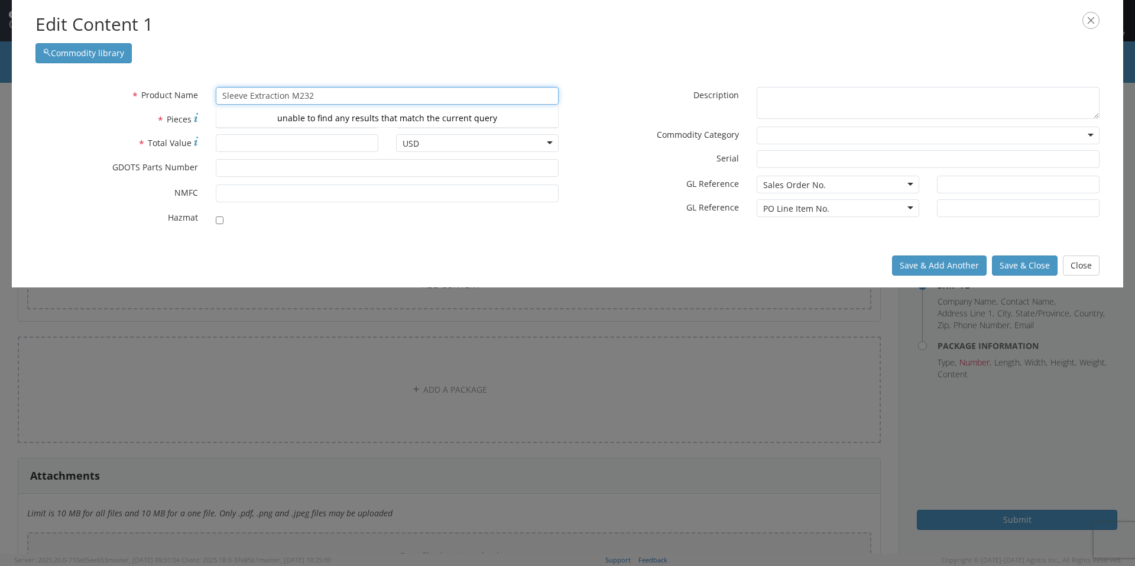
type input "Sleeve Extraction M232"
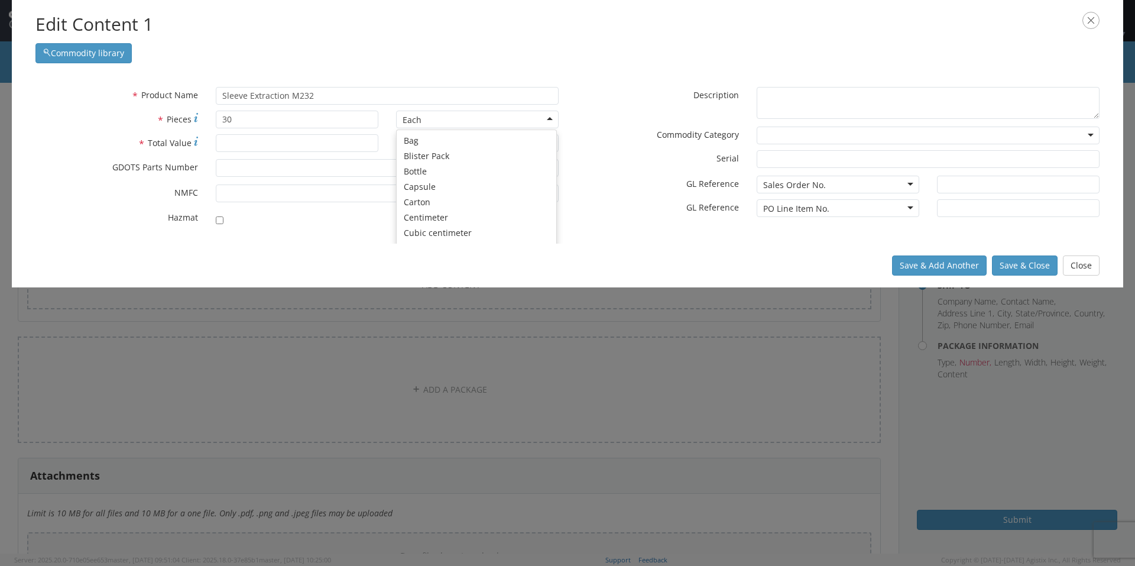
scroll to position [106, 0]
type input "1800"
type input "15000.00"
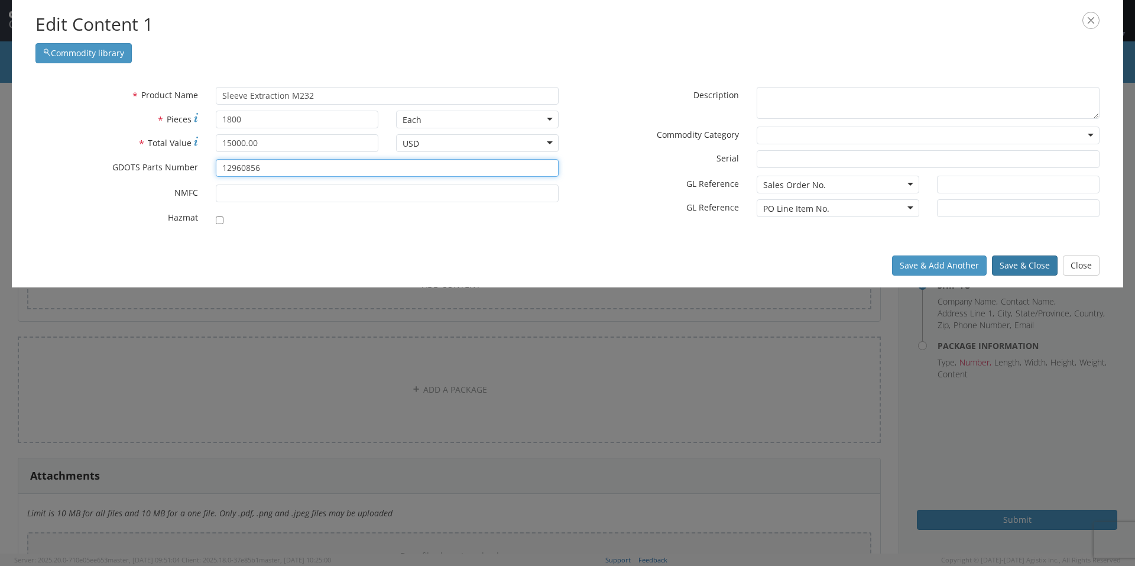
type input "12960856"
click at [1040, 261] on button "Save & Close" at bounding box center [1025, 265] width 66 height 20
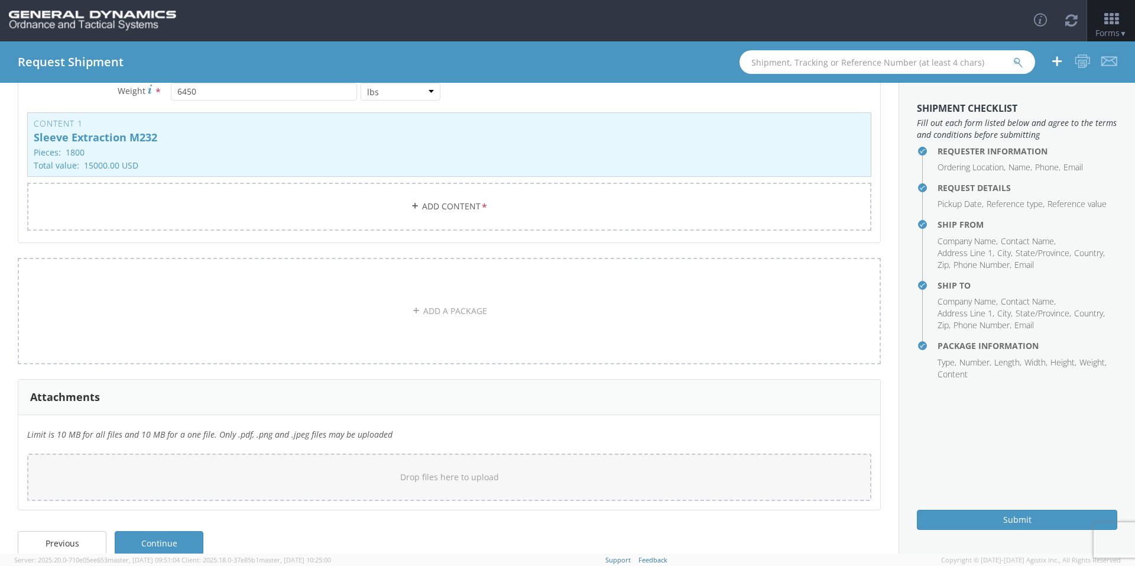
scroll to position [239, 0]
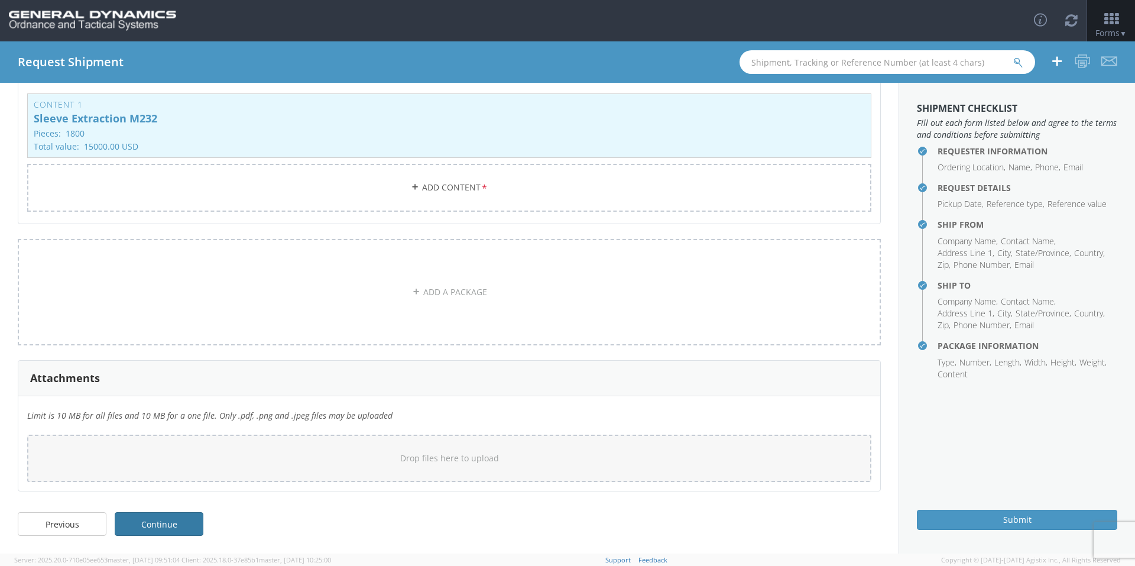
click at [186, 518] on link "Continue" at bounding box center [159, 524] width 89 height 24
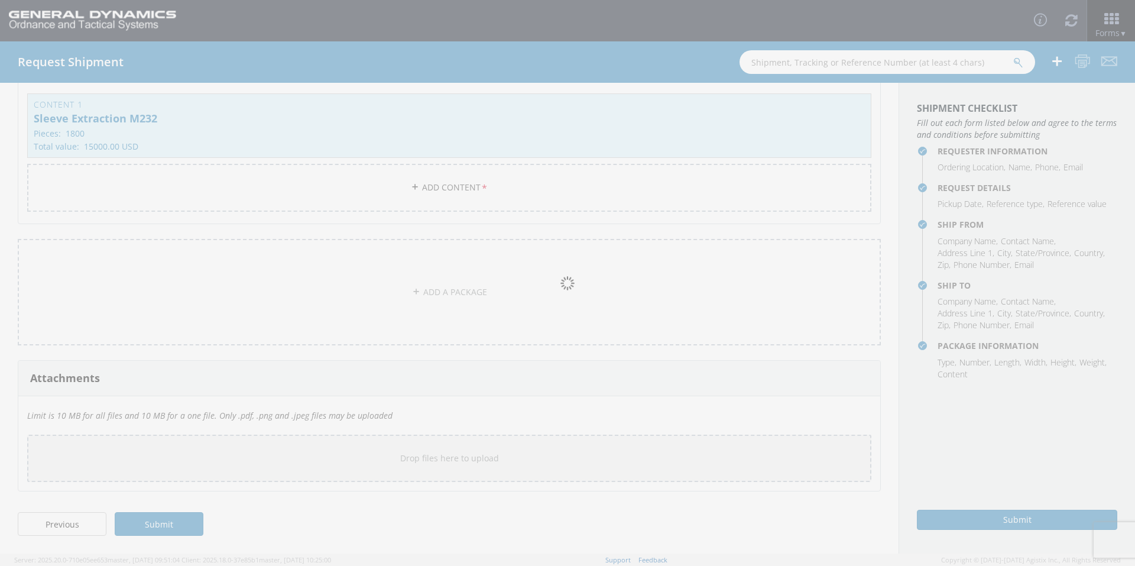
scroll to position [0, 0]
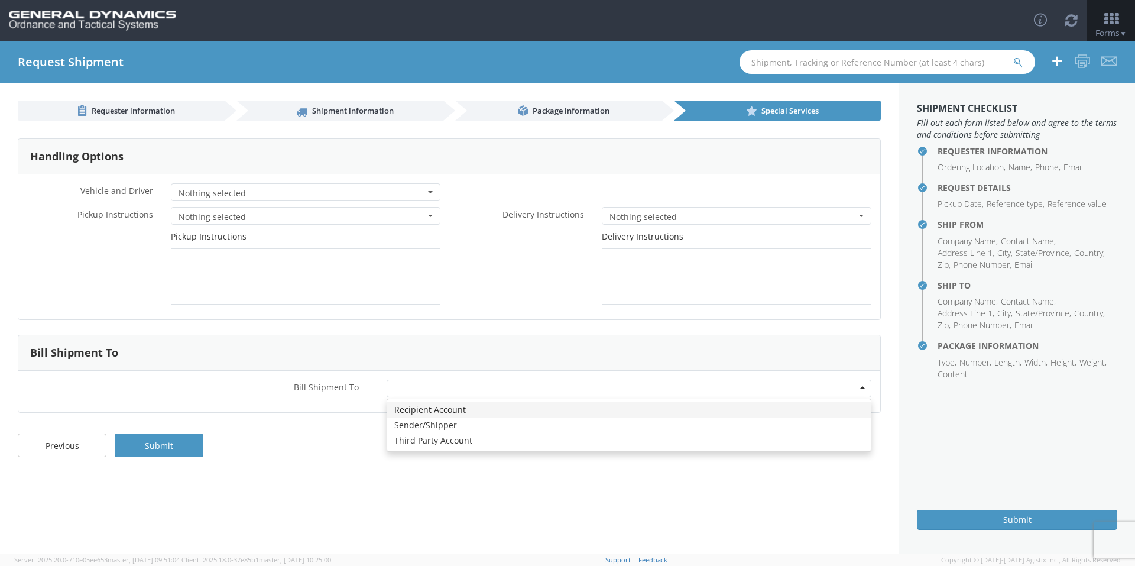
drag, startPoint x: 454, startPoint y: 392, endPoint x: 440, endPoint y: 397, distance: 14.4
click at [453, 392] on div at bounding box center [629, 388] width 485 height 18
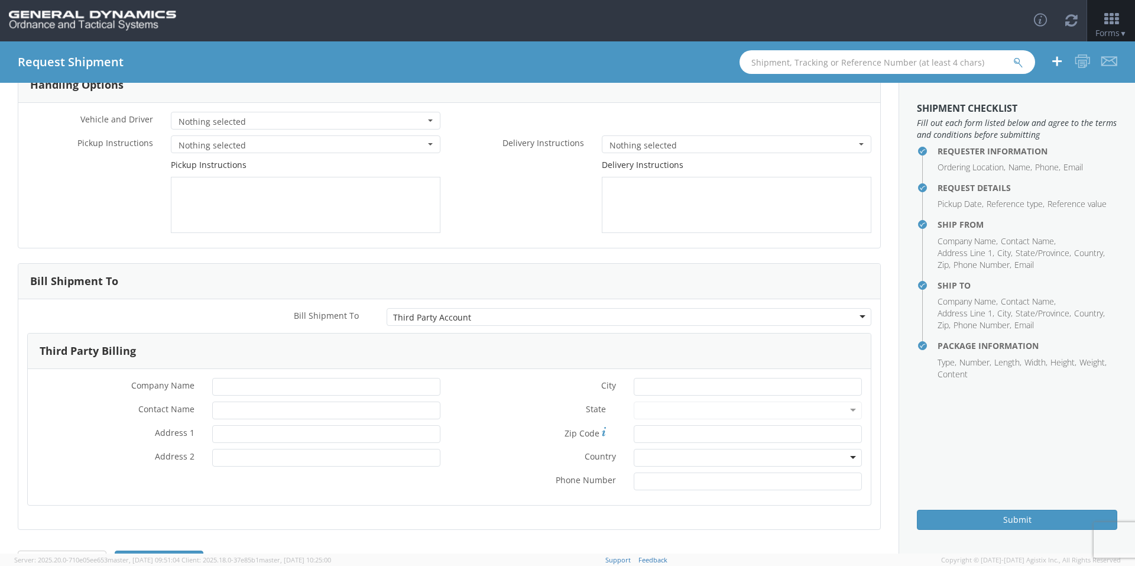
scroll to position [110, 0]
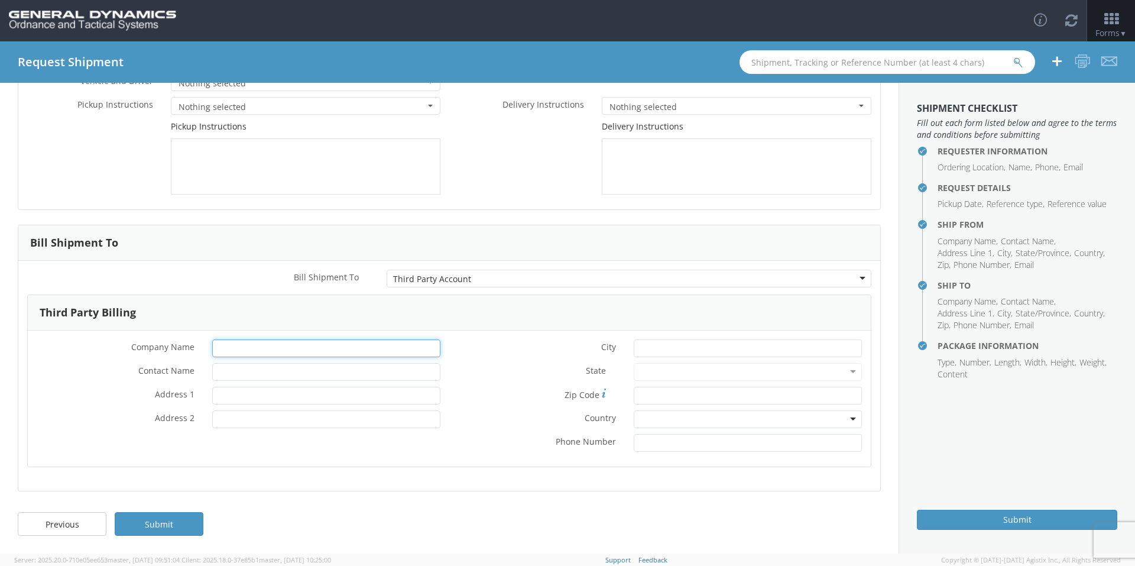
click at [261, 343] on input "* Company Name" at bounding box center [326, 348] width 228 height 18
type input "General Dynamics OTS"
type input "[PERSON_NAME]-Edge"
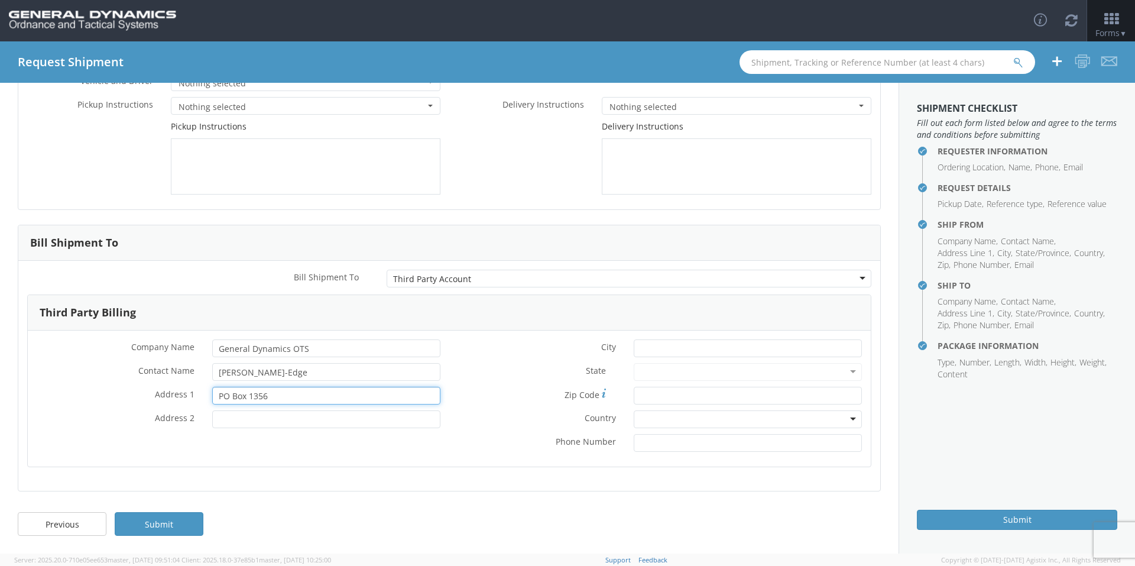
type input "PO Box 1356"
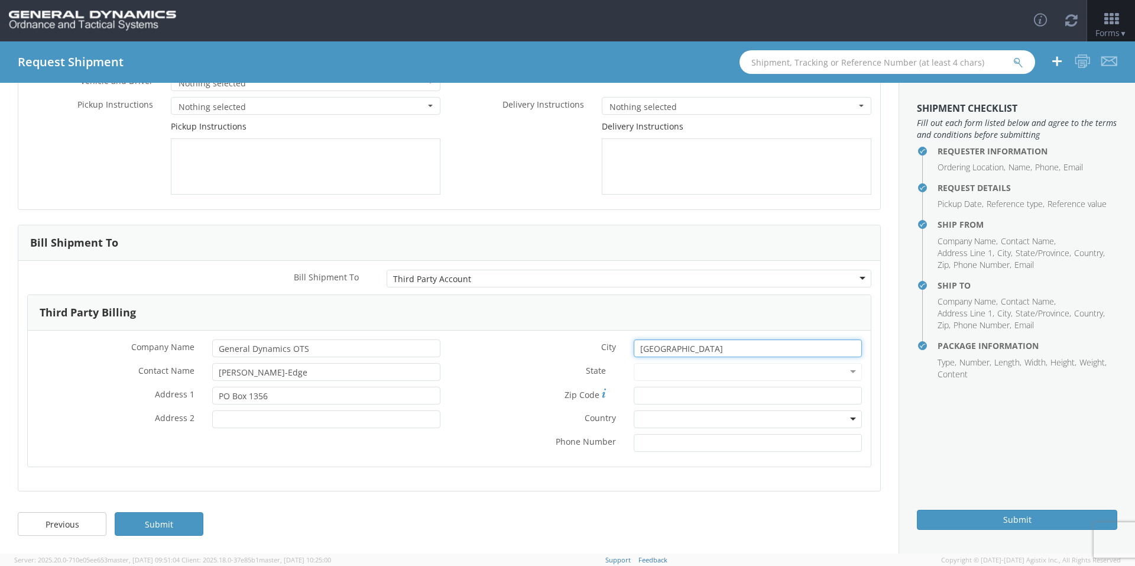
type input "[GEOGRAPHIC_DATA]"
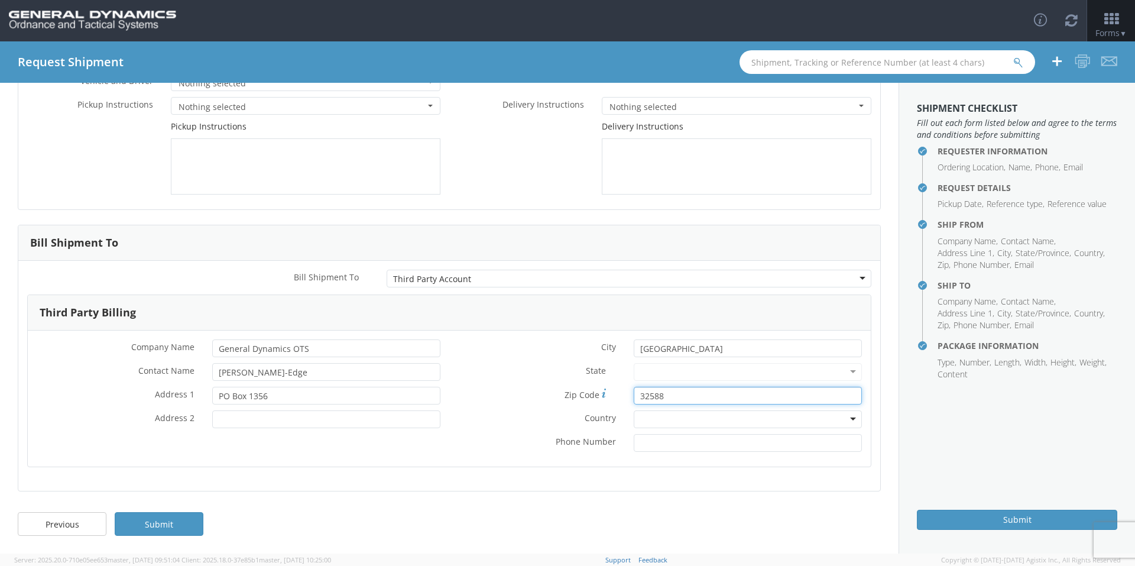
type input "32588"
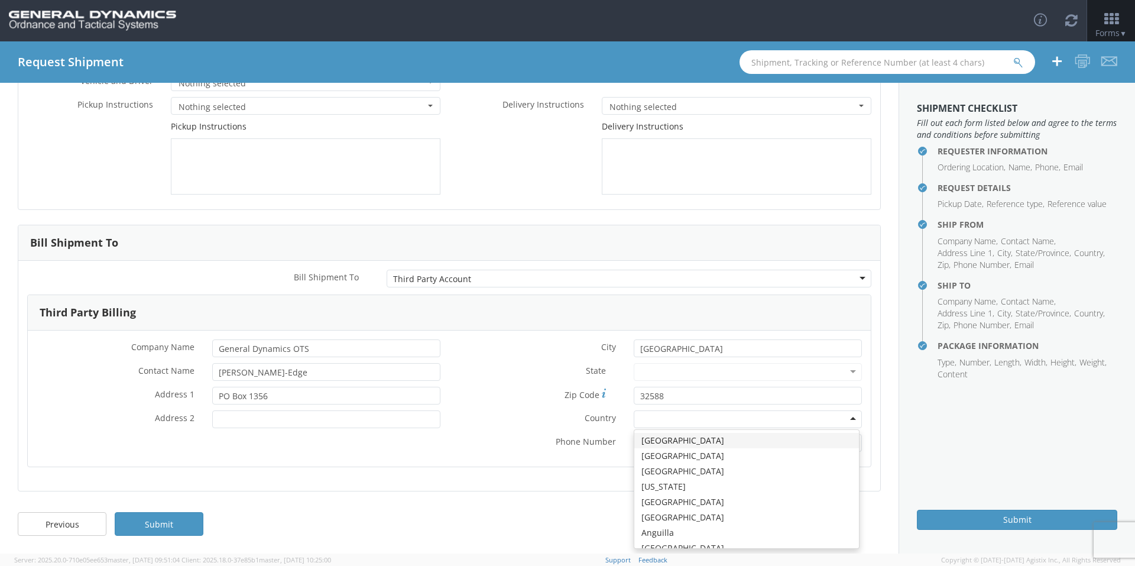
type input "u"
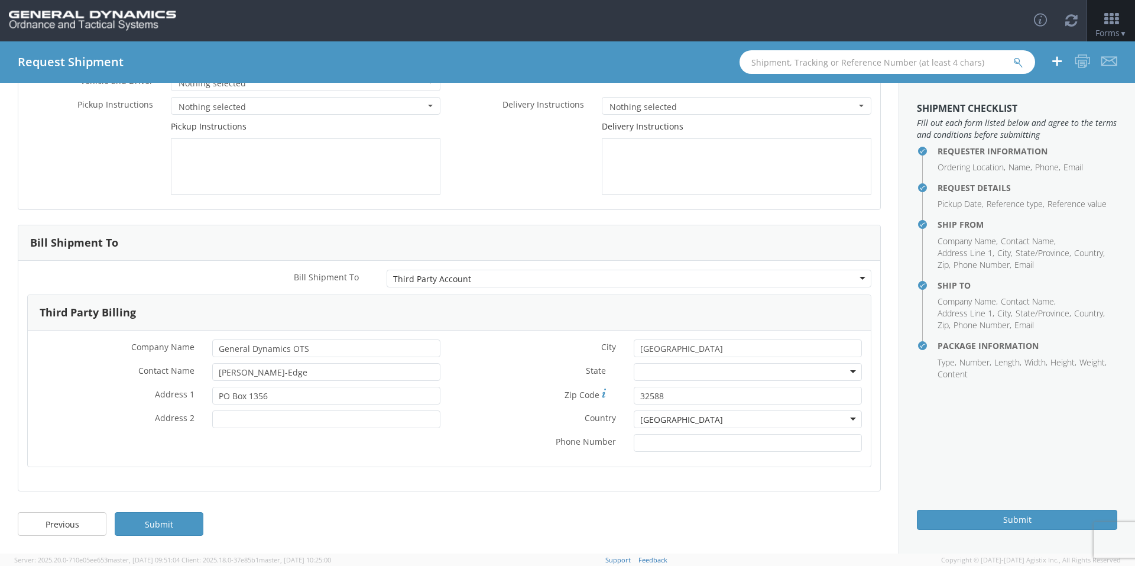
scroll to position [0, 0]
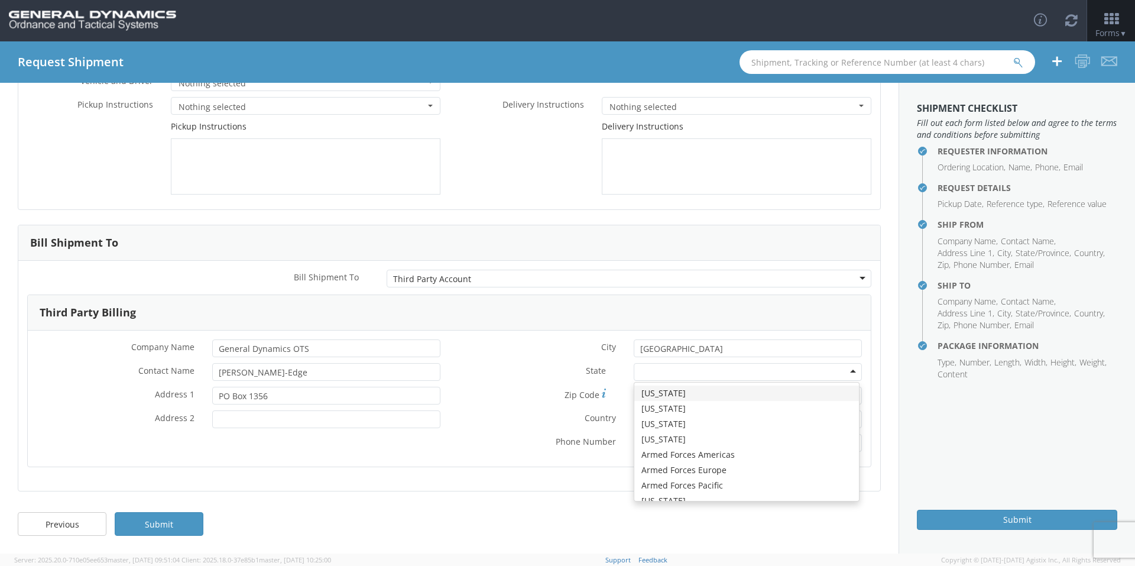
type input "f"
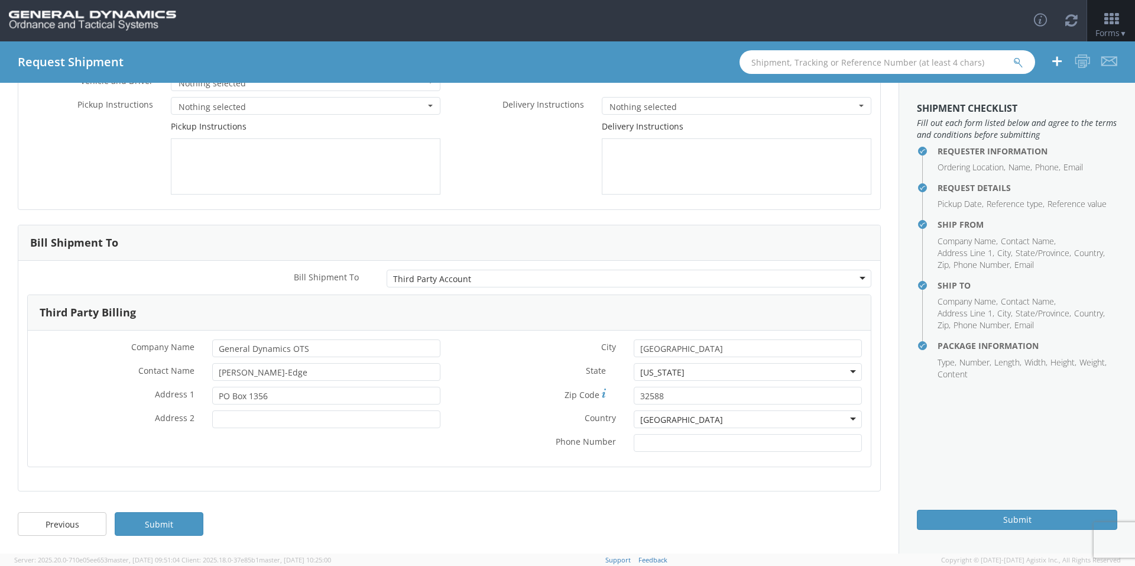
click at [518, 433] on div "* City Niceville State * Florida Florida Alabama Alaska Arizona Arkansas Armed …" at bounding box center [659, 398] width 421 height 118
click at [158, 519] on link "Submit" at bounding box center [159, 524] width 89 height 24
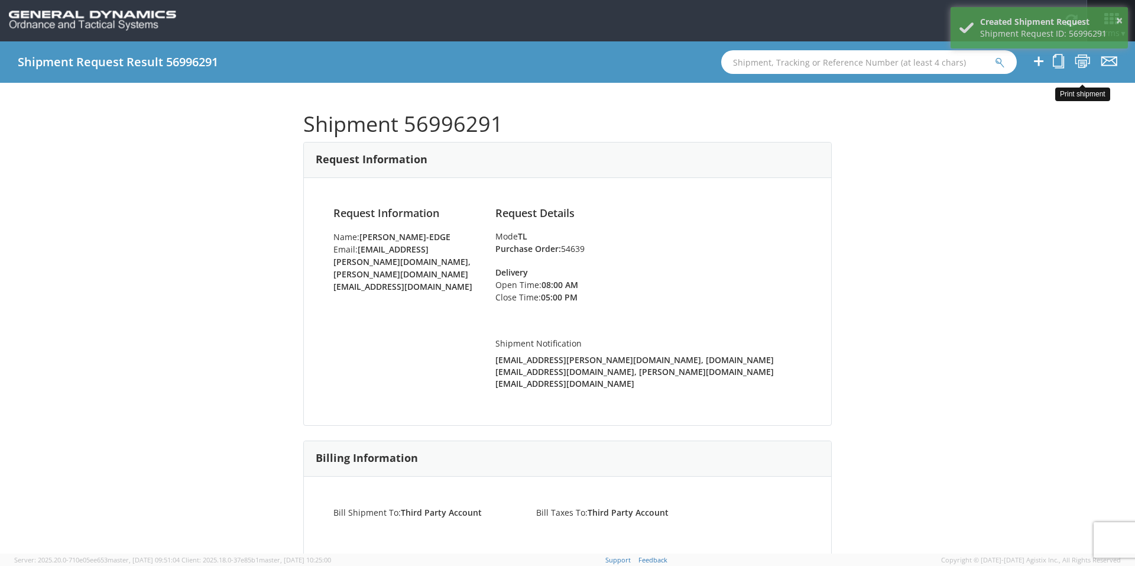
click at [1079, 63] on icon at bounding box center [1083, 61] width 16 height 15
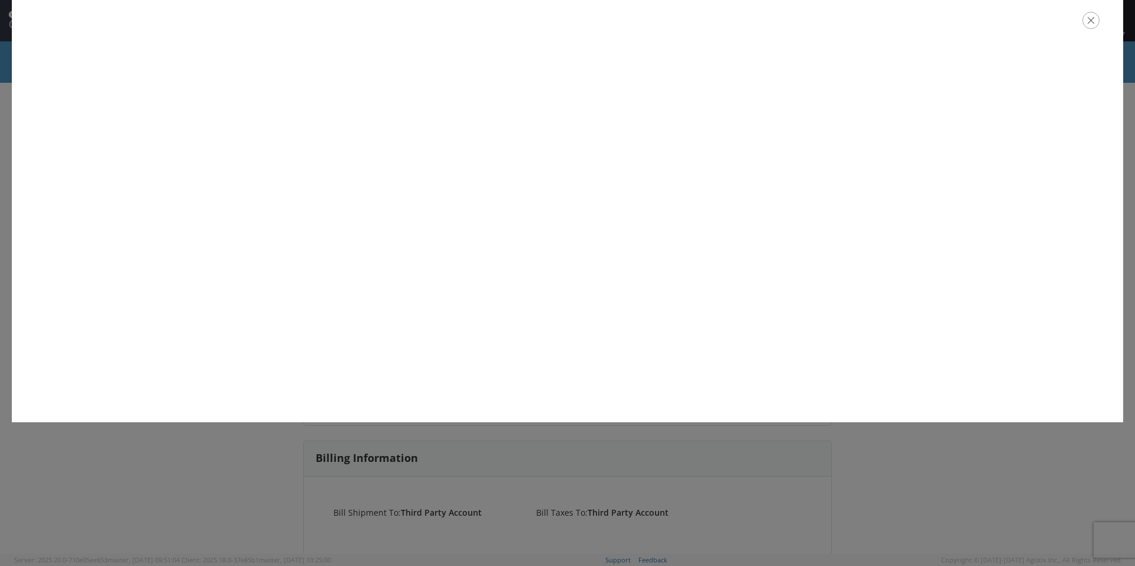
click at [1090, 24] on icon "button" at bounding box center [1090, 20] width 17 height 17
